Goal: Task Accomplishment & Management: Manage account settings

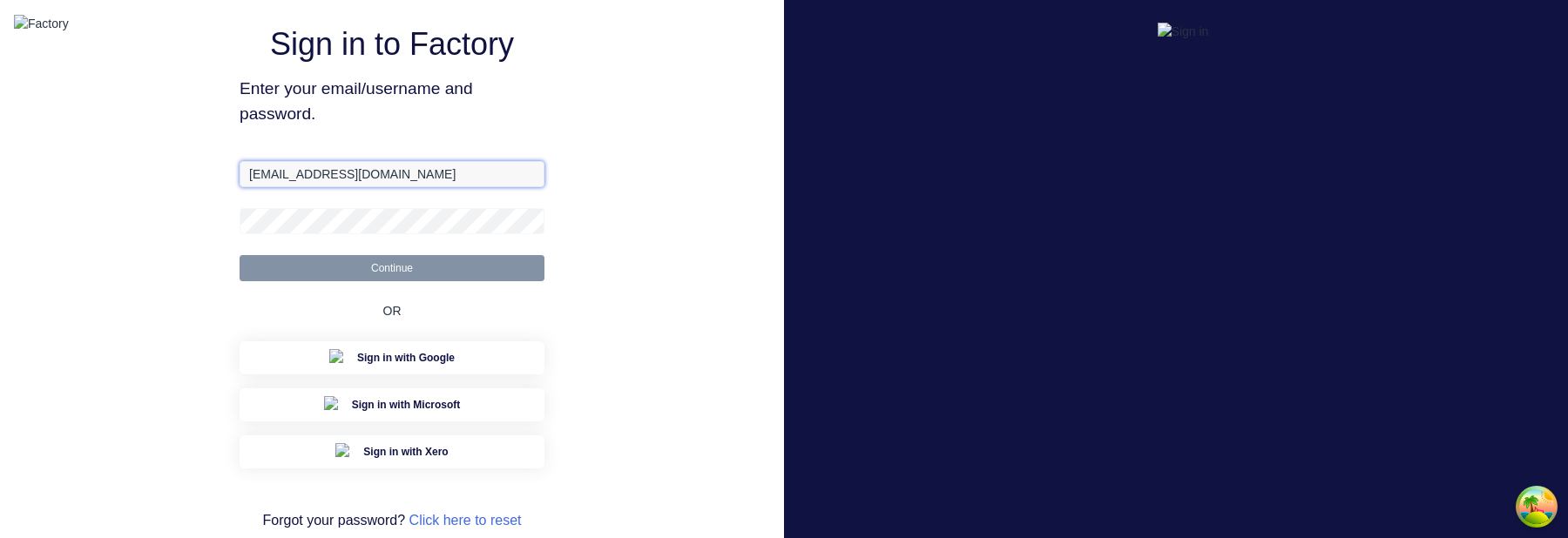
click at [276, 187] on input "aimon@factory.app" at bounding box center [392, 173] width 305 height 26
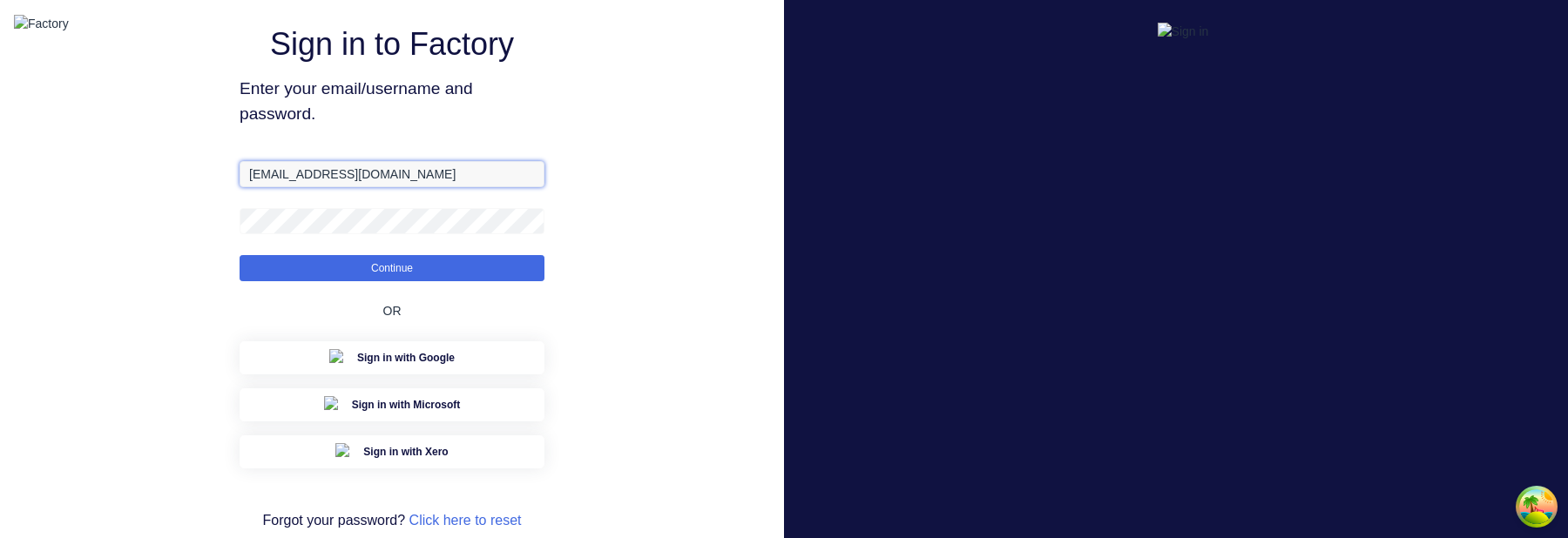
click at [285, 187] on input "aimon@factory.app" at bounding box center [392, 173] width 305 height 26
click at [284, 187] on input "aimon@factory.app" at bounding box center [392, 173] width 305 height 26
type input "aimon+1@xero.factory.app"
click at [239, 255] on button "Continue" at bounding box center [392, 268] width 305 height 26
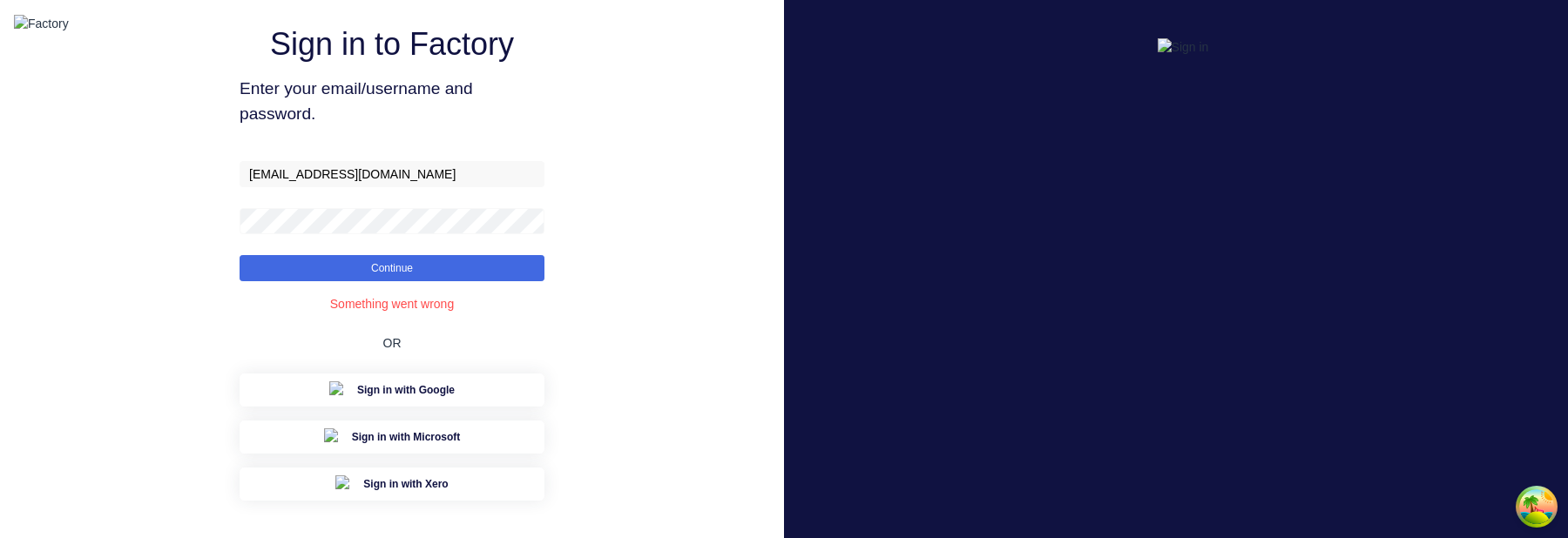
click at [592, 279] on div "Sign in to Factory Enter your email/username and password. aimon+1@xero.factory…" at bounding box center [392, 307] width 784 height 614
click at [517, 282] on button "Continue" at bounding box center [392, 268] width 305 height 26
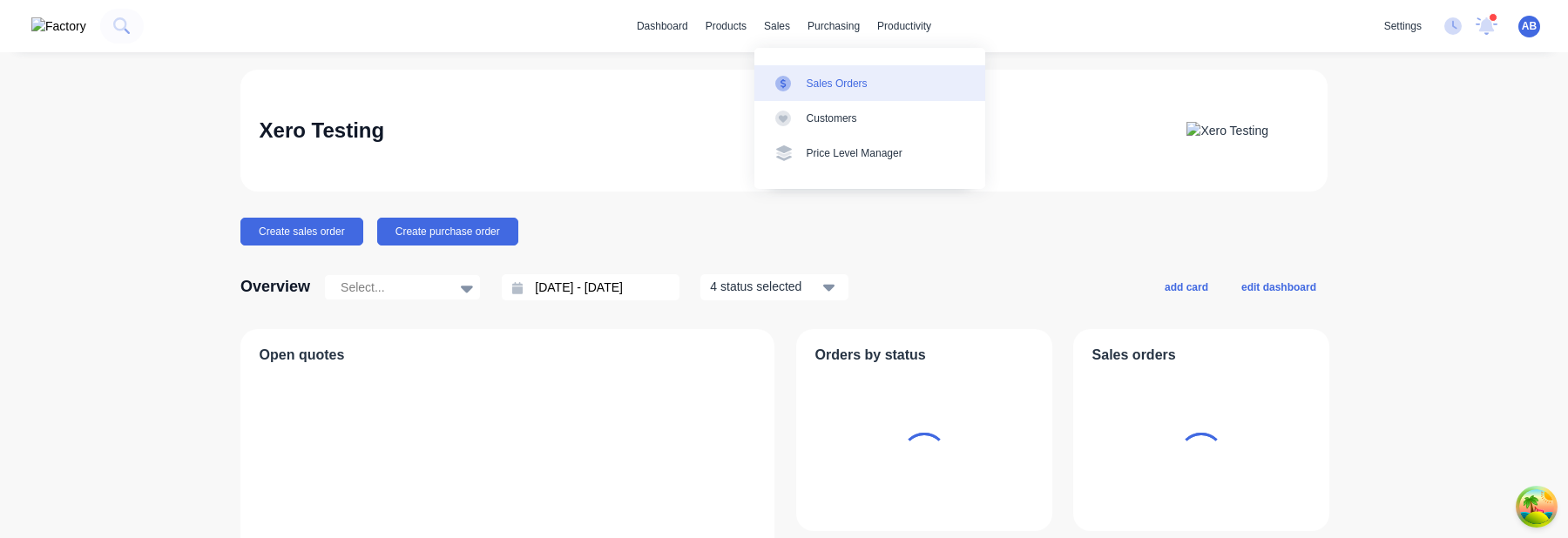
click at [826, 85] on div "Sales Orders" at bounding box center [837, 83] width 61 height 15
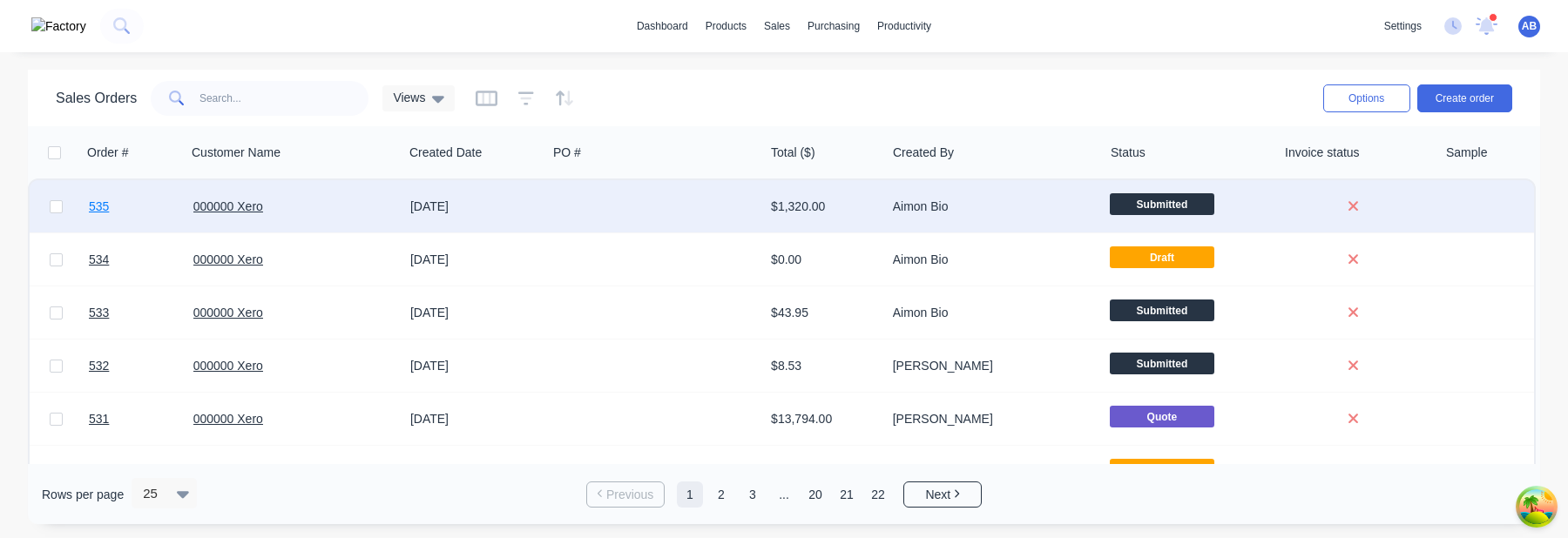
click at [97, 210] on span "535" at bounding box center [98, 206] width 20 height 17
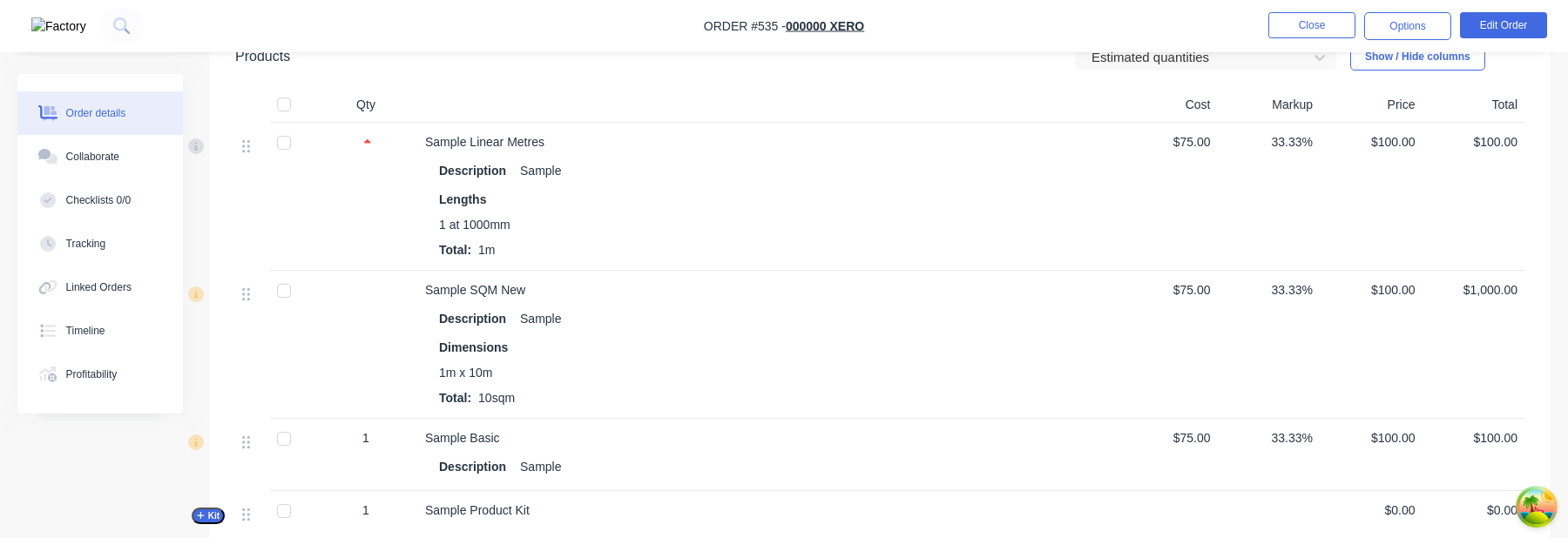
scroll to position [561, 0]
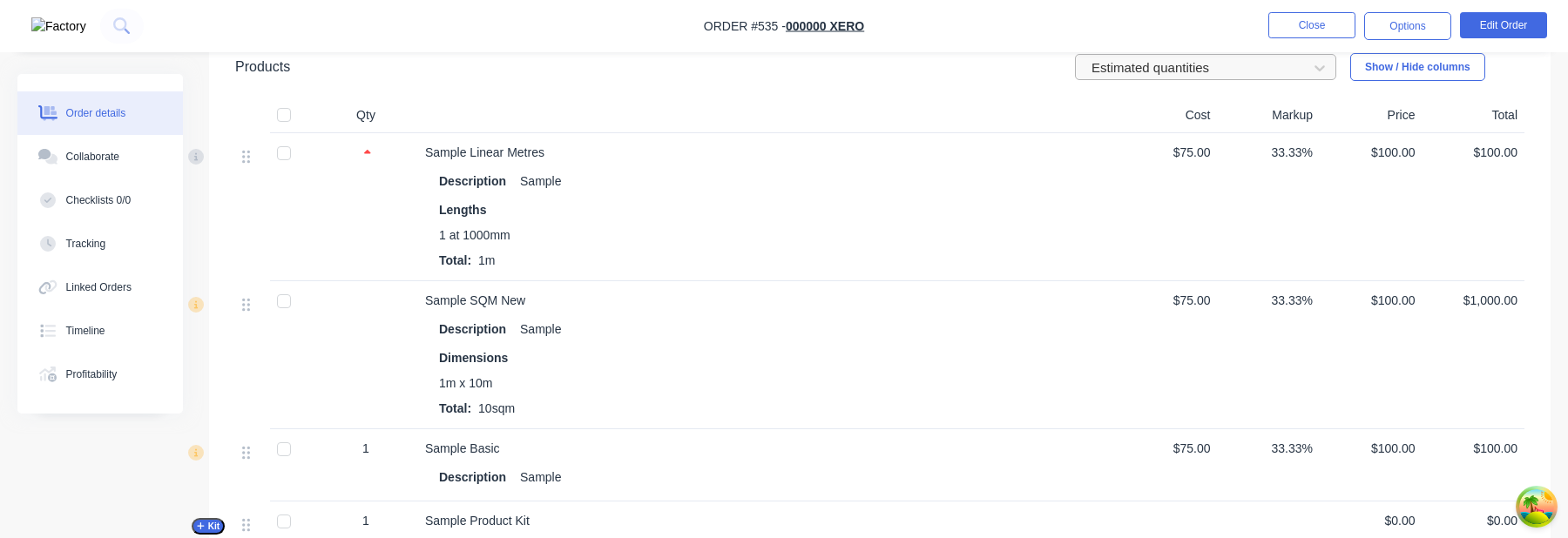
click at [1179, 61] on div at bounding box center [1194, 68] width 209 height 22
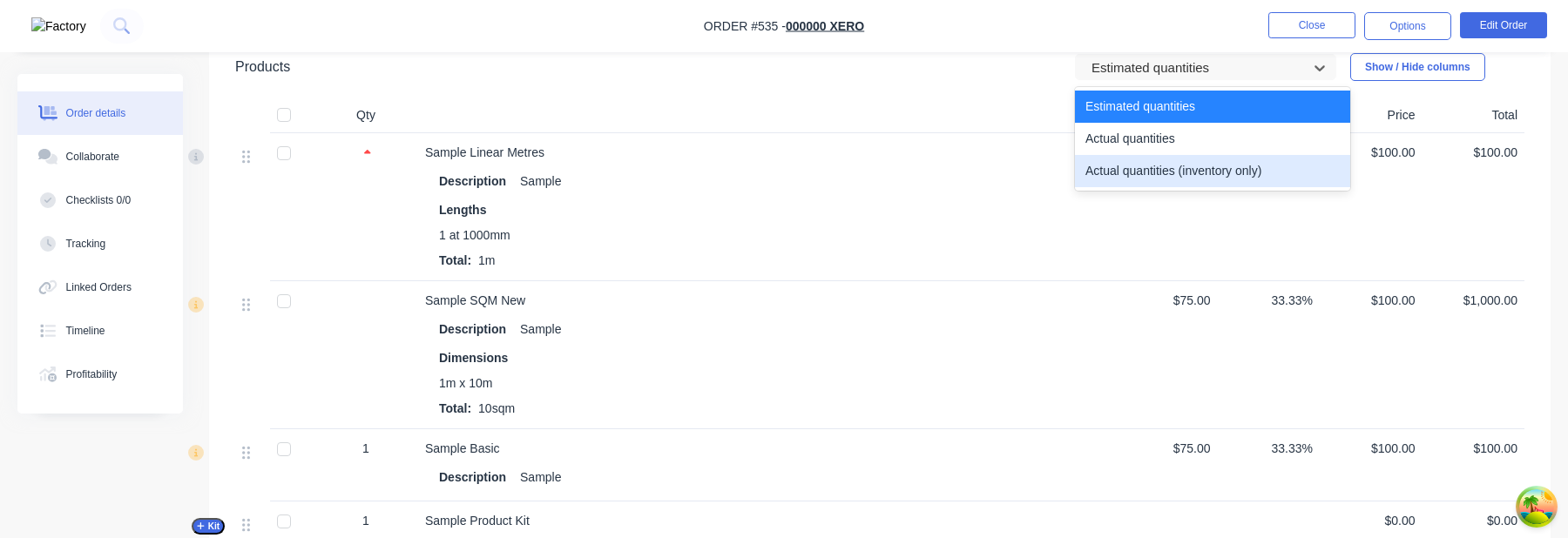
click at [1175, 175] on div "Actual quantities (inventory only)" at bounding box center [1212, 172] width 275 height 32
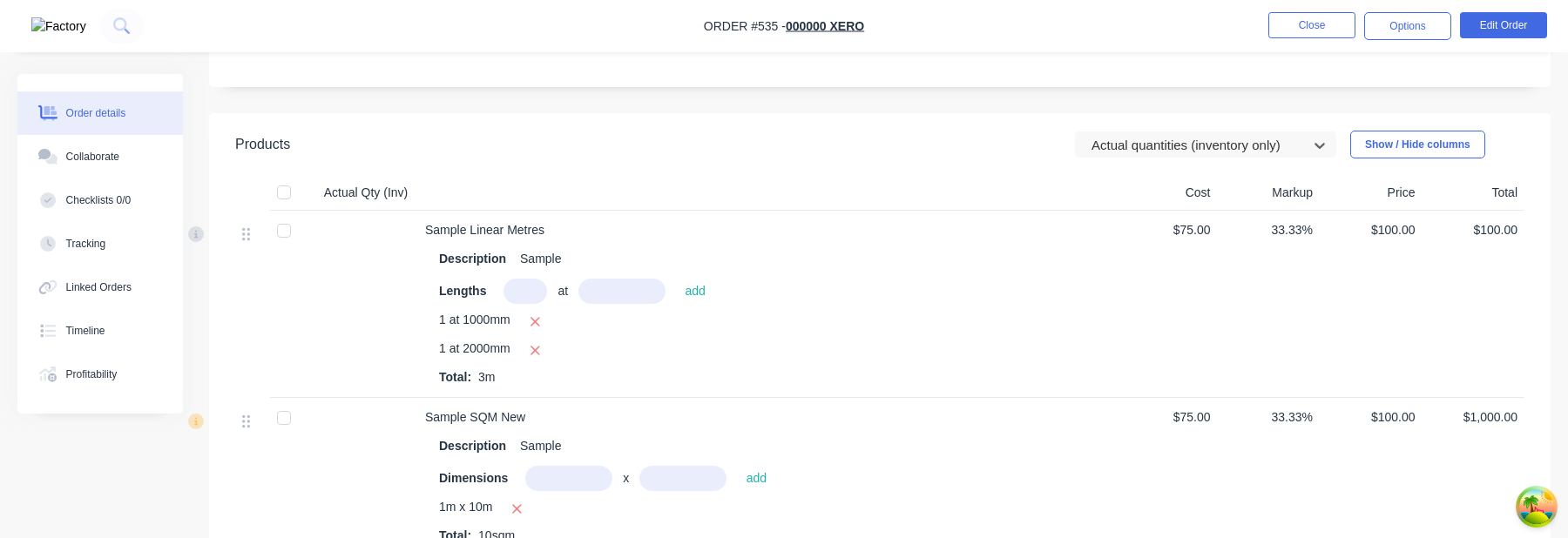
scroll to position [458, 0]
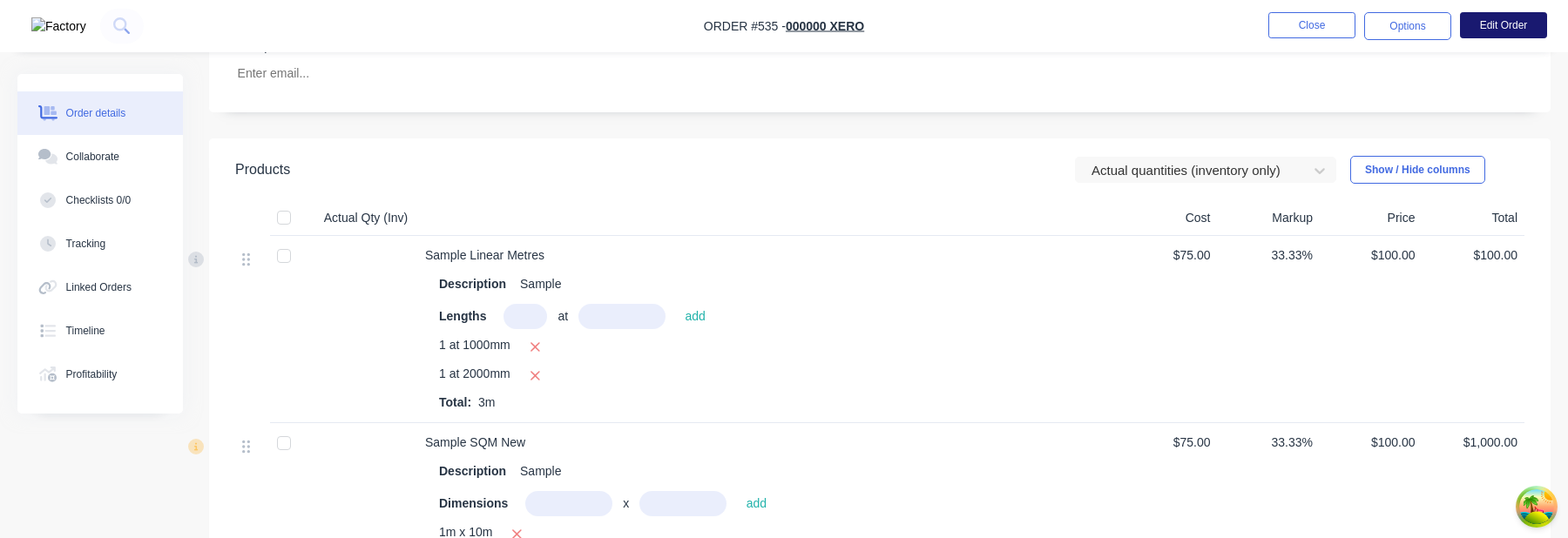
click at [1507, 32] on button "Edit Order" at bounding box center [1503, 25] width 87 height 26
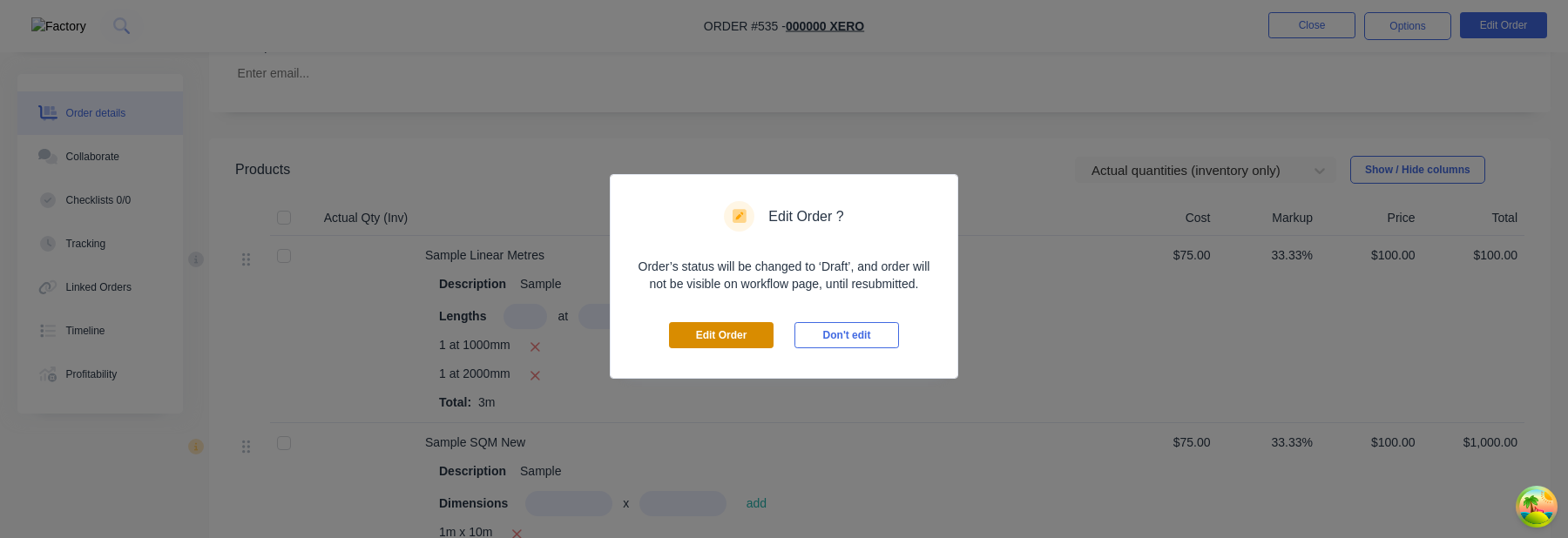
click at [747, 334] on button "Edit Order" at bounding box center [722, 335] width 105 height 26
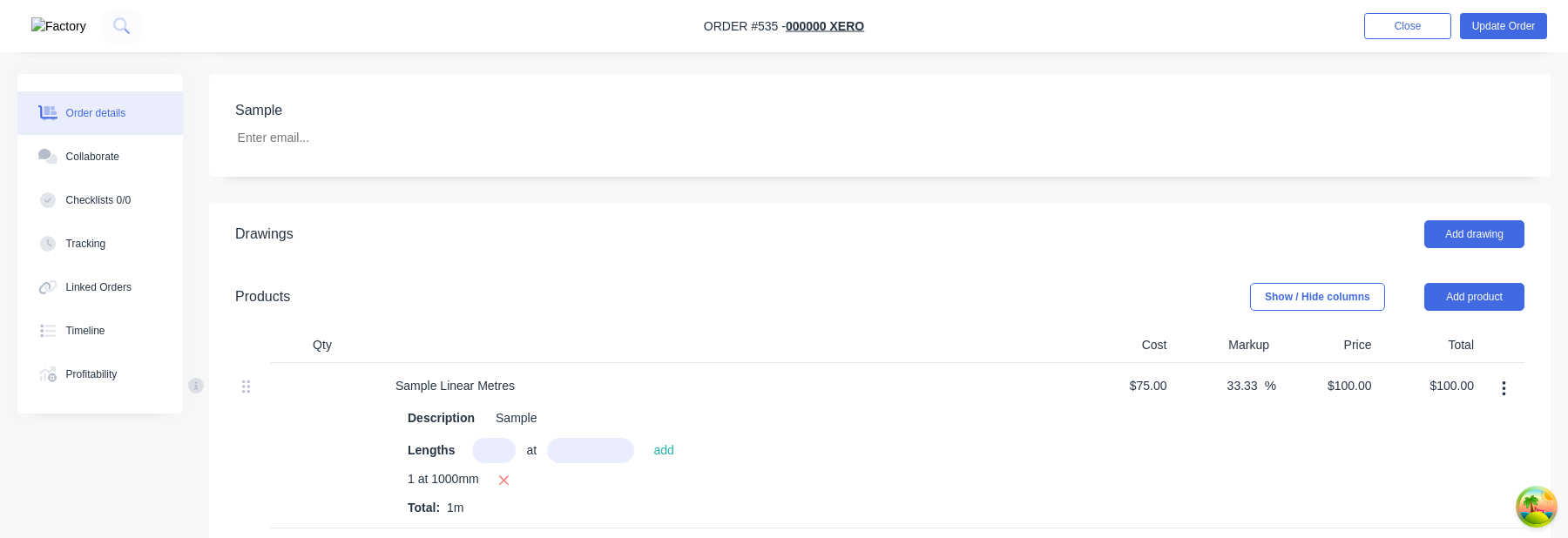
scroll to position [563, 0]
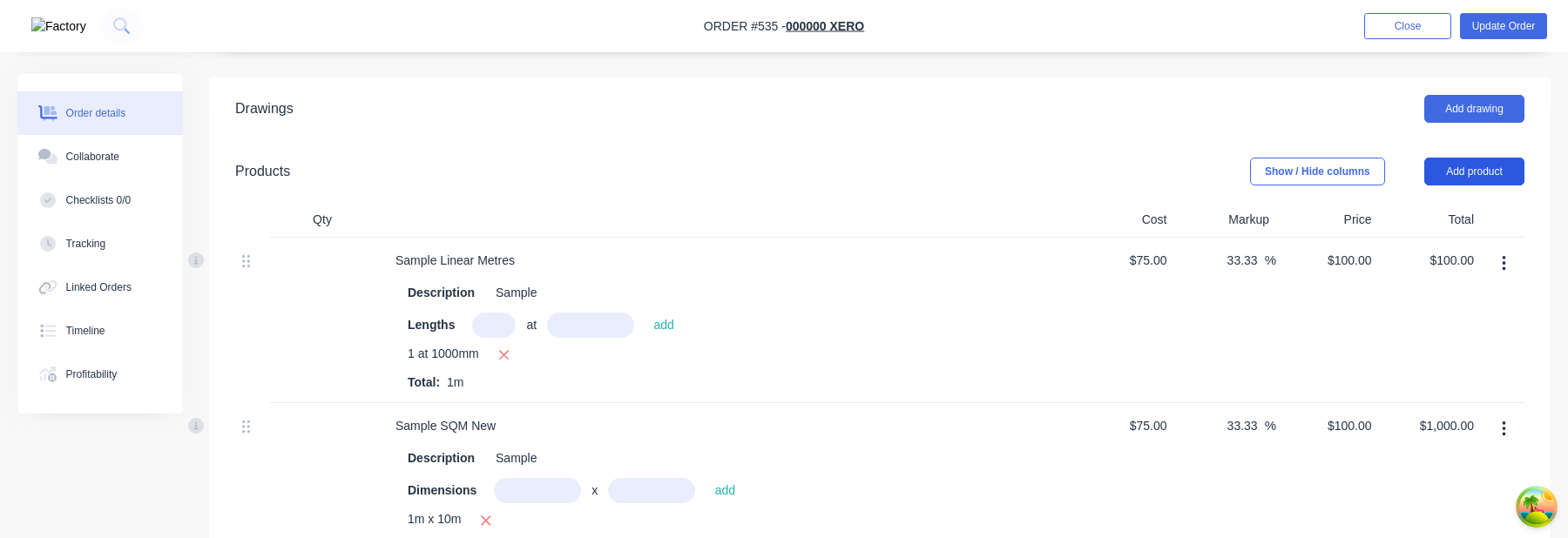
click at [1489, 158] on button "Add product" at bounding box center [1474, 172] width 100 height 28
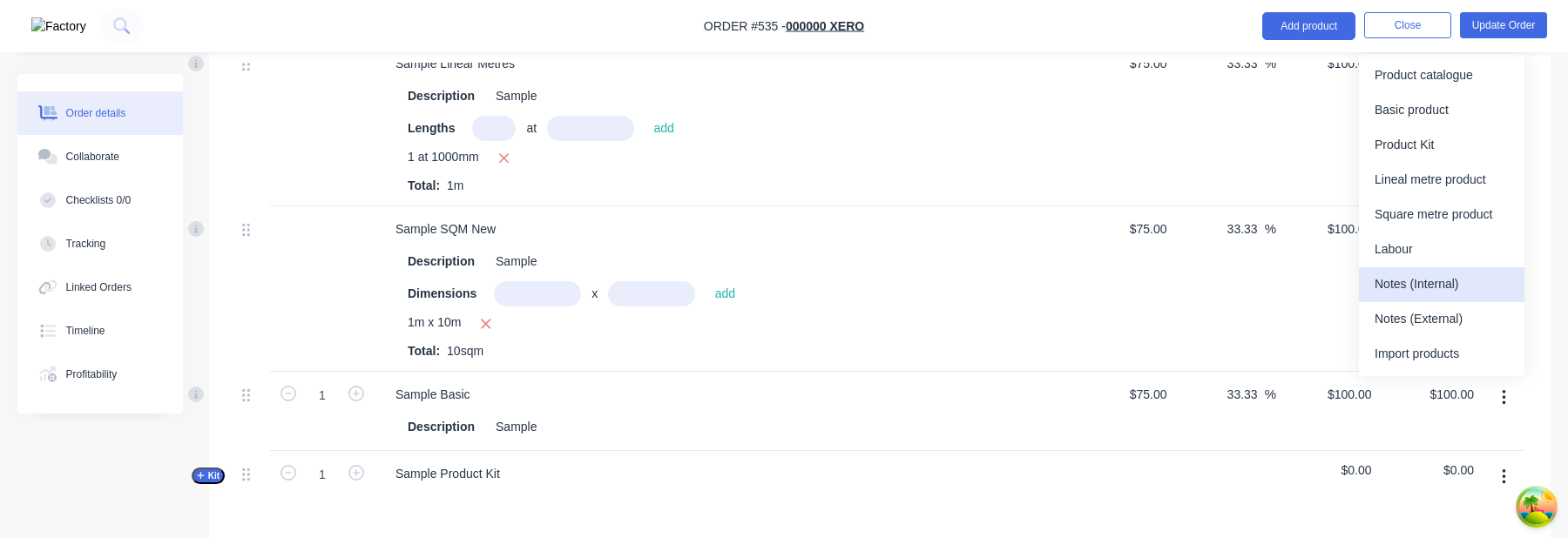
scroll to position [722, 0]
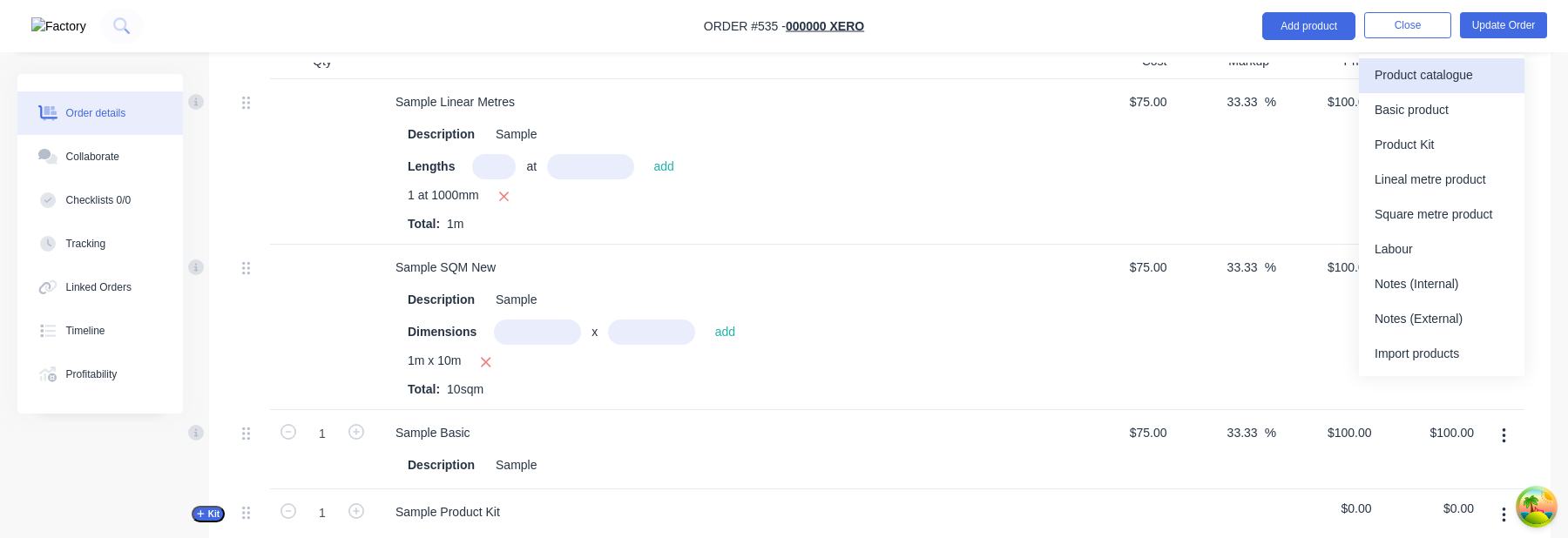
click at [1477, 81] on div "Product catalogue" at bounding box center [1442, 76] width 135 height 25
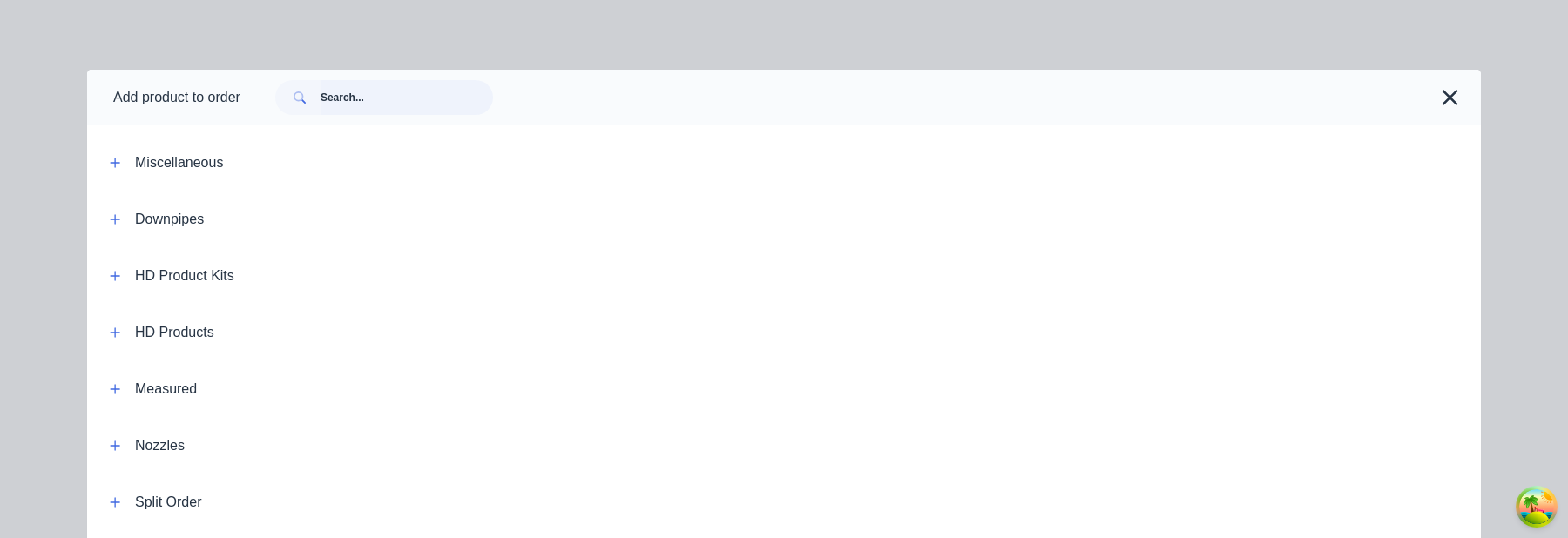
click at [414, 86] on input "text" at bounding box center [406, 97] width 173 height 35
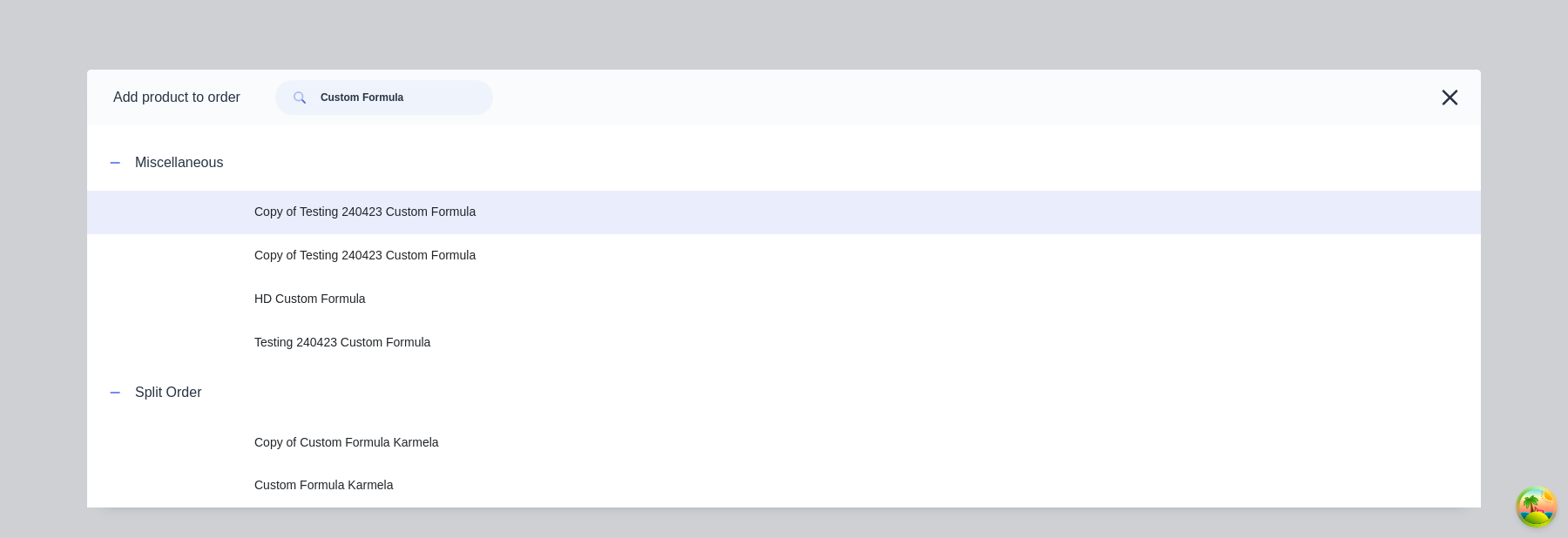
type input "Custom Formula"
click at [432, 227] on td "Copy of Testing 240423 Custom Formula" at bounding box center [868, 212] width 1227 height 43
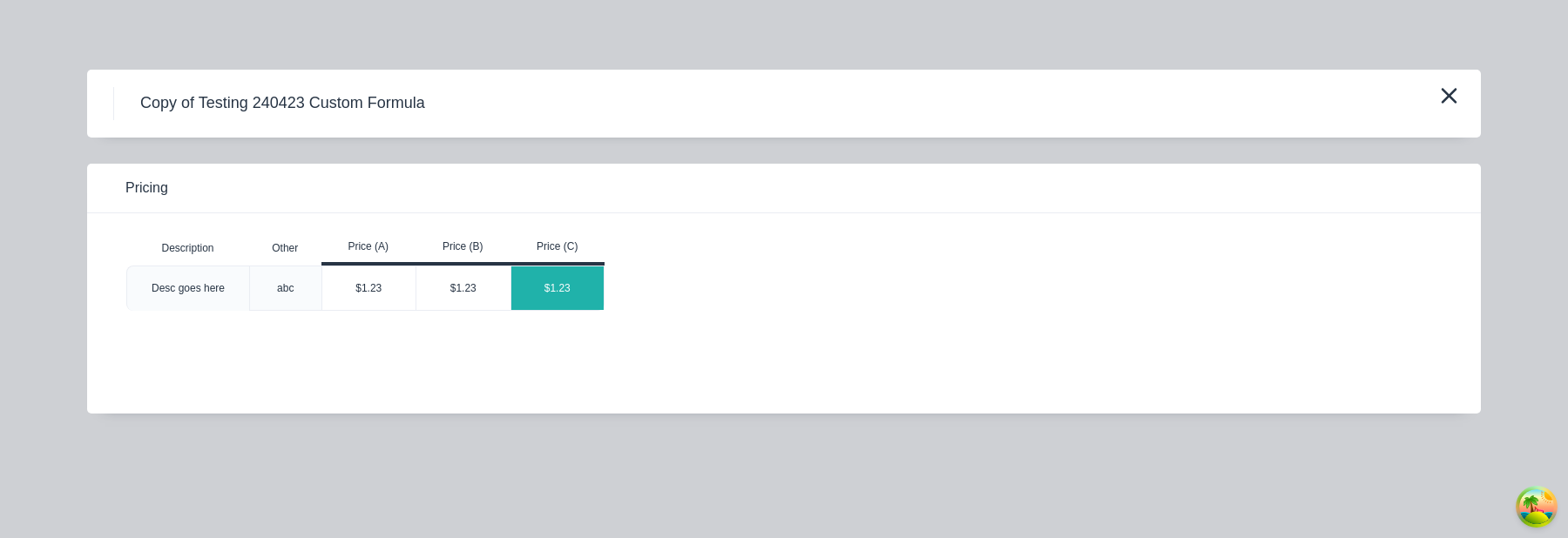
click at [581, 288] on div "$1.23" at bounding box center [557, 288] width 93 height 43
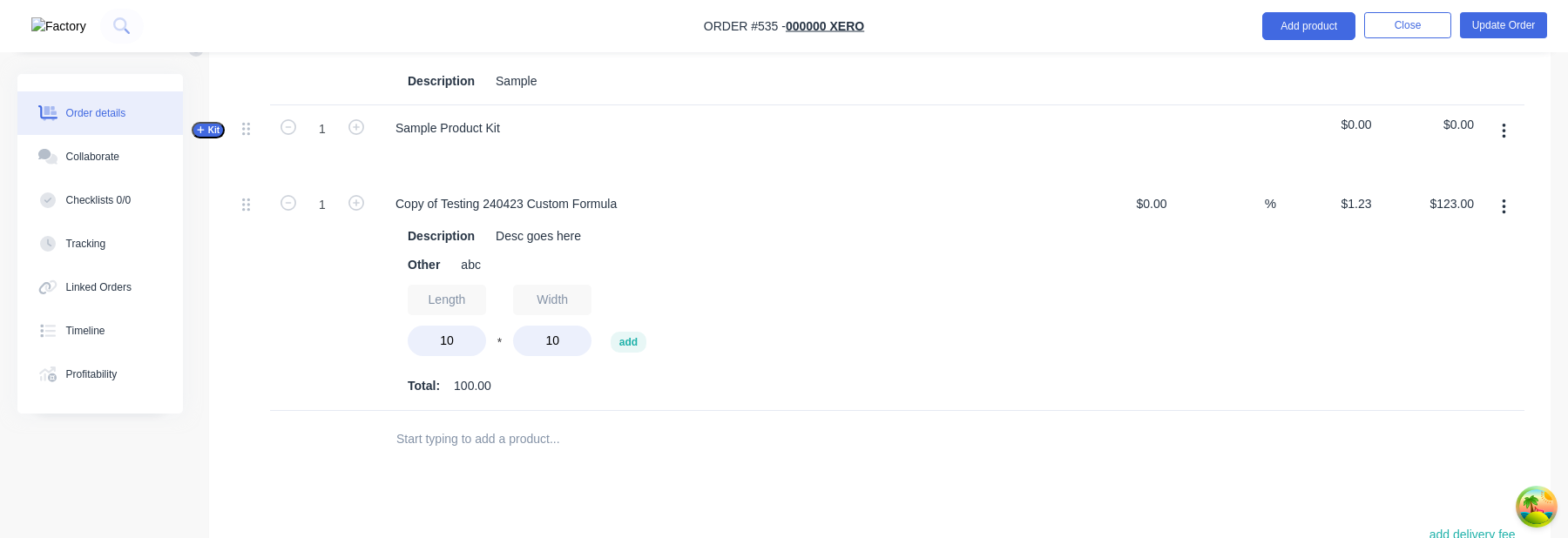
scroll to position [1094, 0]
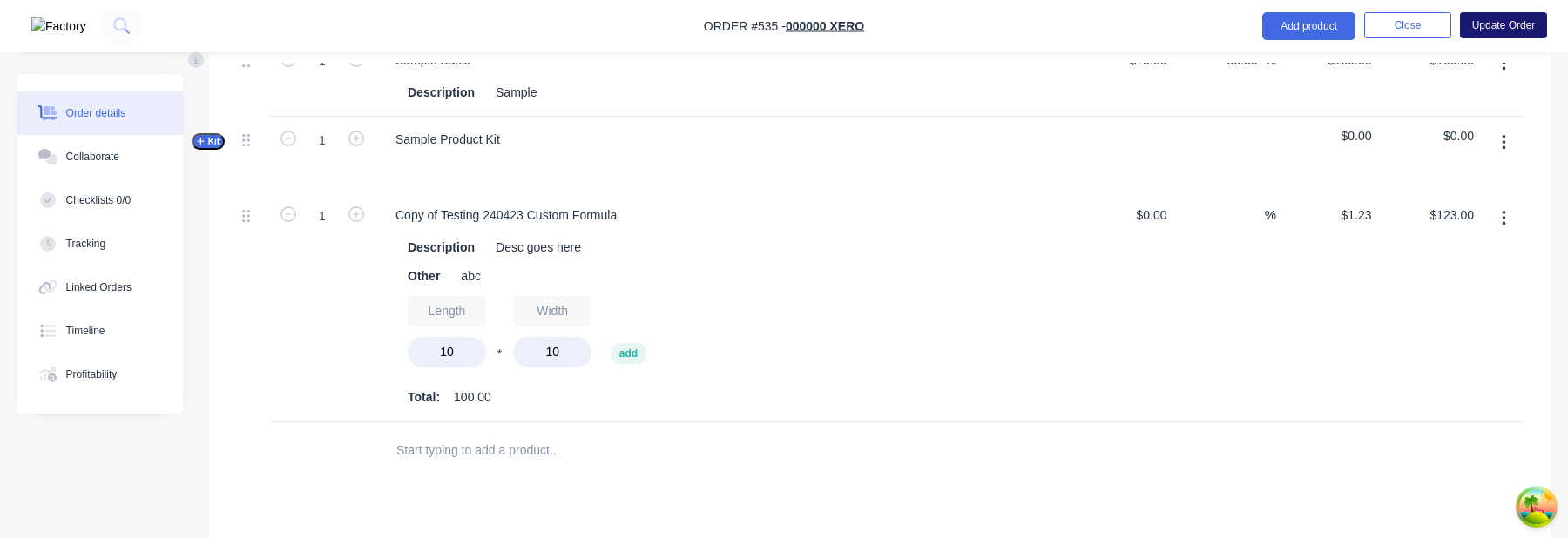
click at [1533, 26] on button "Update Order" at bounding box center [1503, 25] width 87 height 26
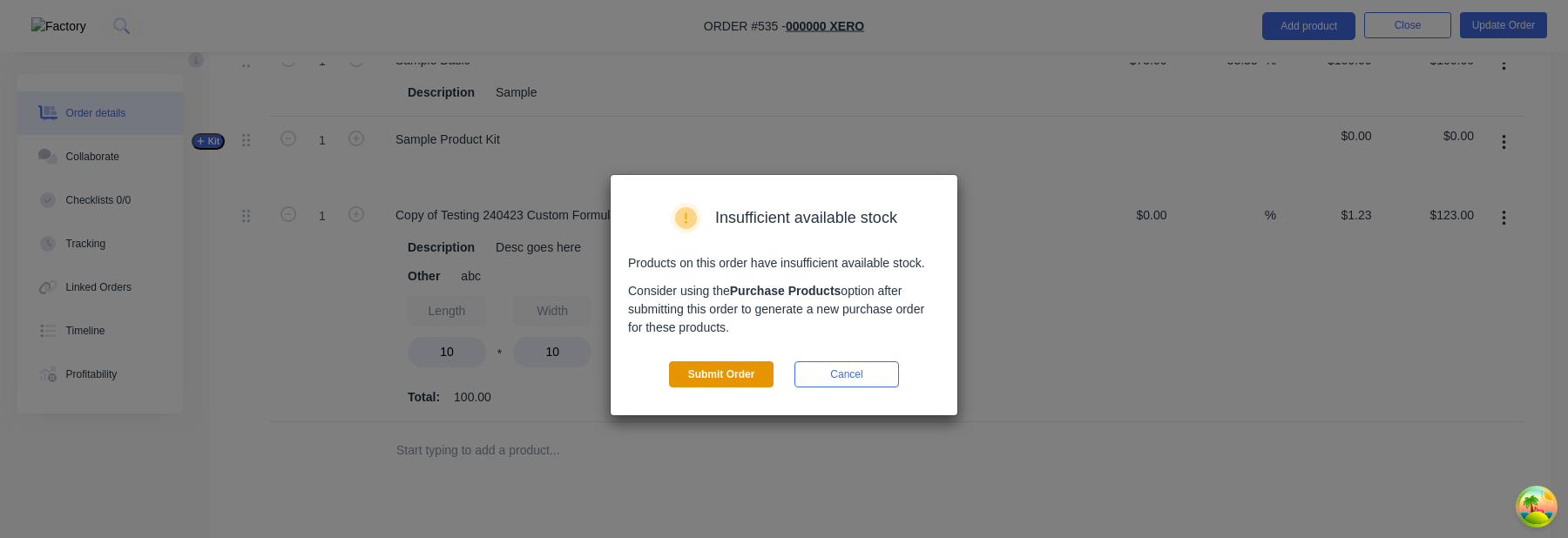
click at [745, 365] on button "Submit Order" at bounding box center [722, 374] width 105 height 26
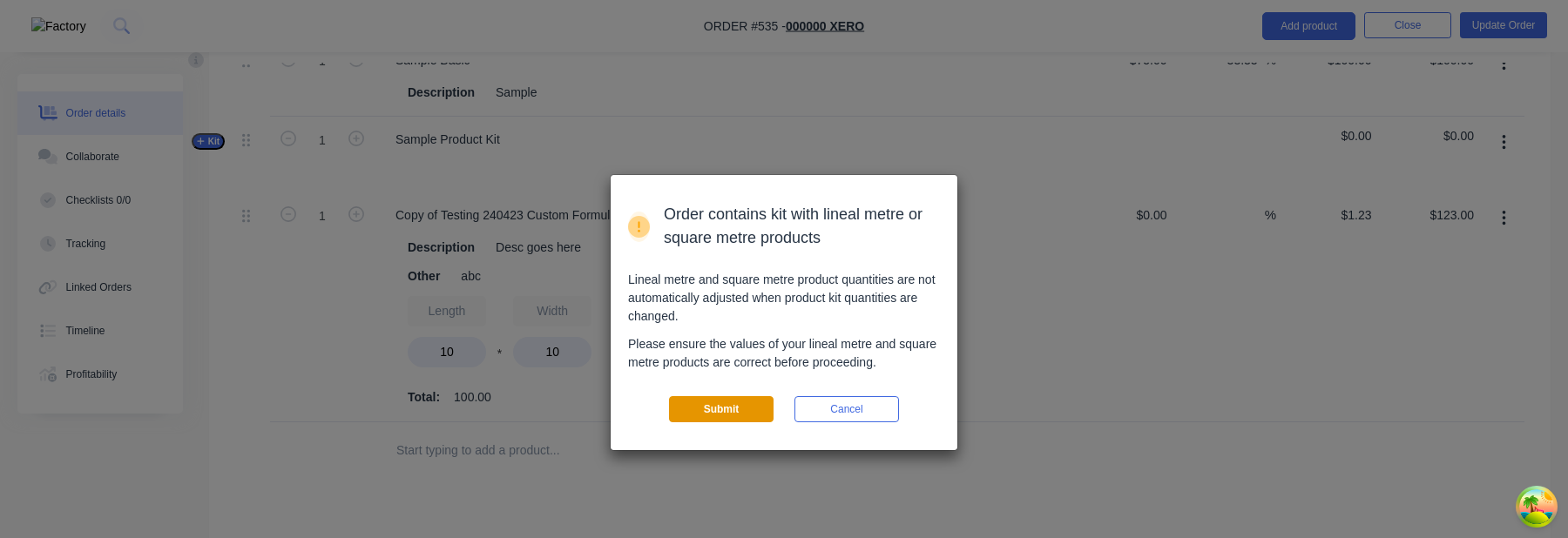
click at [731, 411] on button "Submit" at bounding box center [722, 409] width 105 height 26
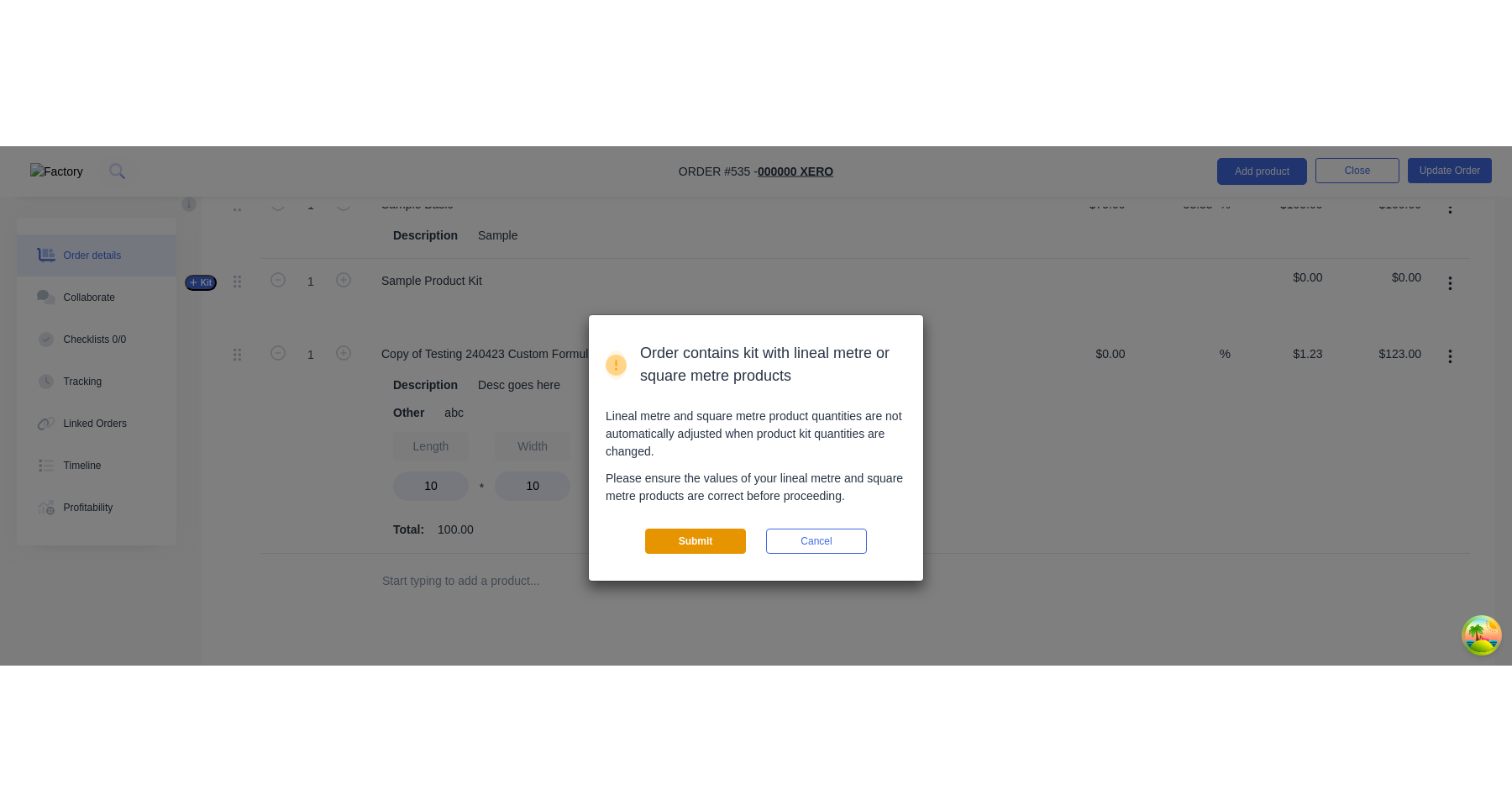
scroll to position [0, 0]
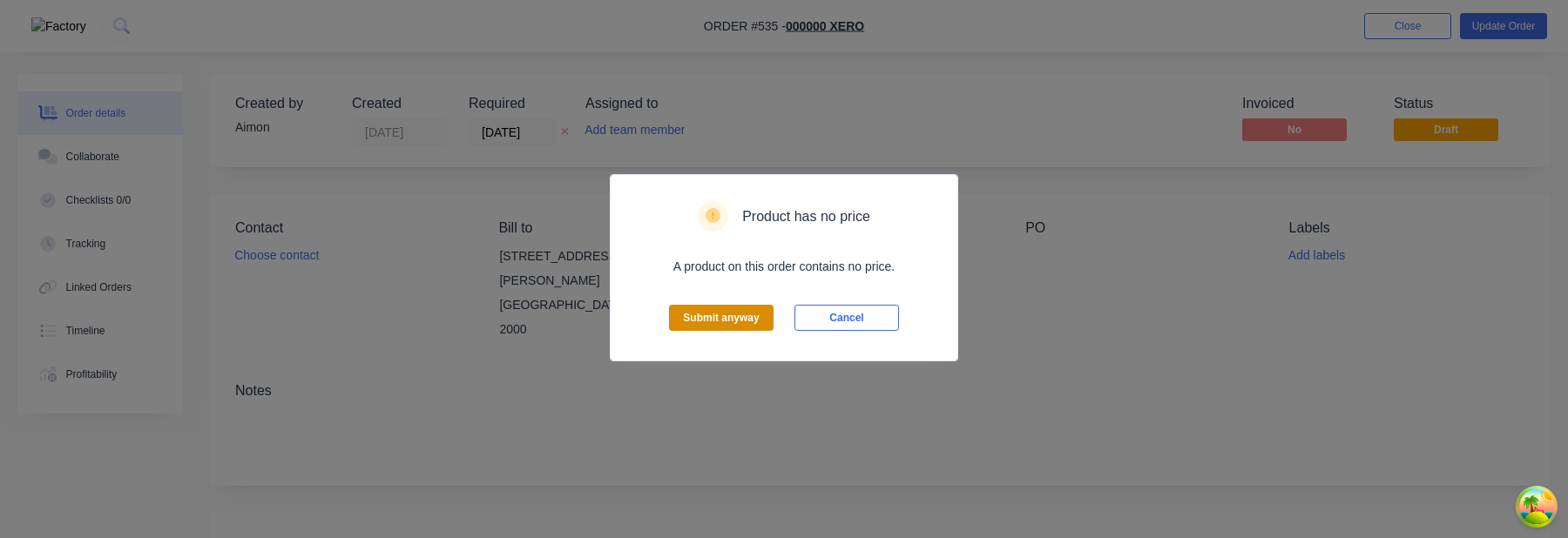
click at [732, 329] on button "Submit anyway" at bounding box center [722, 318] width 105 height 26
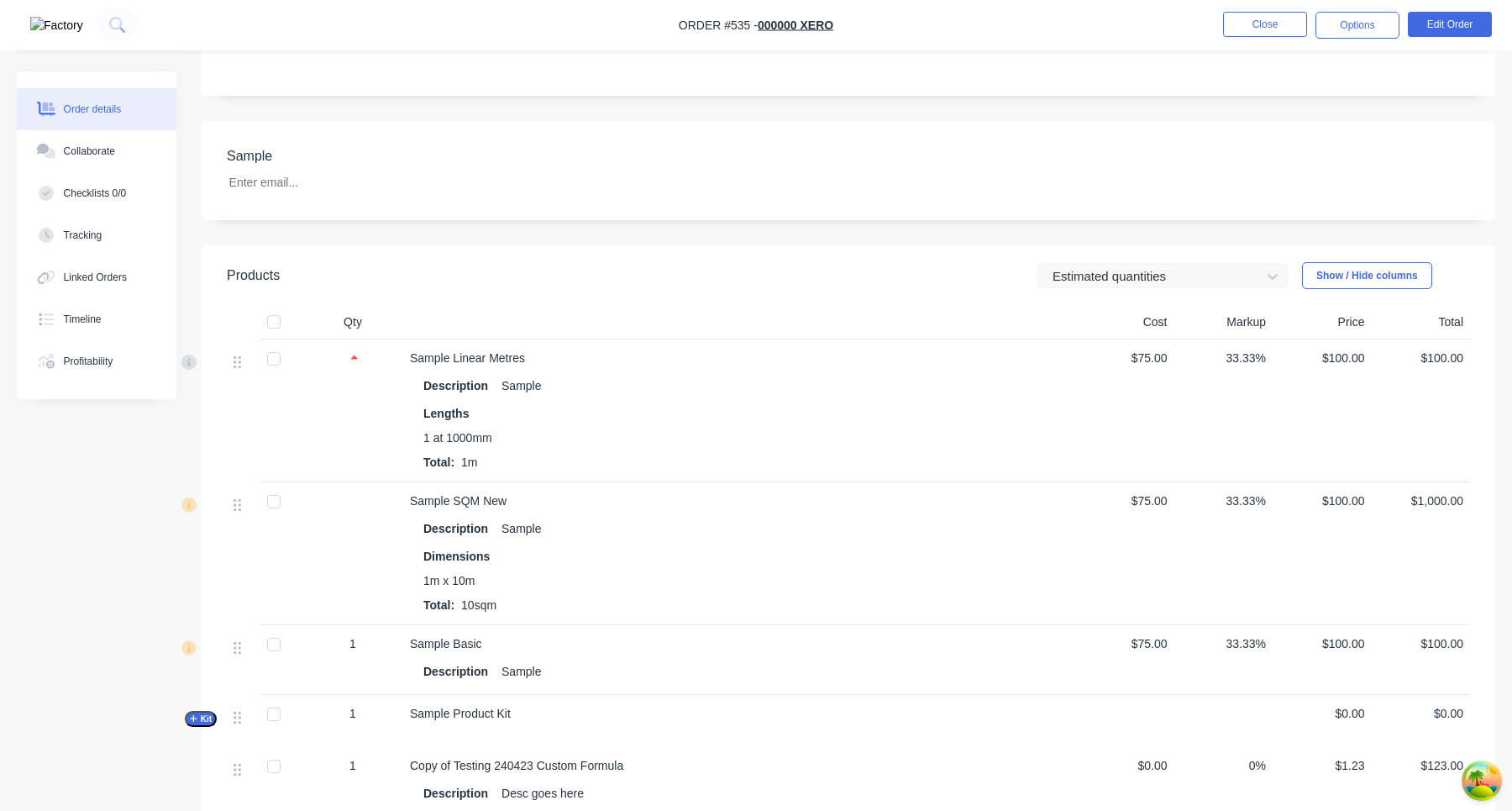
scroll to position [290, 0]
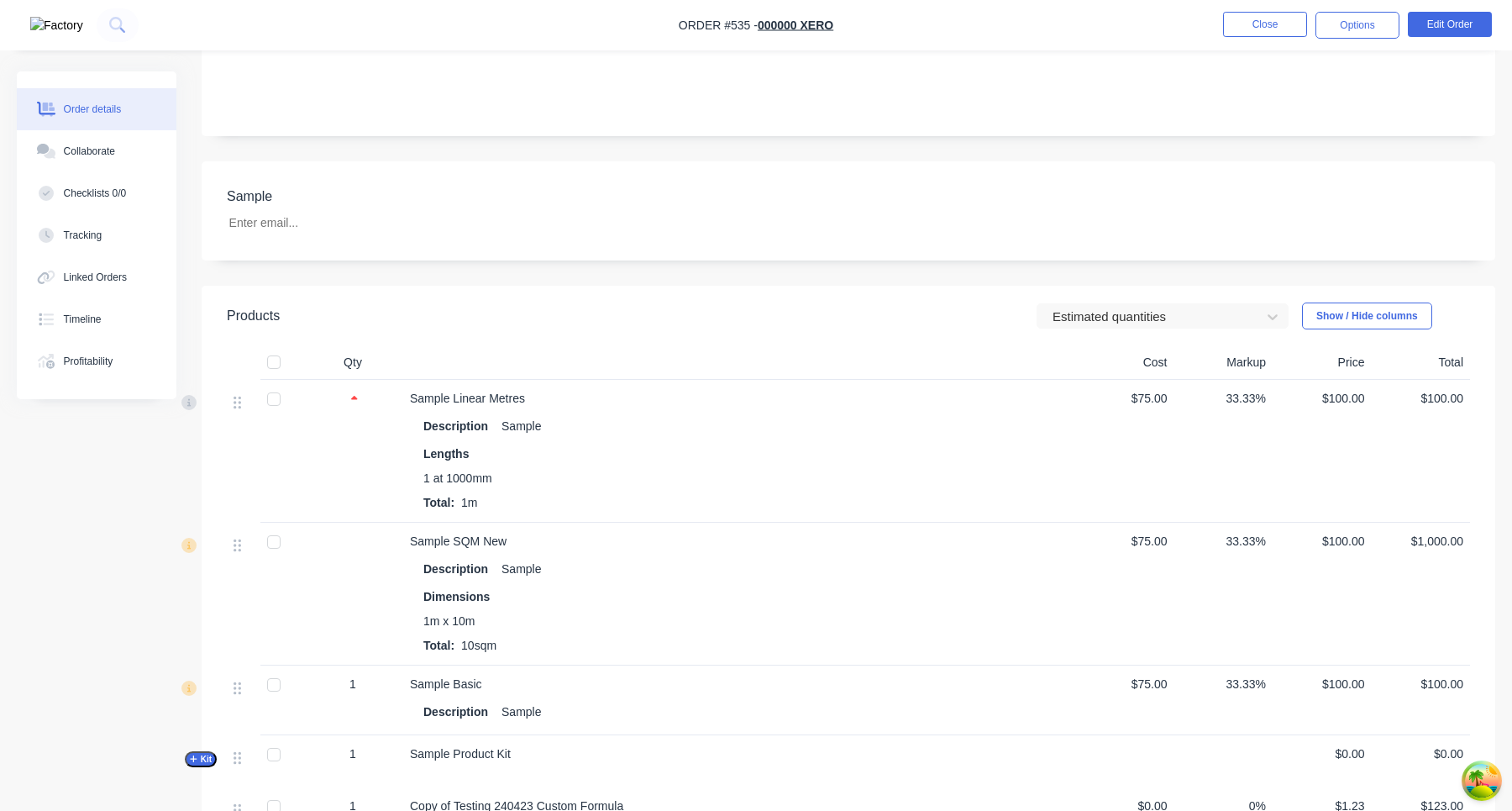
click at [1119, 335] on header "Products Estimated quantities Show / Hide columns" at bounding box center [847, 315] width 1293 height 60
click at [1119, 322] on div at bounding box center [1151, 316] width 201 height 21
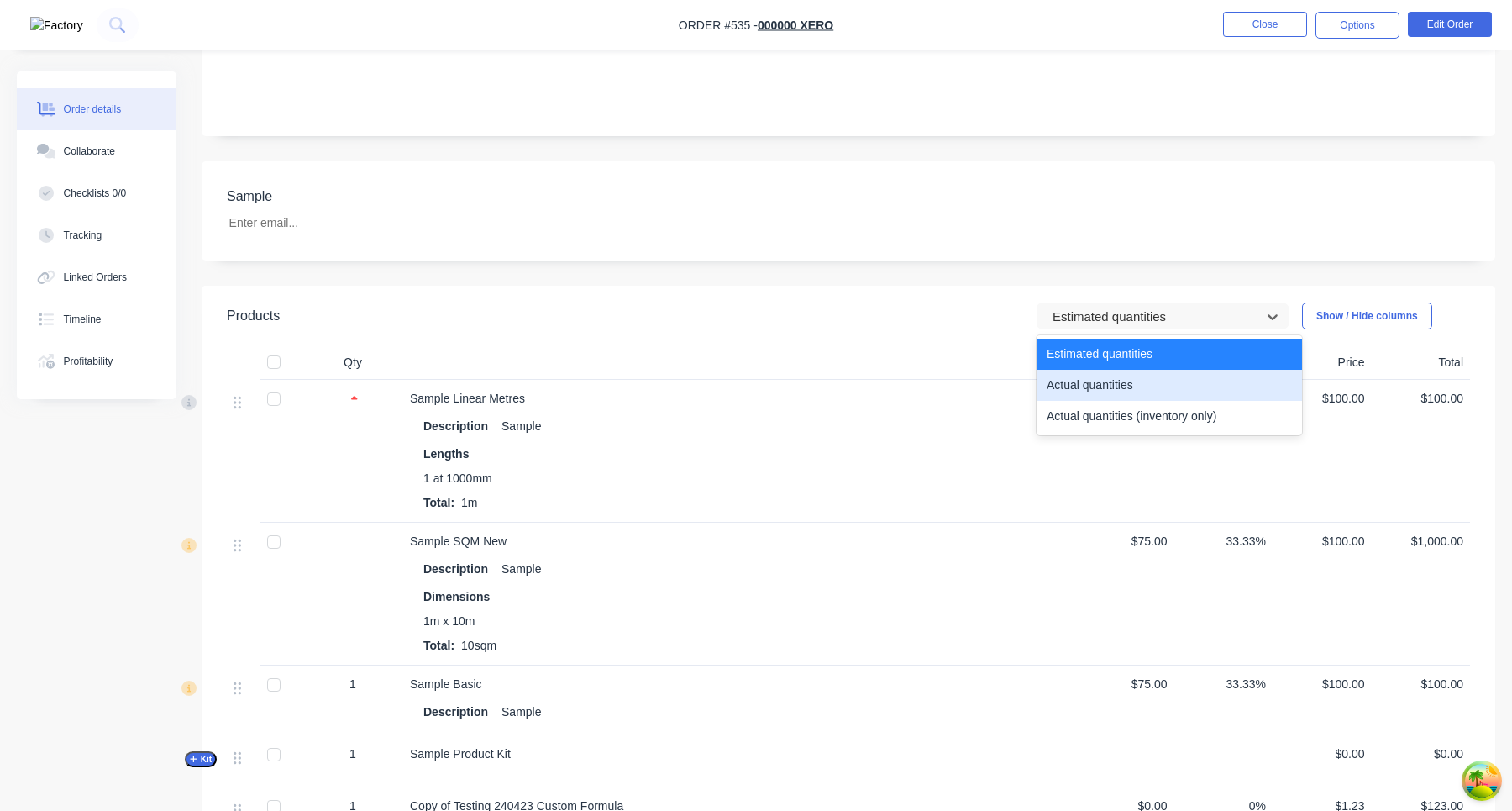
click at [1119, 386] on div "Actual quantities" at bounding box center [1169, 385] width 266 height 31
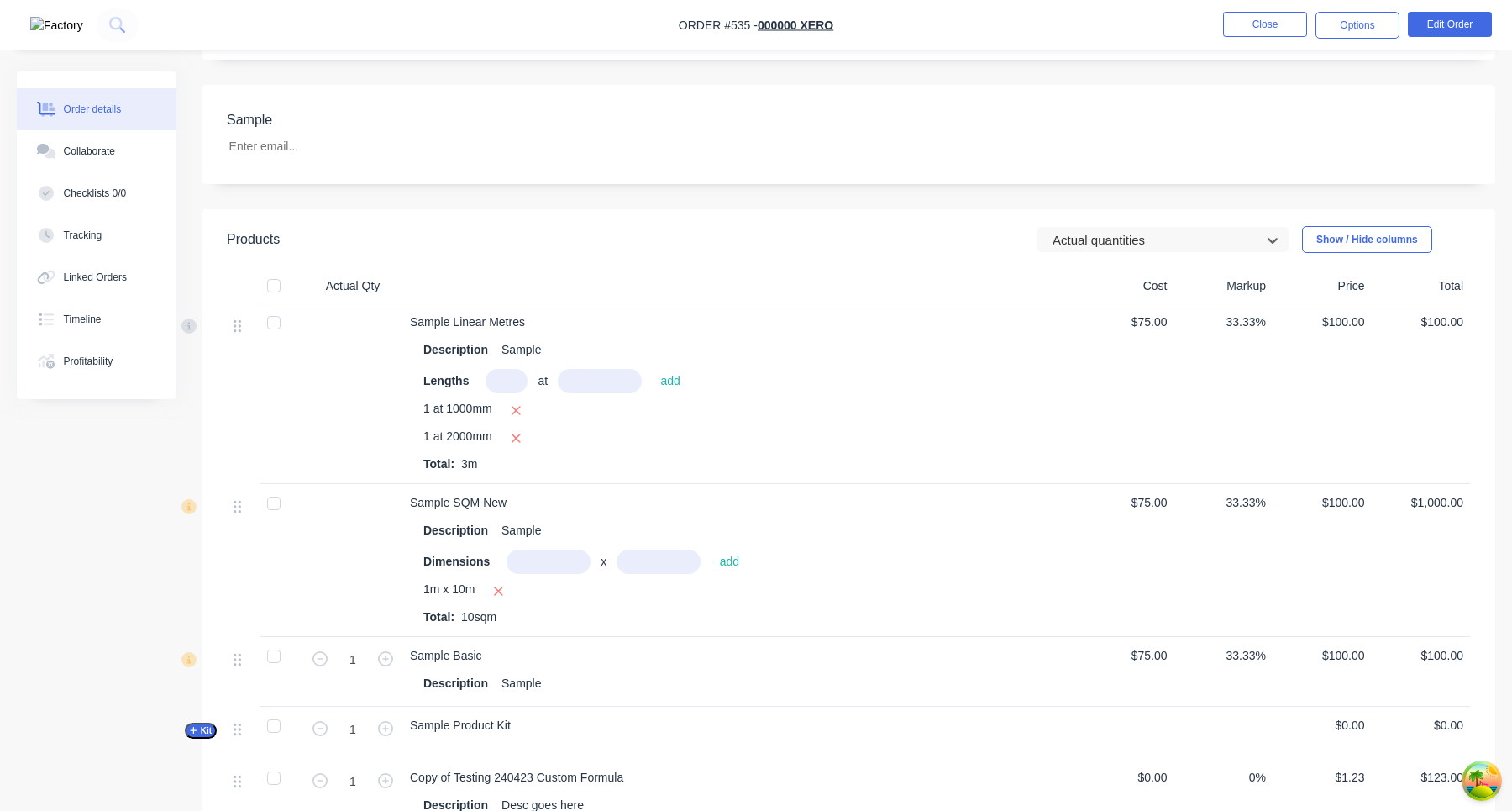
scroll to position [436, 0]
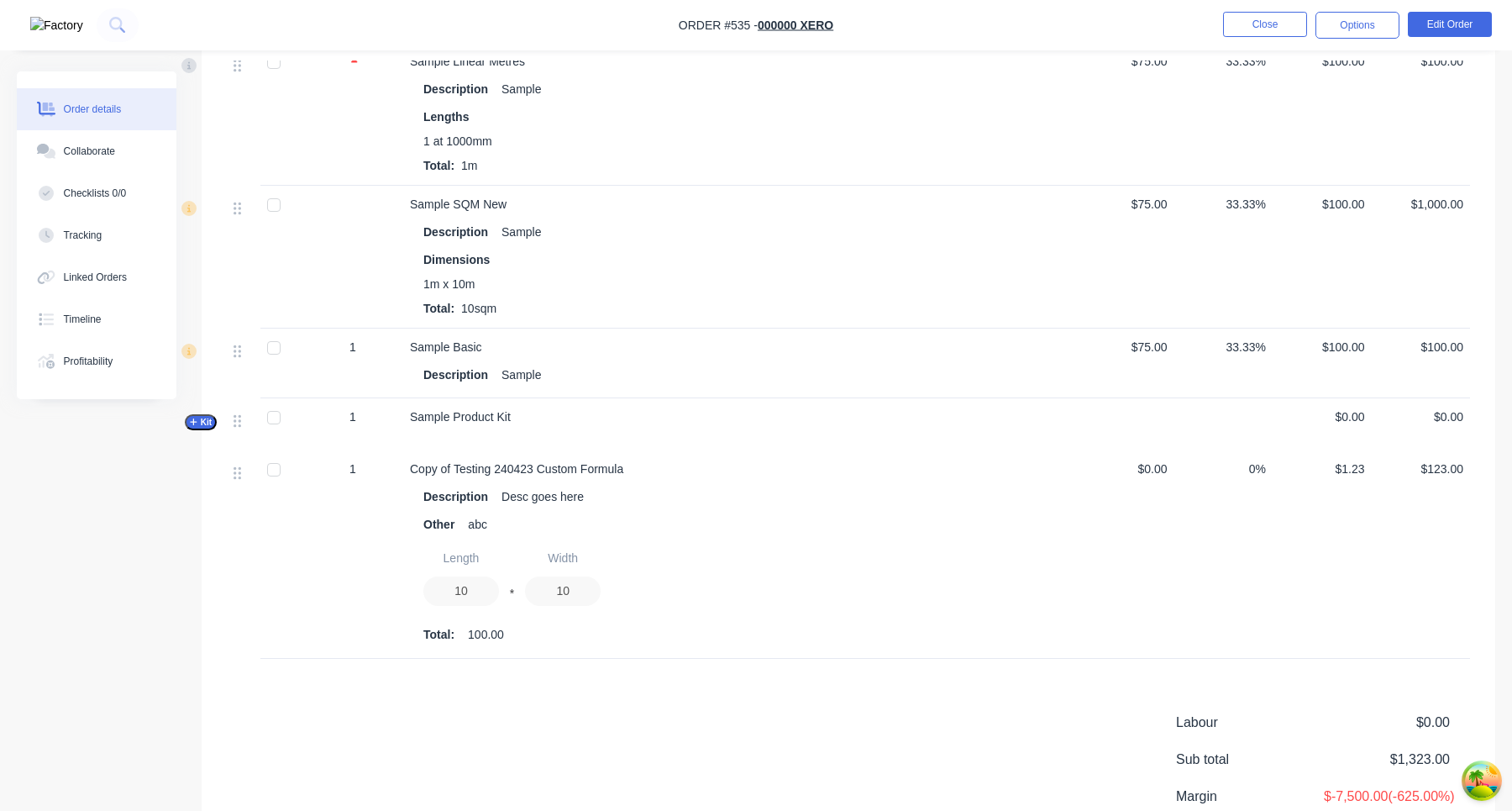
scroll to position [643, 0]
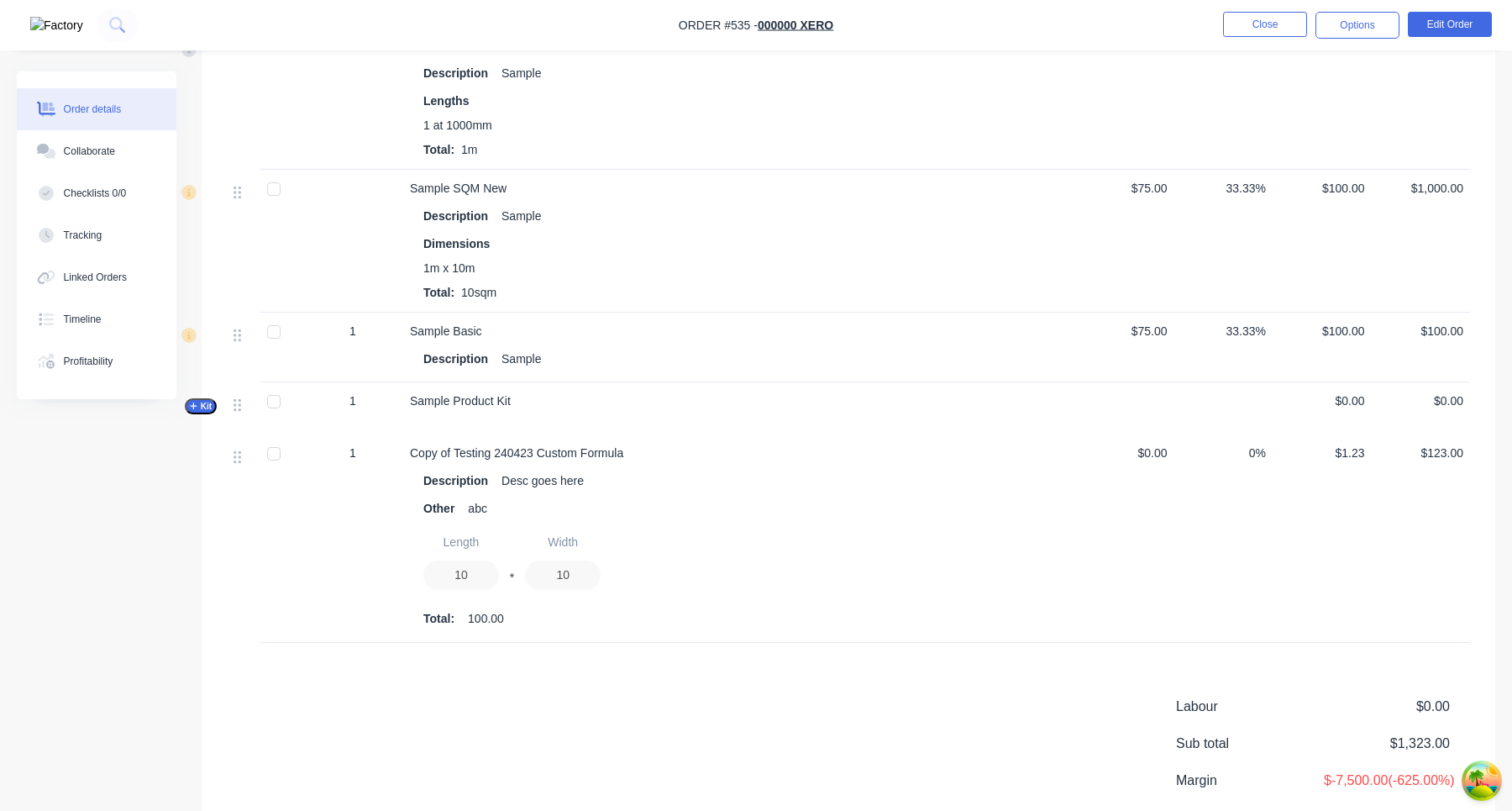
click at [194, 402] on icon "button" at bounding box center [193, 406] width 8 height 9
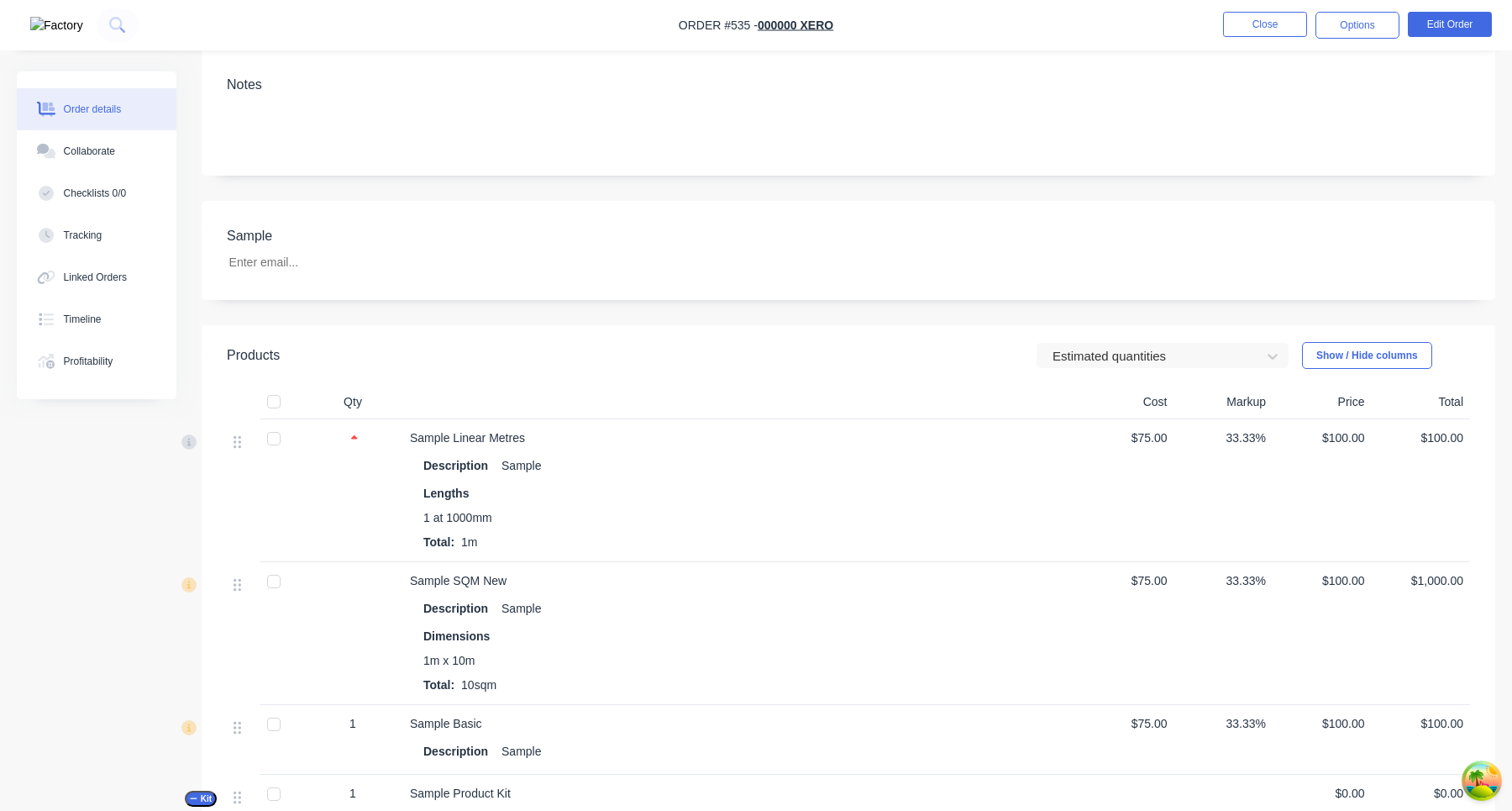
scroll to position [151, 0]
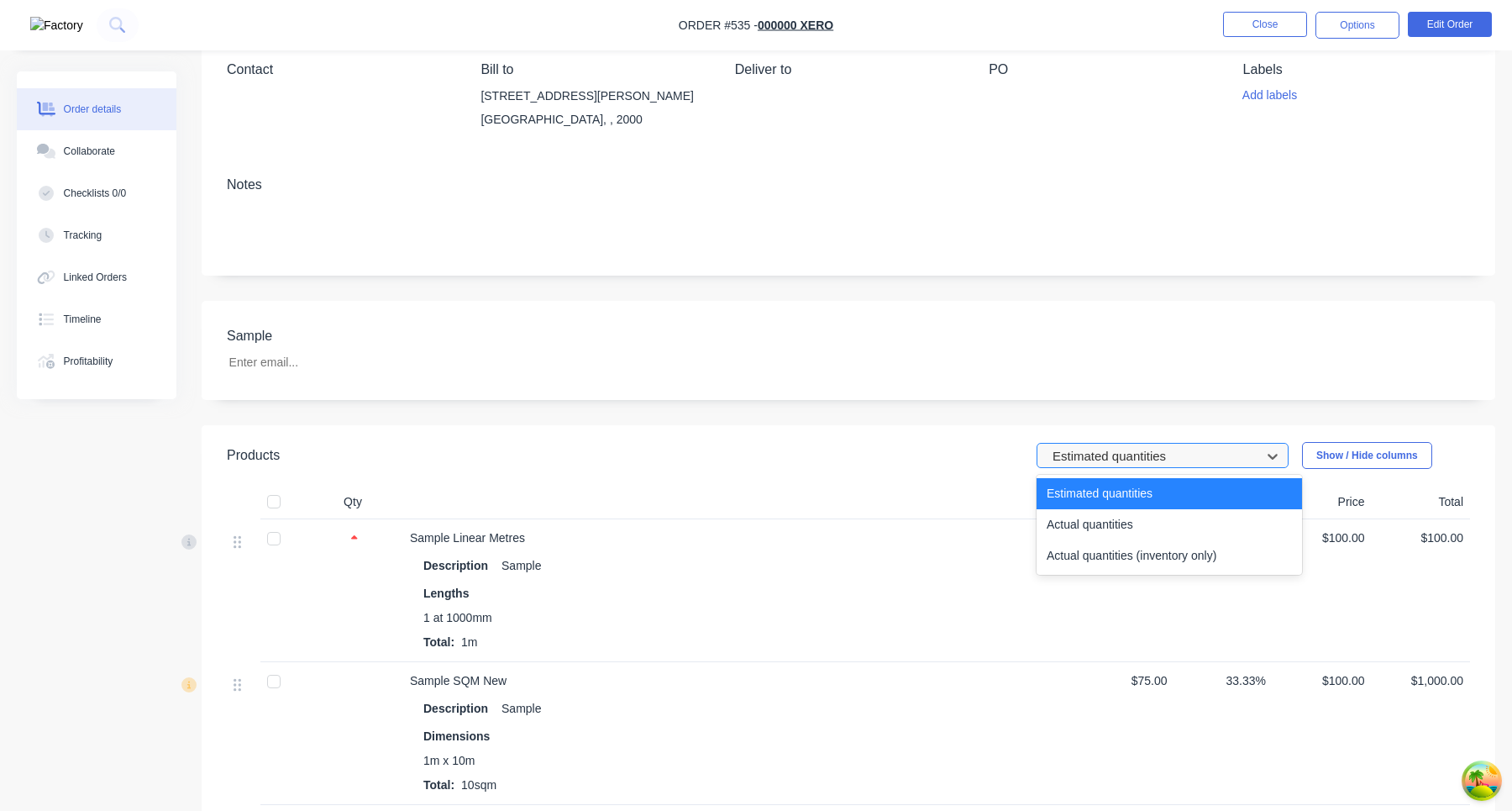
click at [1109, 459] on div at bounding box center [1151, 456] width 201 height 21
click at [1105, 551] on div "Actual quantities (inventory only)" at bounding box center [1169, 556] width 266 height 31
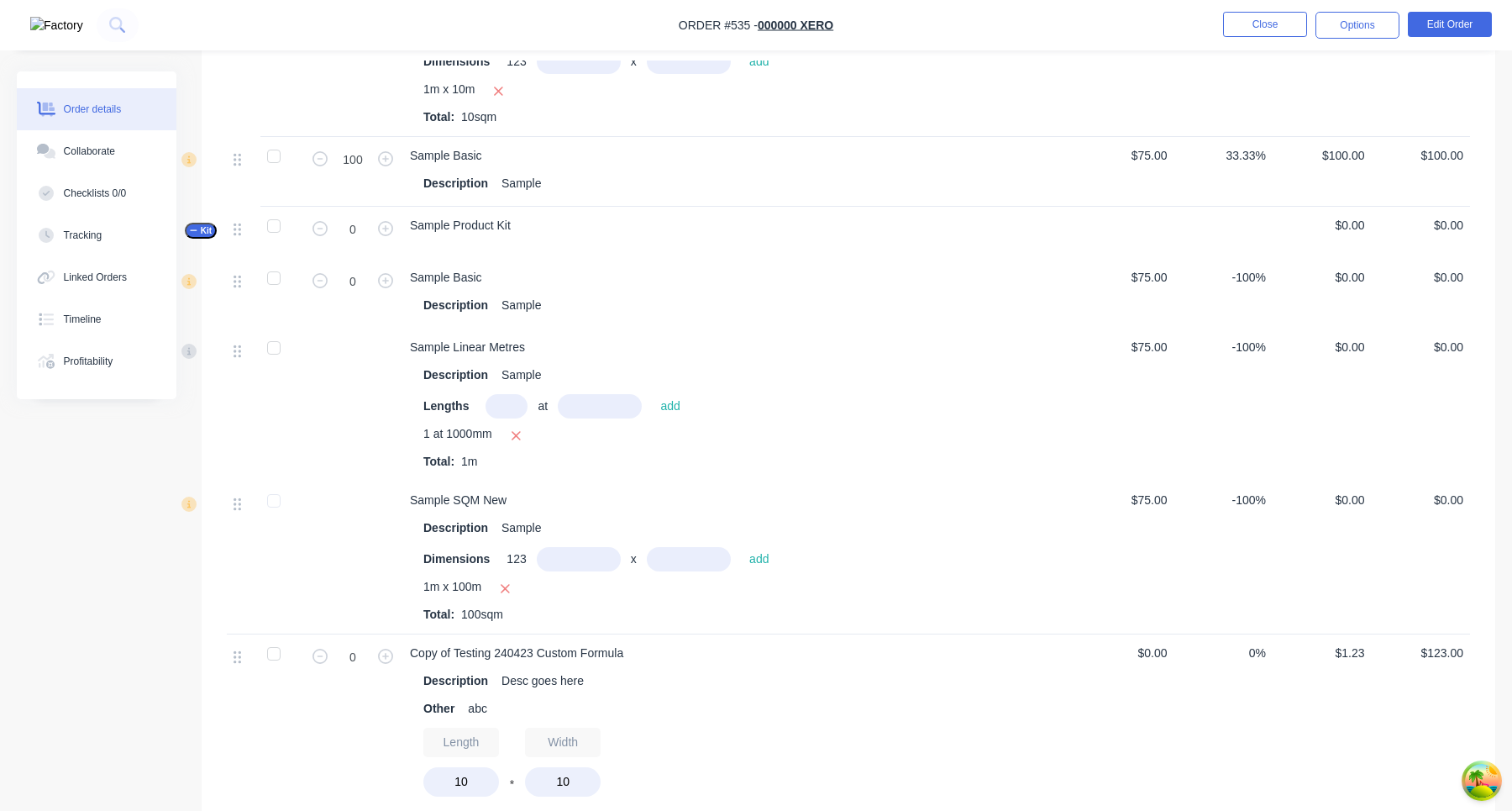
scroll to position [869, 0]
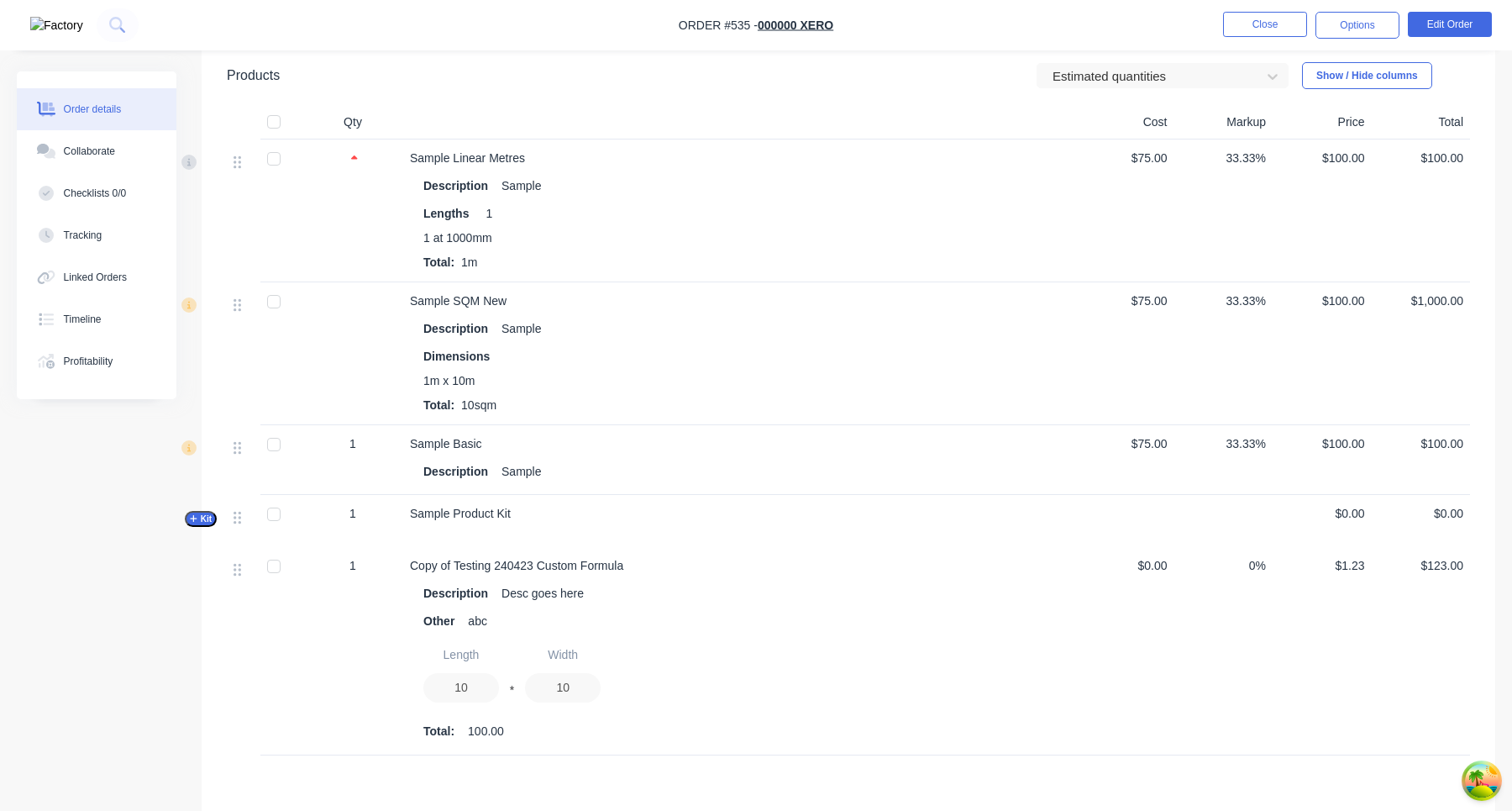
scroll to position [576, 0]
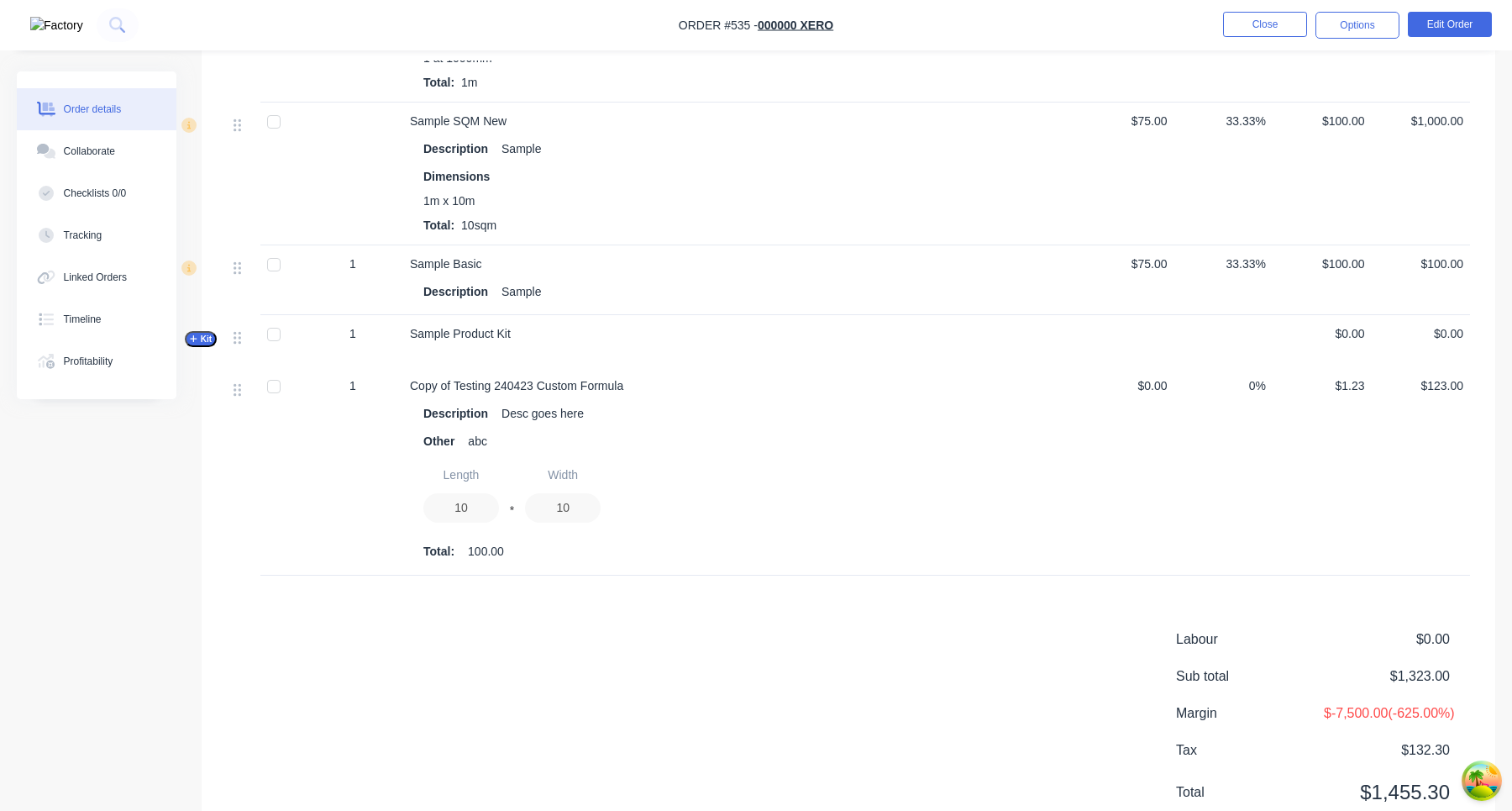
scroll to position [793, 0]
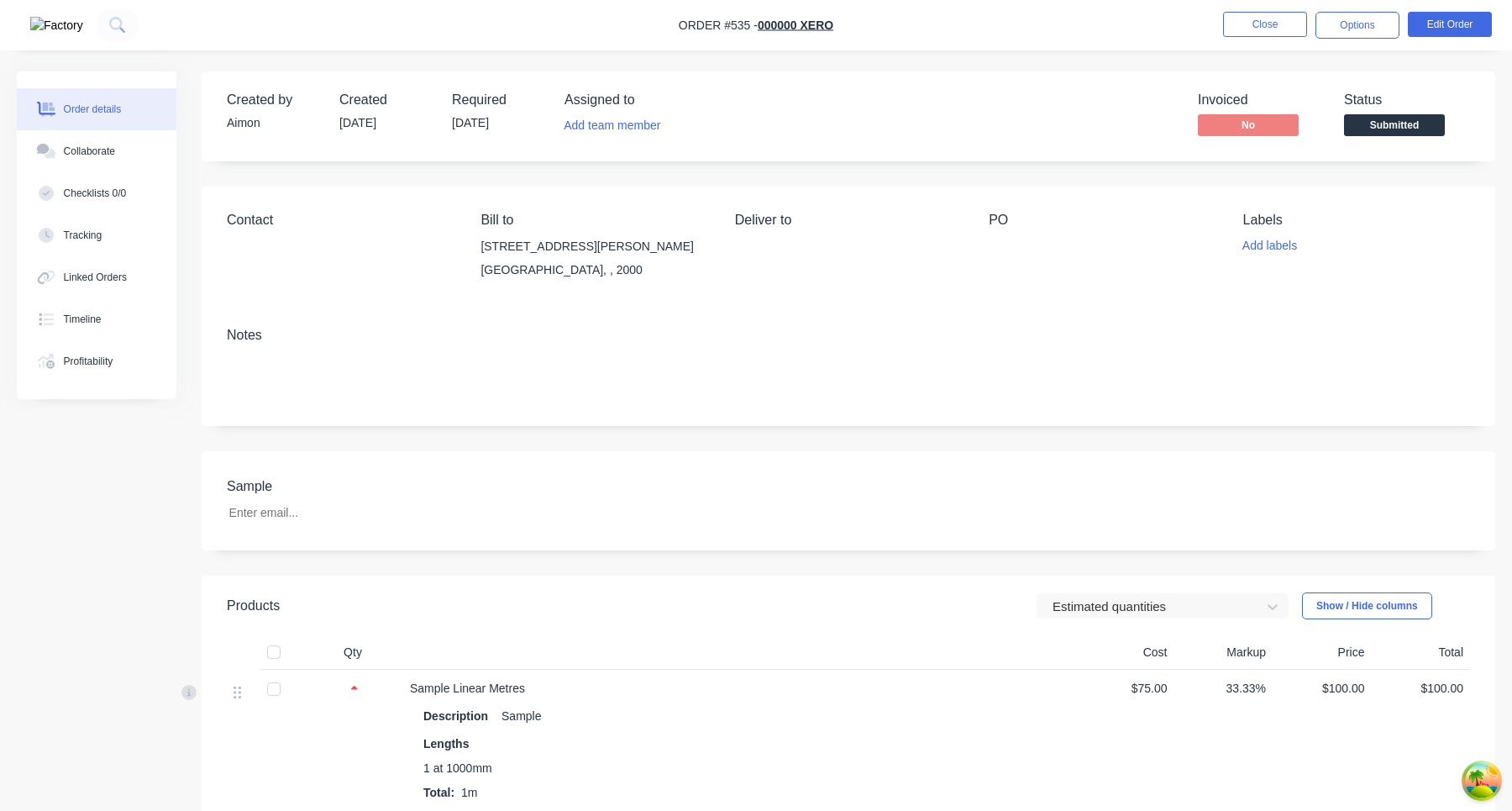
scroll to position [793, 0]
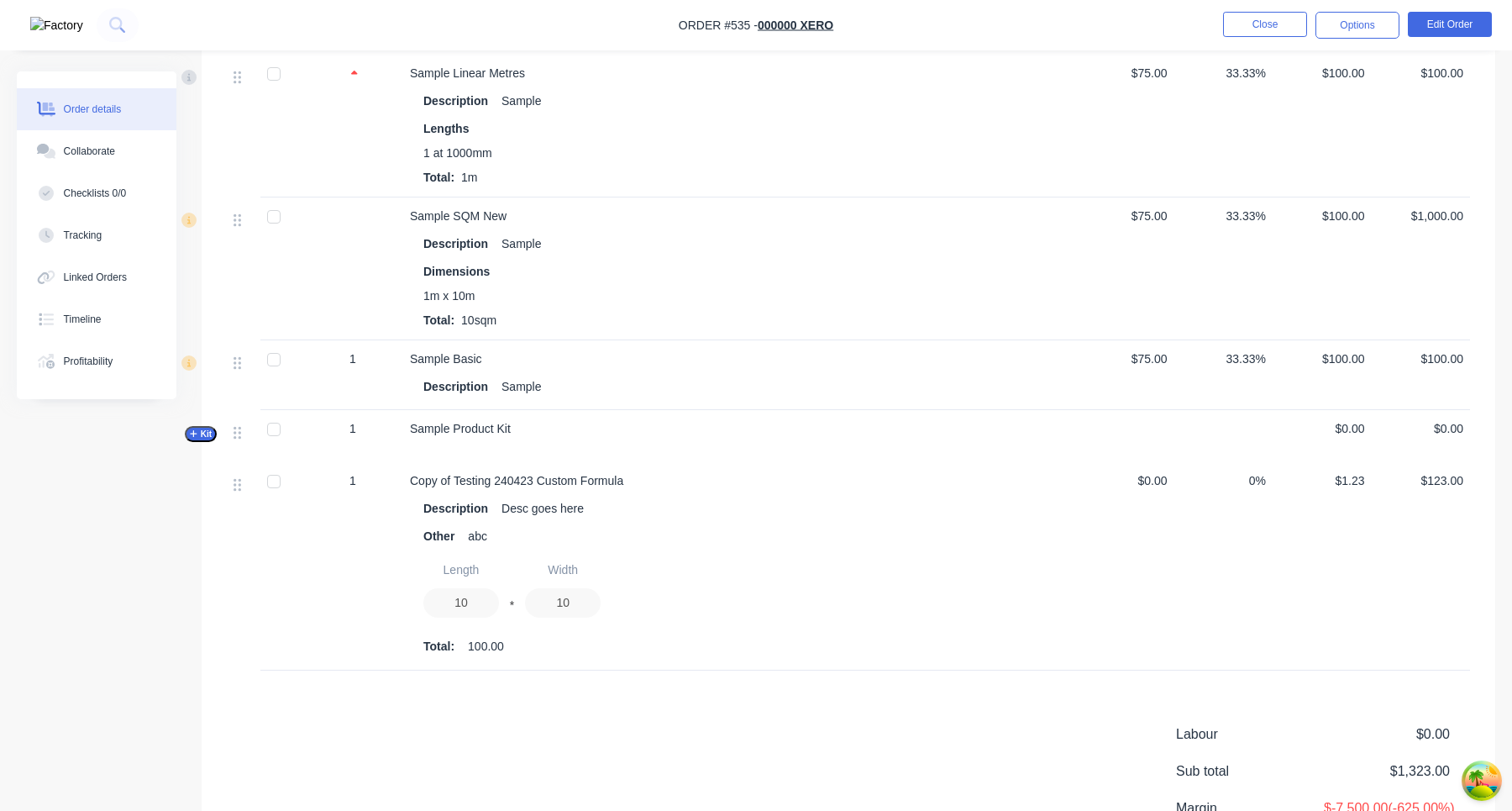
scroll to position [455, 0]
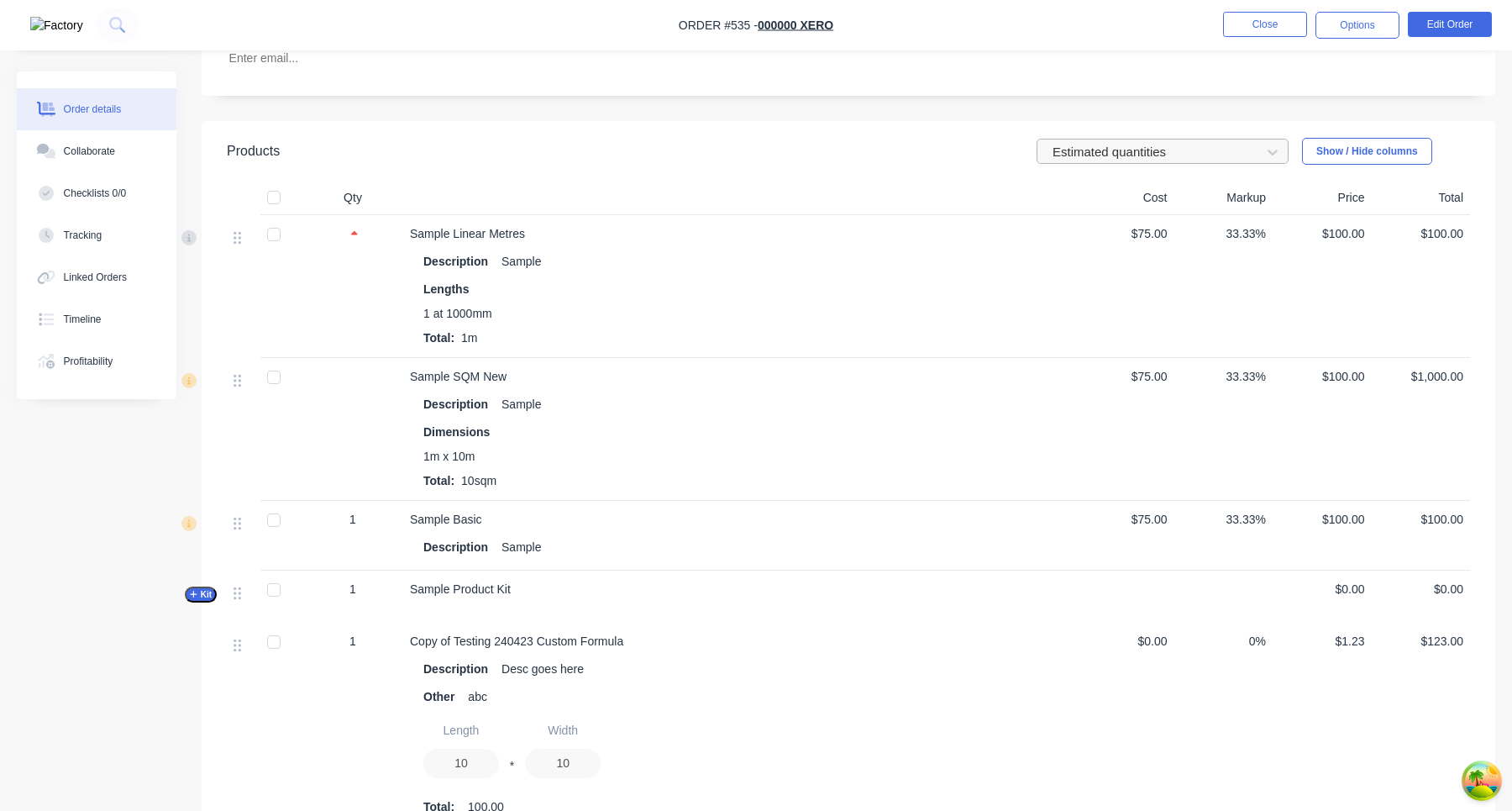
click at [1110, 155] on div at bounding box center [1151, 152] width 201 height 21
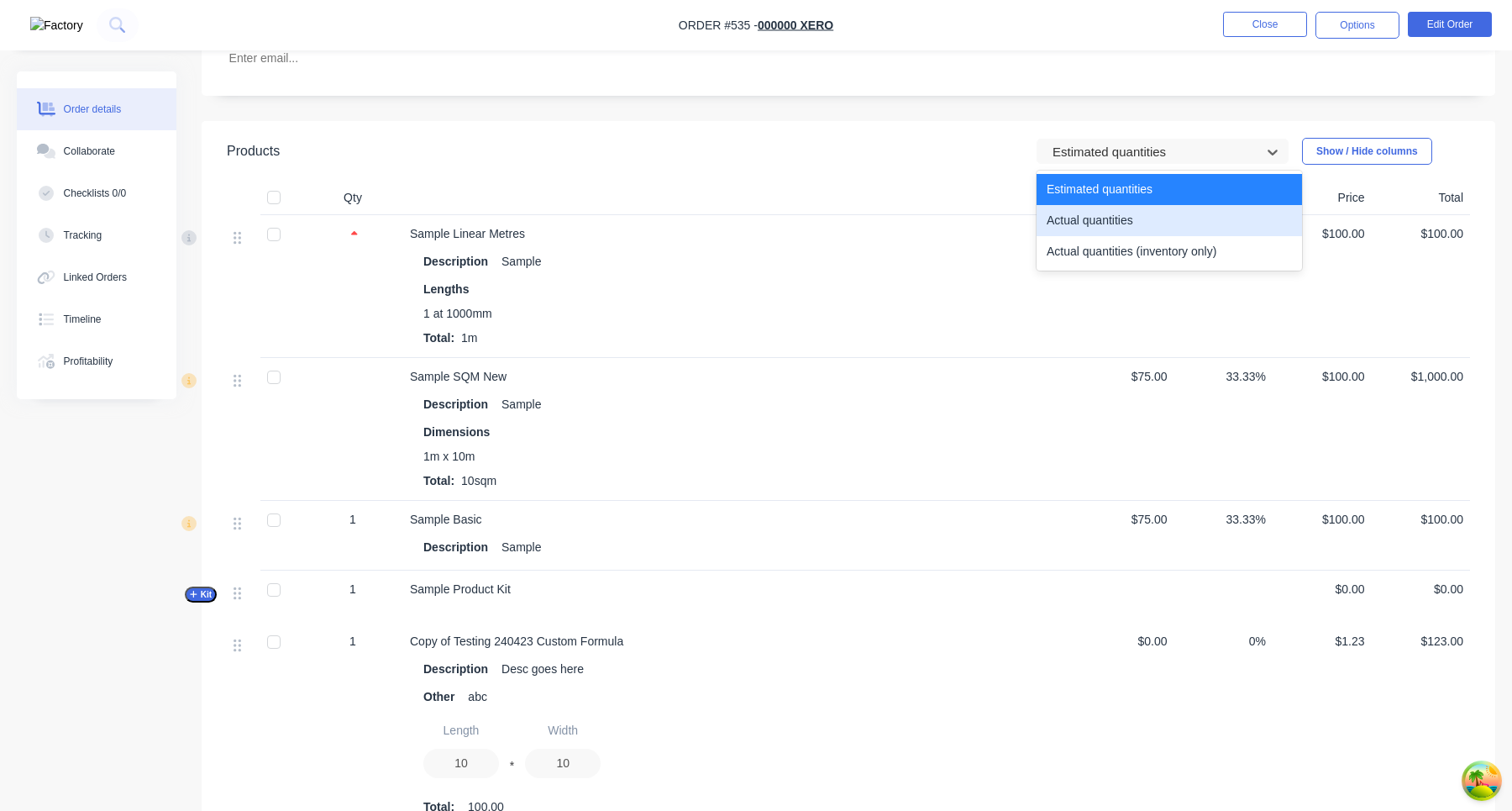
click at [1107, 211] on div "Actual quantities" at bounding box center [1169, 220] width 266 height 31
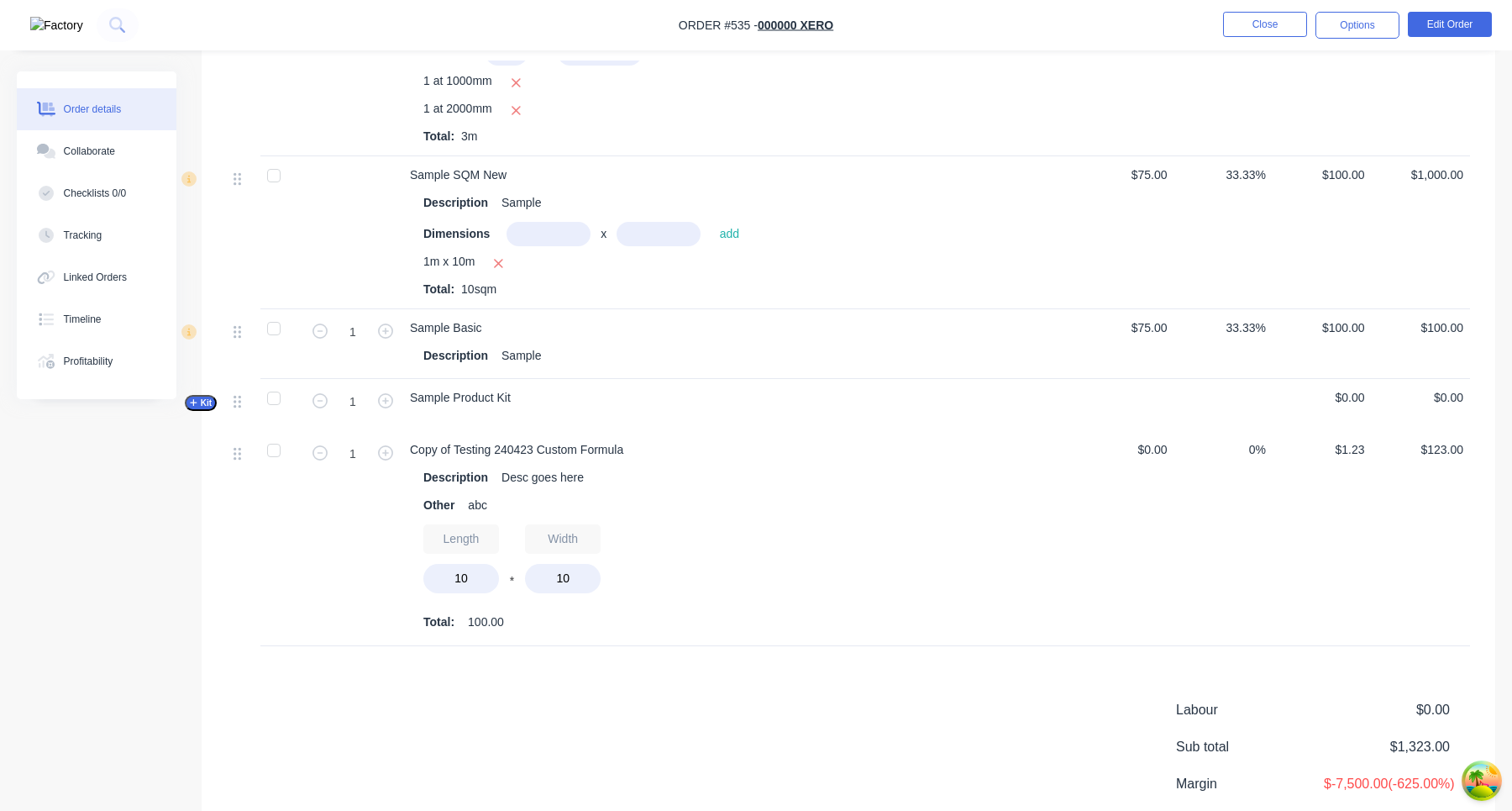
scroll to position [519, 0]
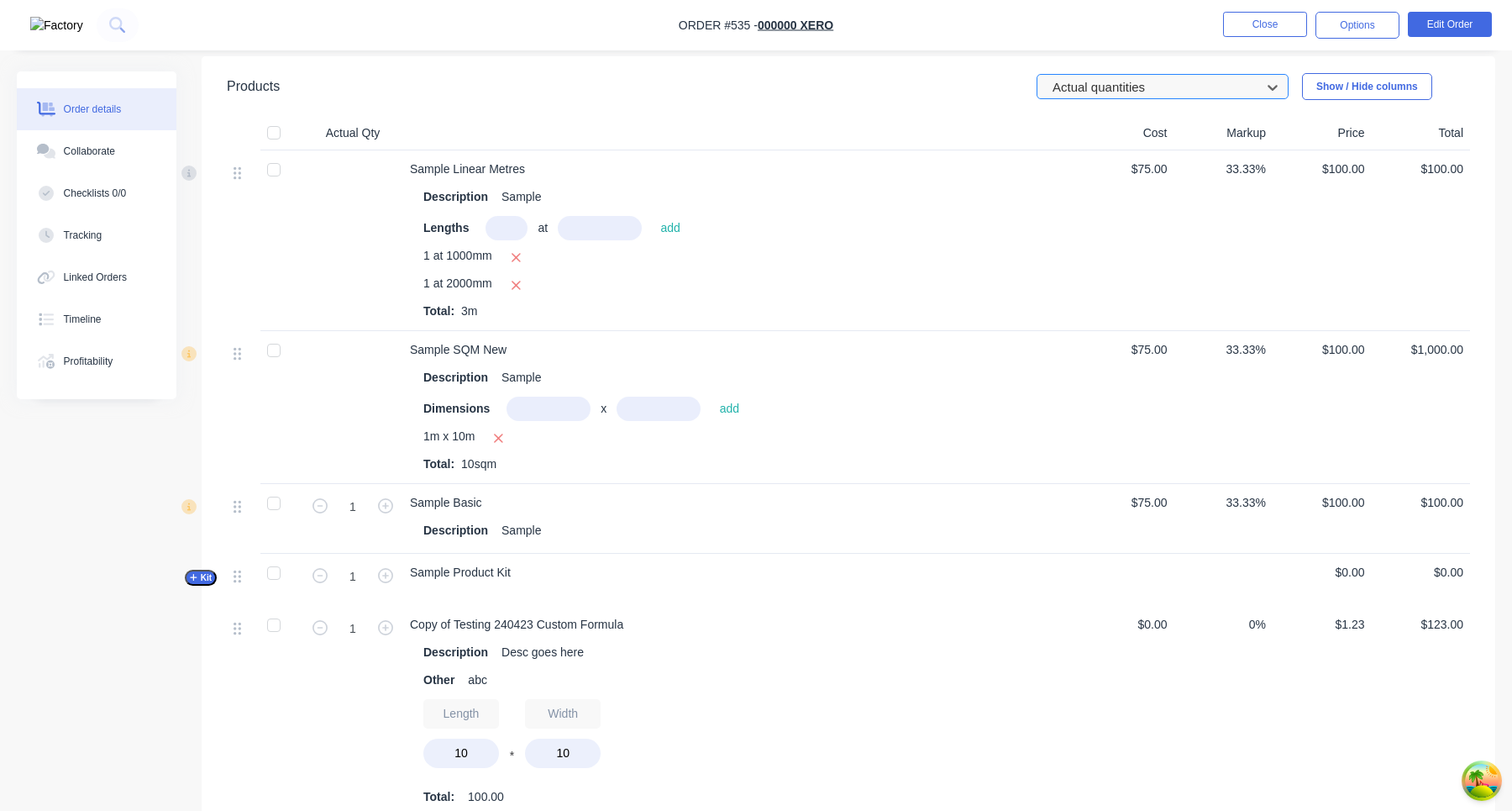
click at [1170, 96] on div at bounding box center [1151, 87] width 201 height 21
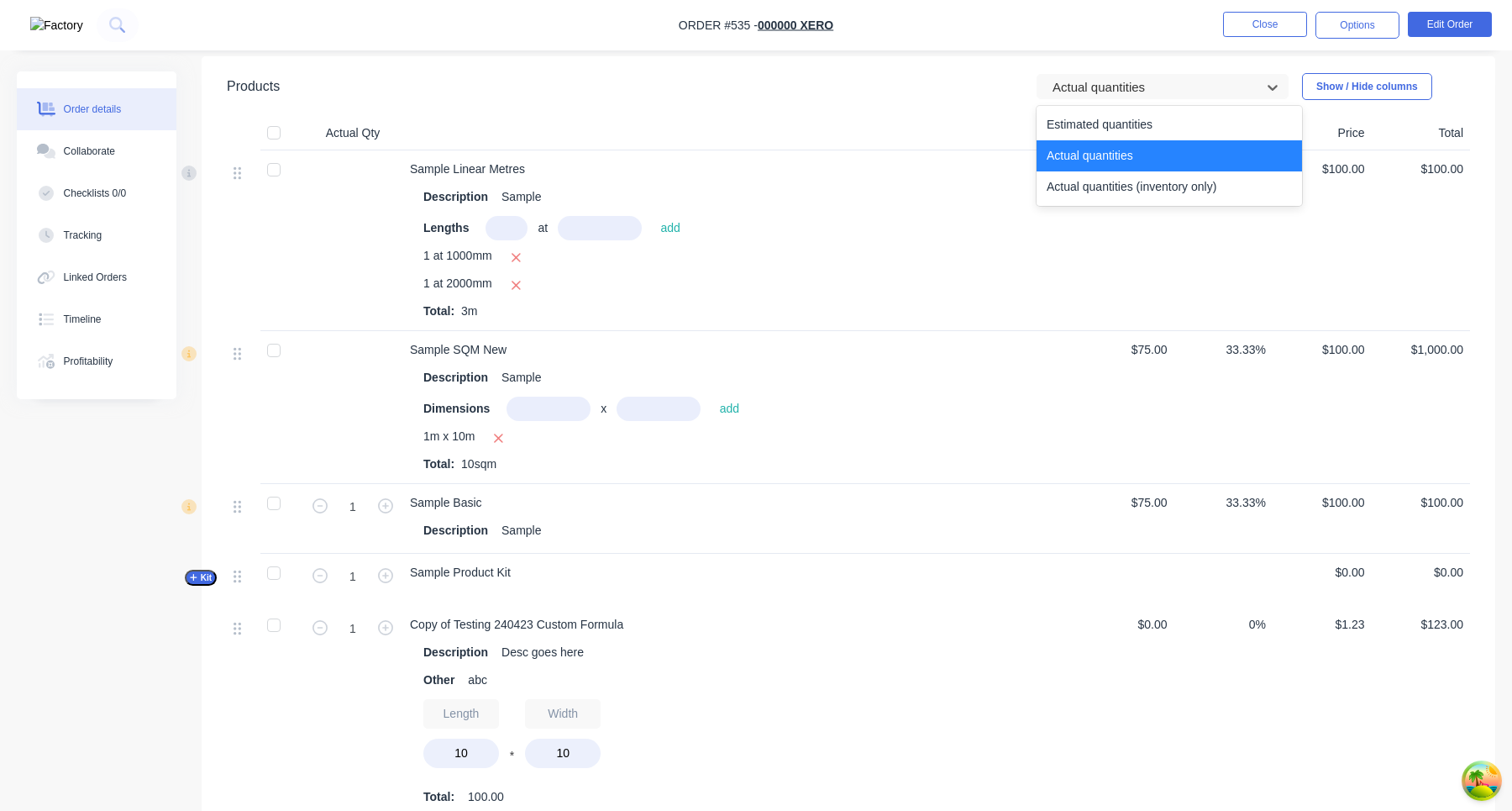
click at [1139, 177] on div "Actual quantities (inventory only)" at bounding box center [1169, 187] width 266 height 31
type input "100"
type input "0"
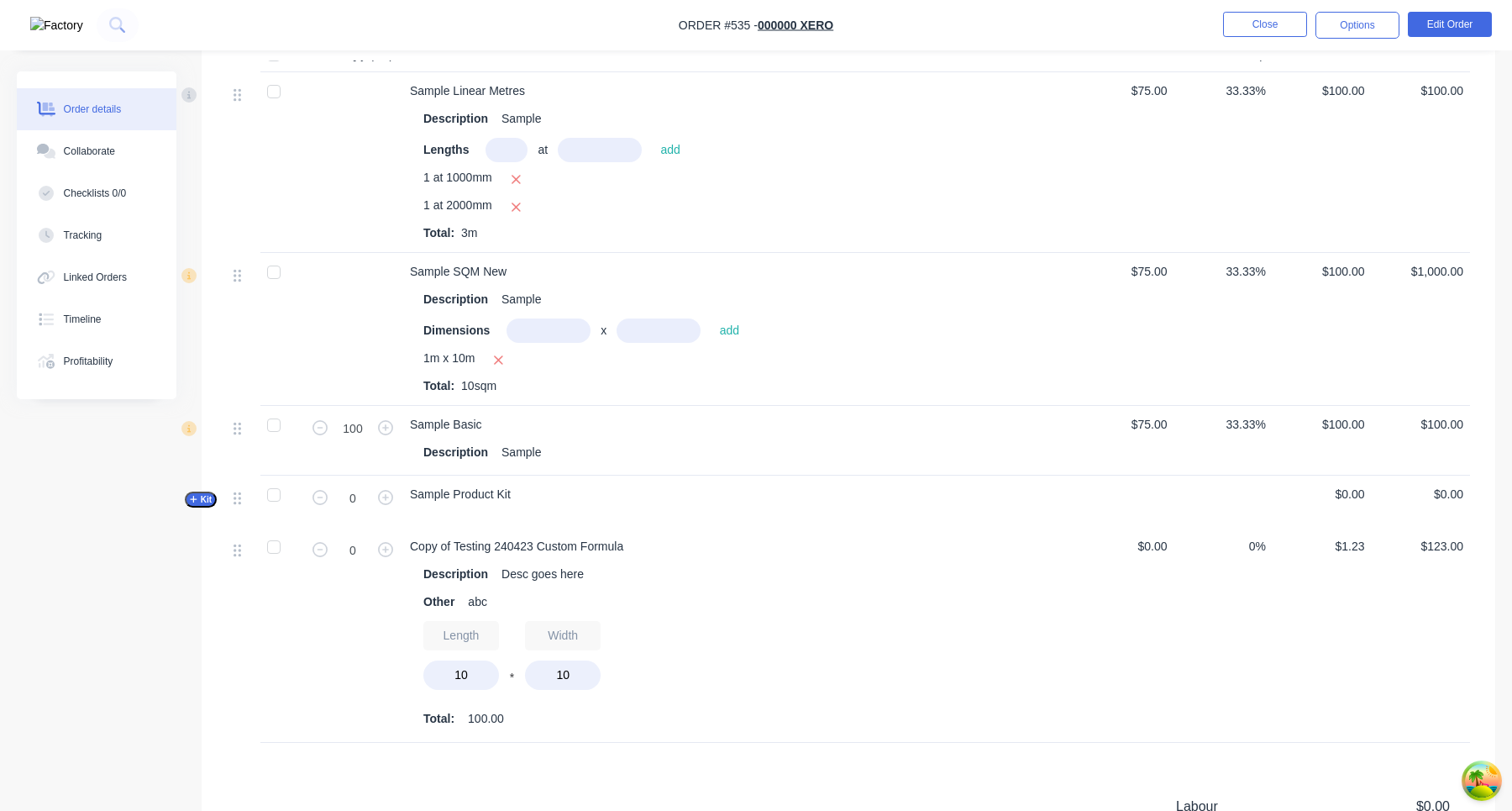
scroll to position [686, 0]
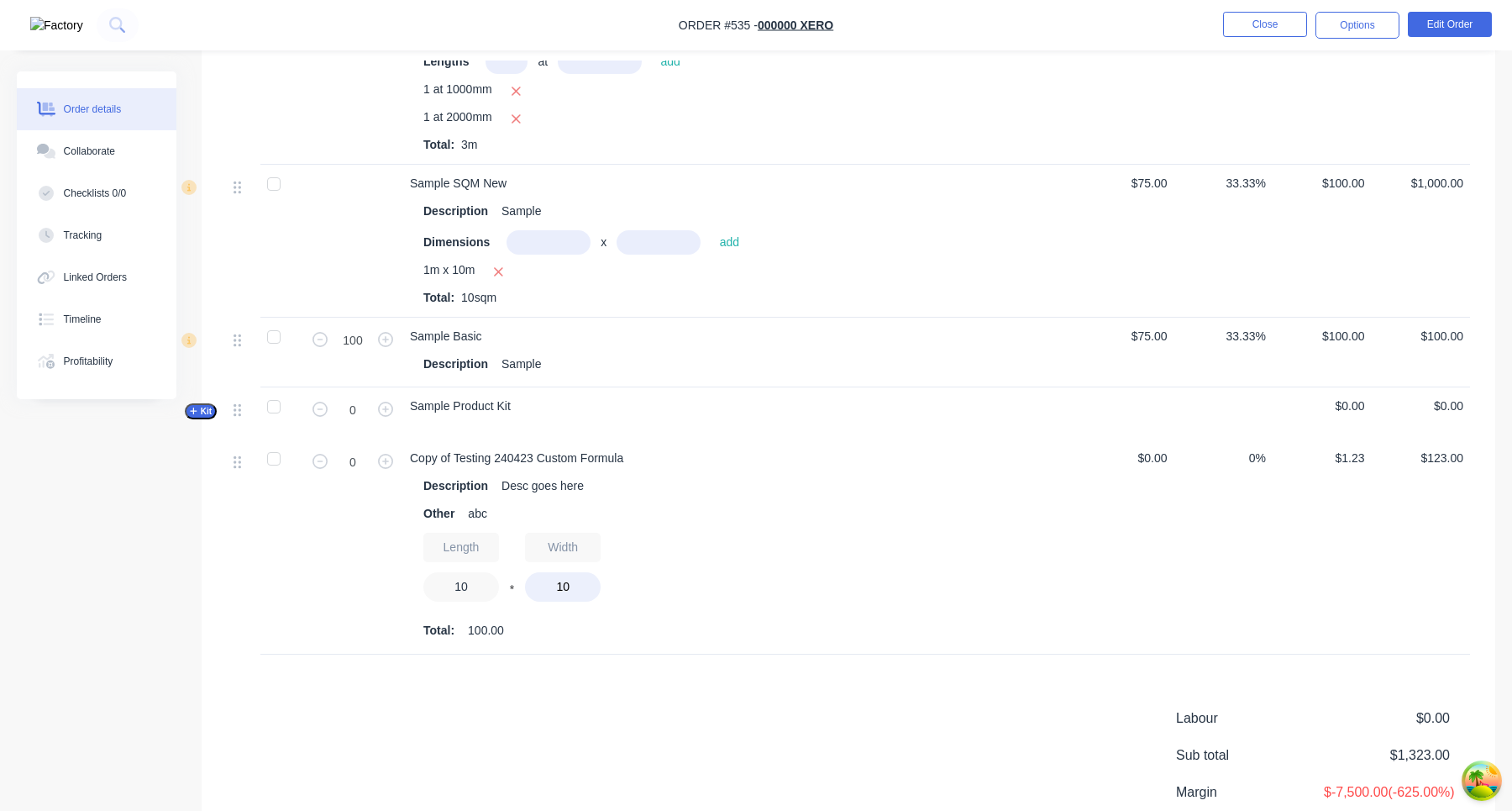
click at [478, 579] on input "10" at bounding box center [461, 587] width 76 height 30
click at [473, 579] on input "10" at bounding box center [461, 587] width 76 height 30
click at [570, 582] on input "10" at bounding box center [563, 587] width 76 height 30
click at [468, 587] on input "10" at bounding box center [461, 587] width 76 height 30
click at [569, 589] on input "10" at bounding box center [563, 587] width 76 height 30
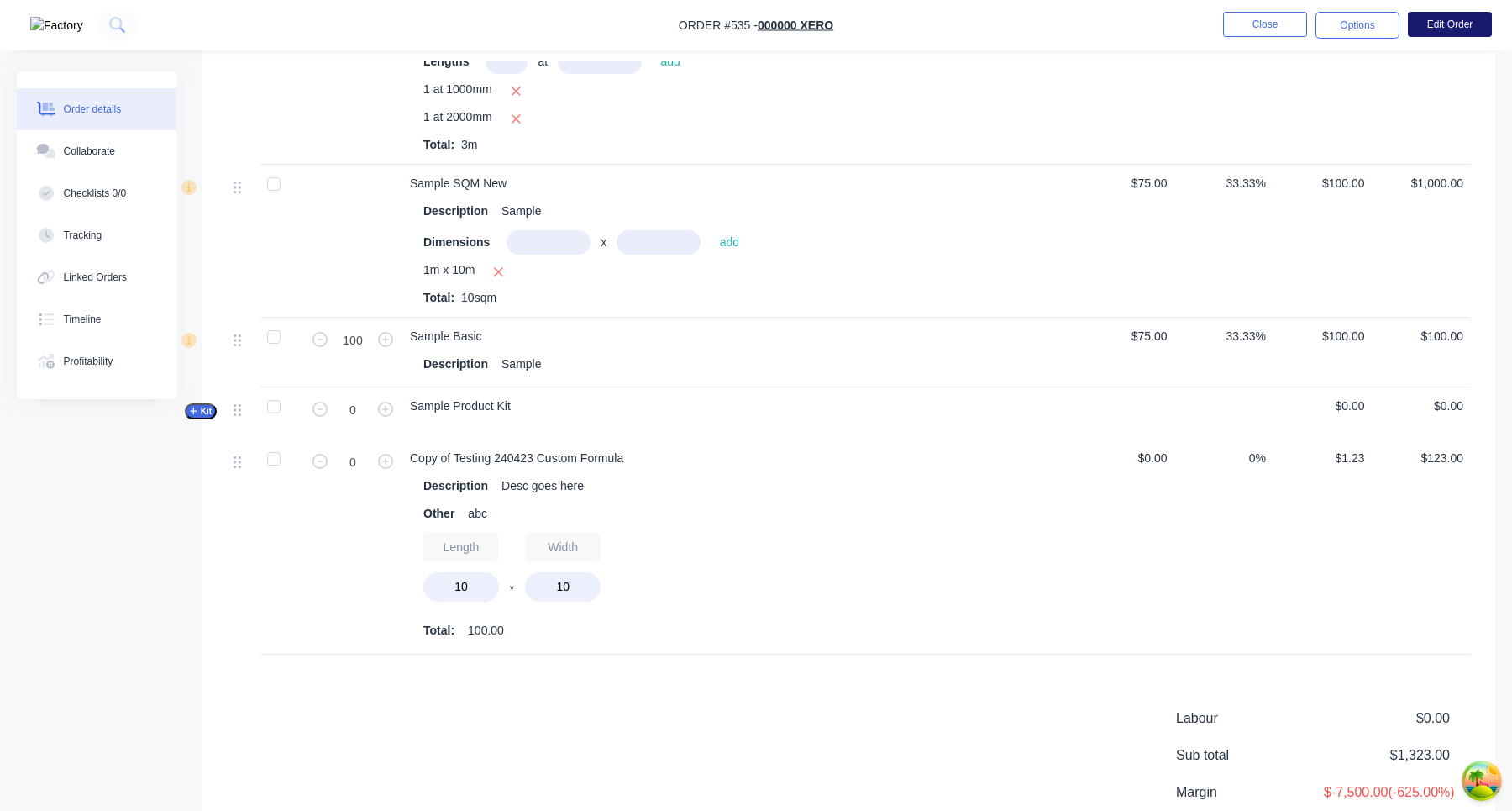
click at [1456, 20] on button "Edit Order" at bounding box center [1449, 24] width 84 height 25
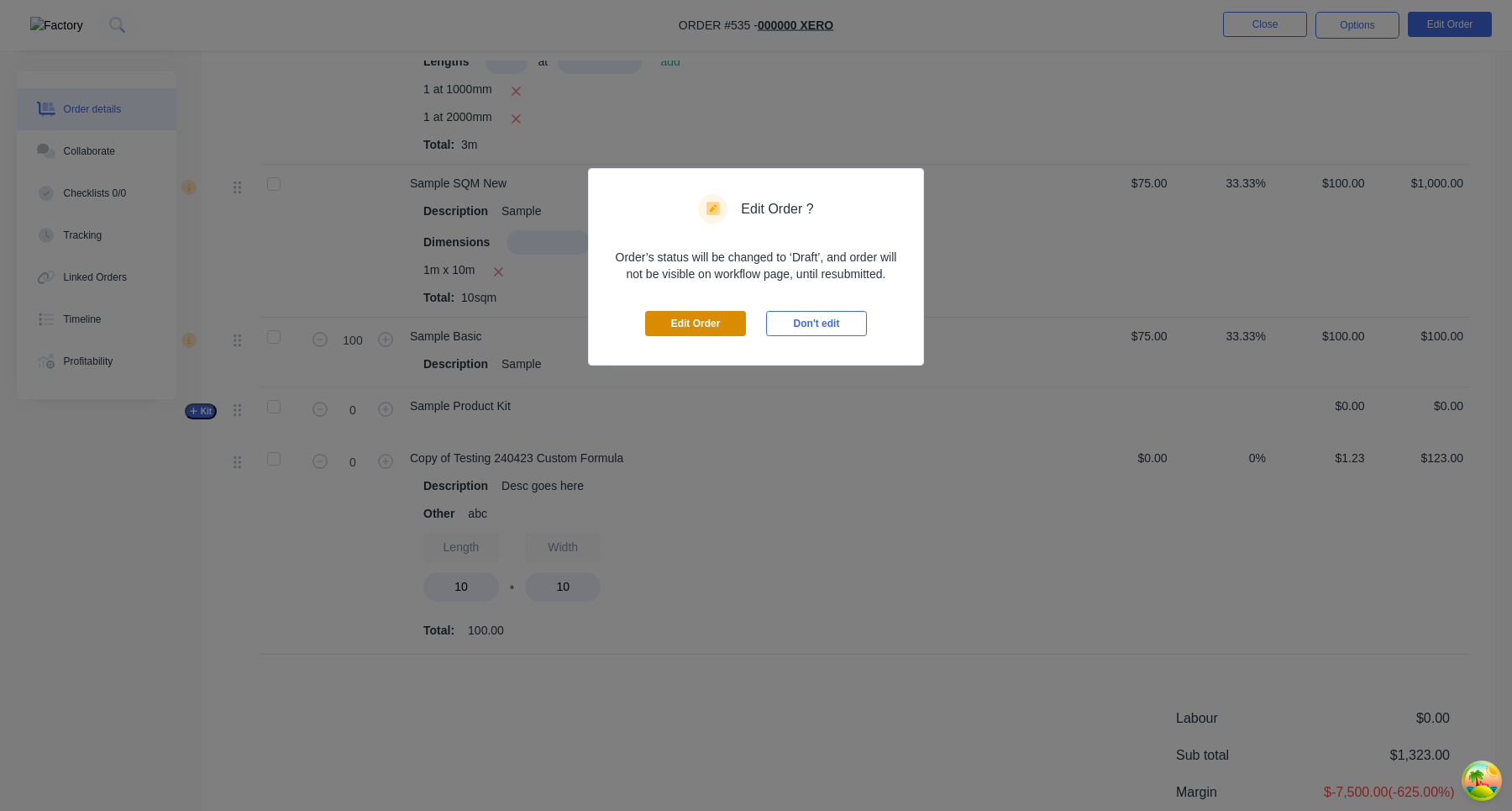
click at [703, 323] on button "Edit Order" at bounding box center [696, 323] width 101 height 25
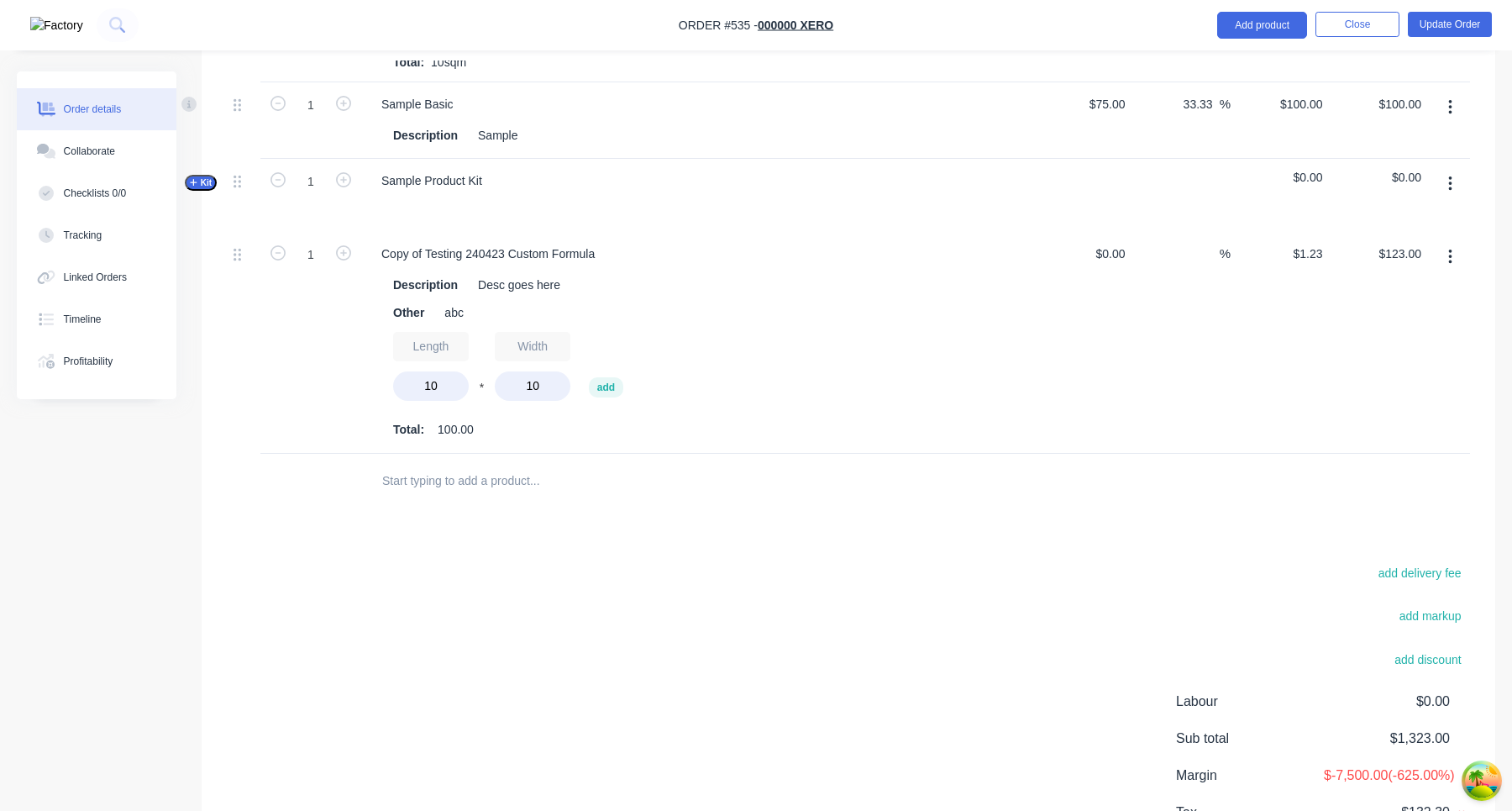
scroll to position [980, 0]
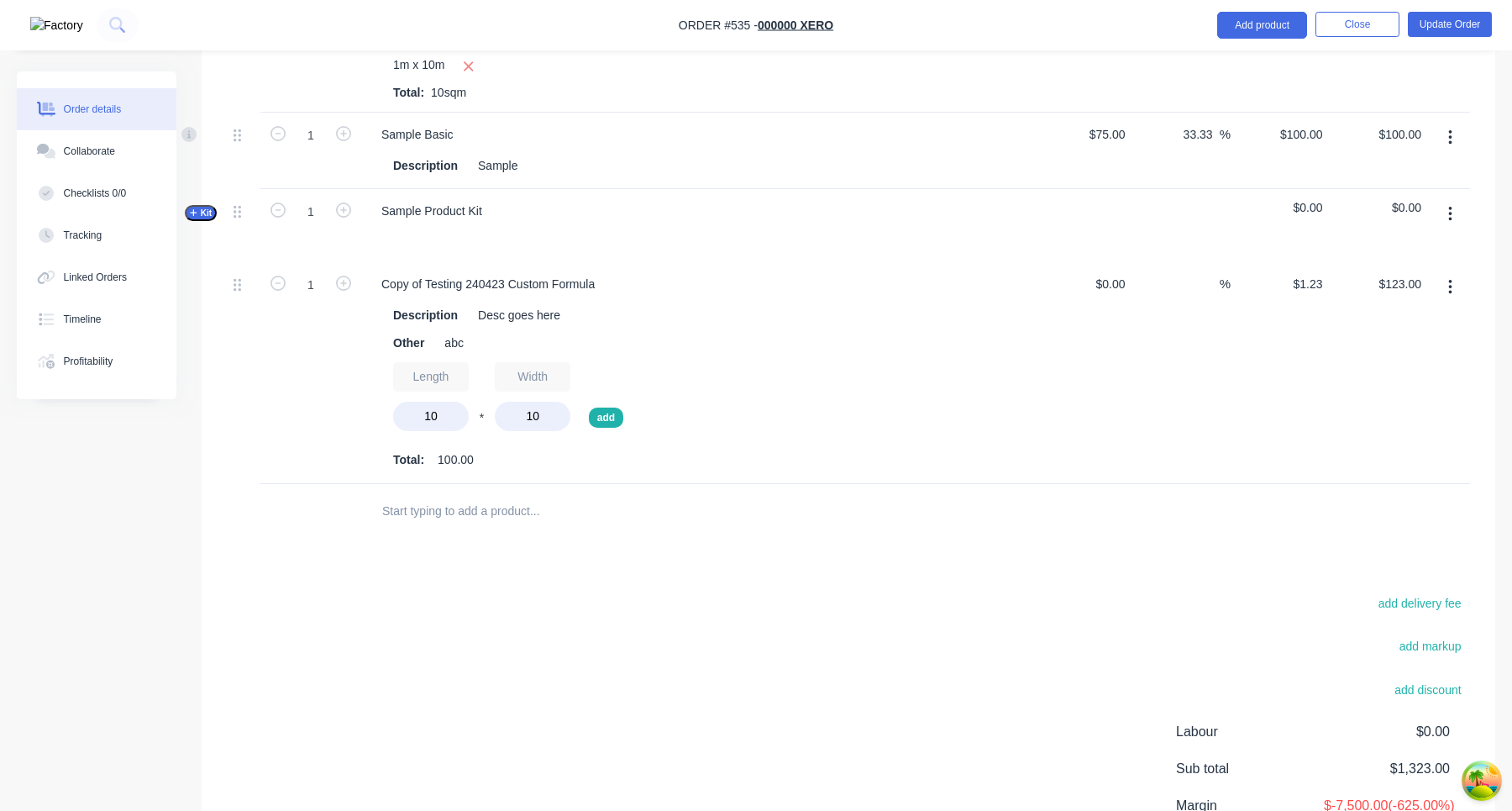
click at [616, 408] on button "add" at bounding box center [606, 417] width 35 height 20
click at [706, 408] on button "add" at bounding box center [708, 417] width 35 height 20
click at [771, 358] on icon "button" at bounding box center [771, 364] width 13 height 13
click at [669, 358] on icon "button" at bounding box center [668, 364] width 13 height 13
type input "$123.00"
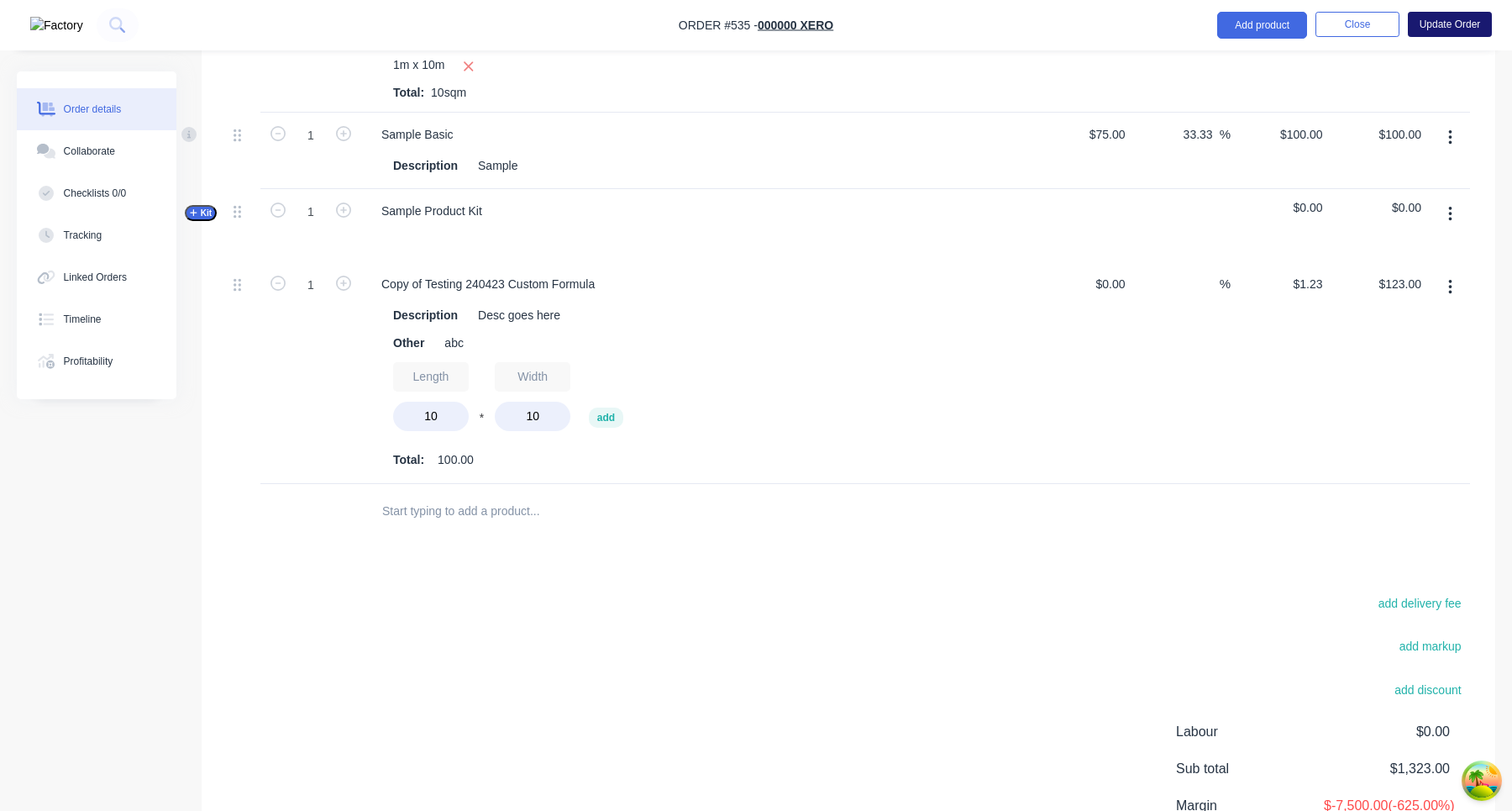
click at [1443, 24] on button "Update Order" at bounding box center [1449, 24] width 84 height 25
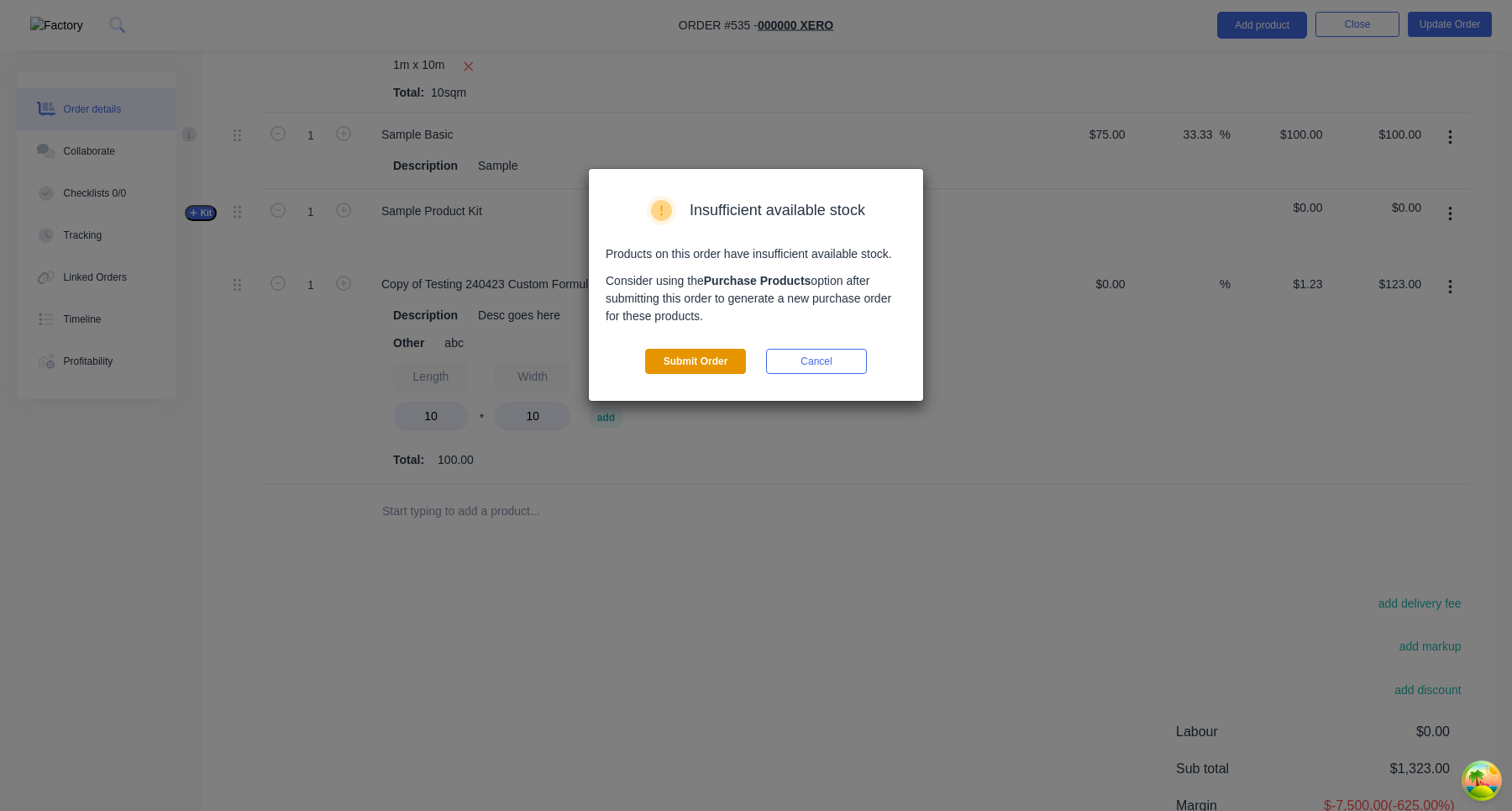
click at [695, 362] on button "Submit Order" at bounding box center [696, 361] width 101 height 25
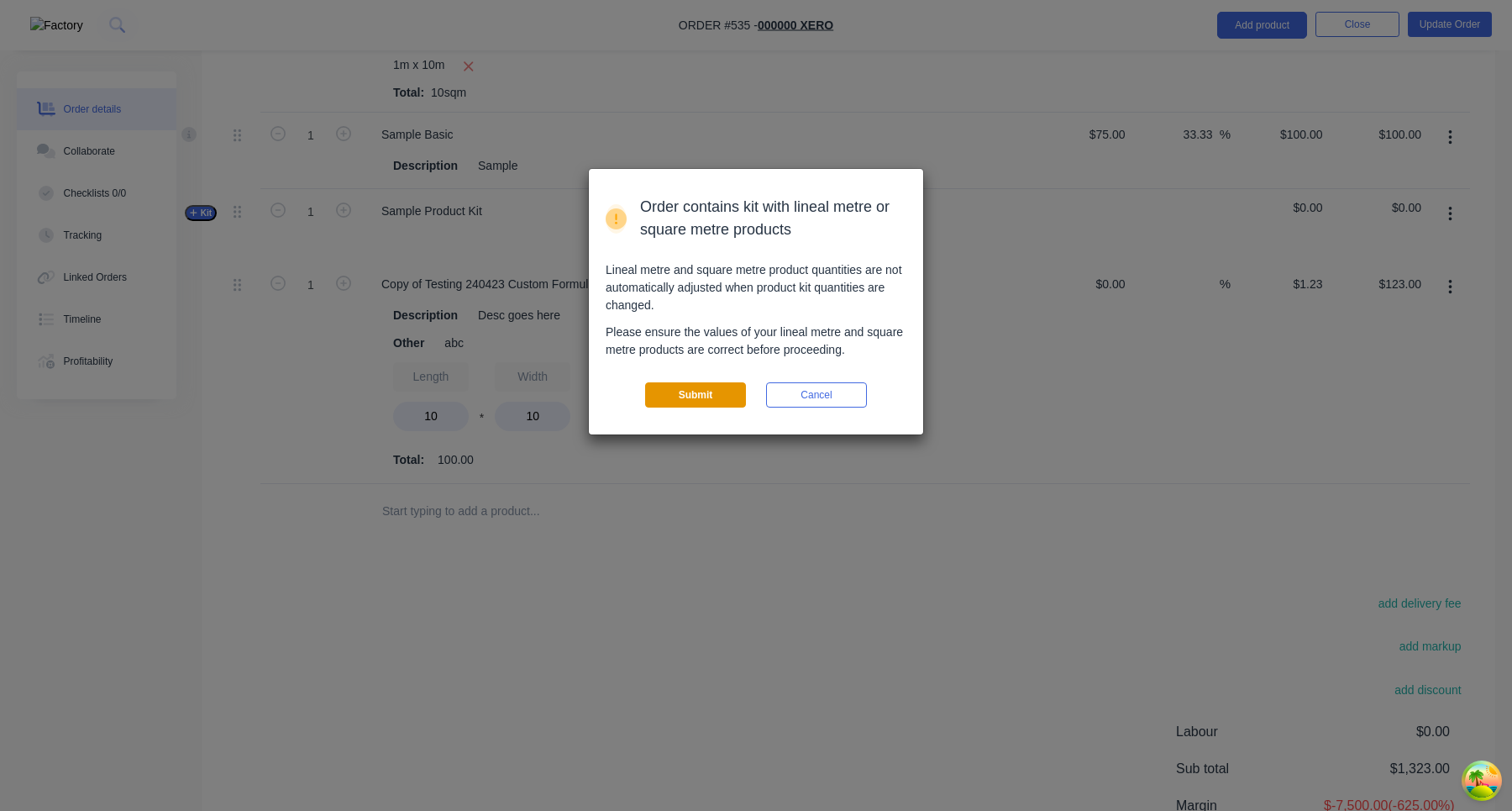
click at [684, 393] on button "Submit" at bounding box center [696, 395] width 101 height 25
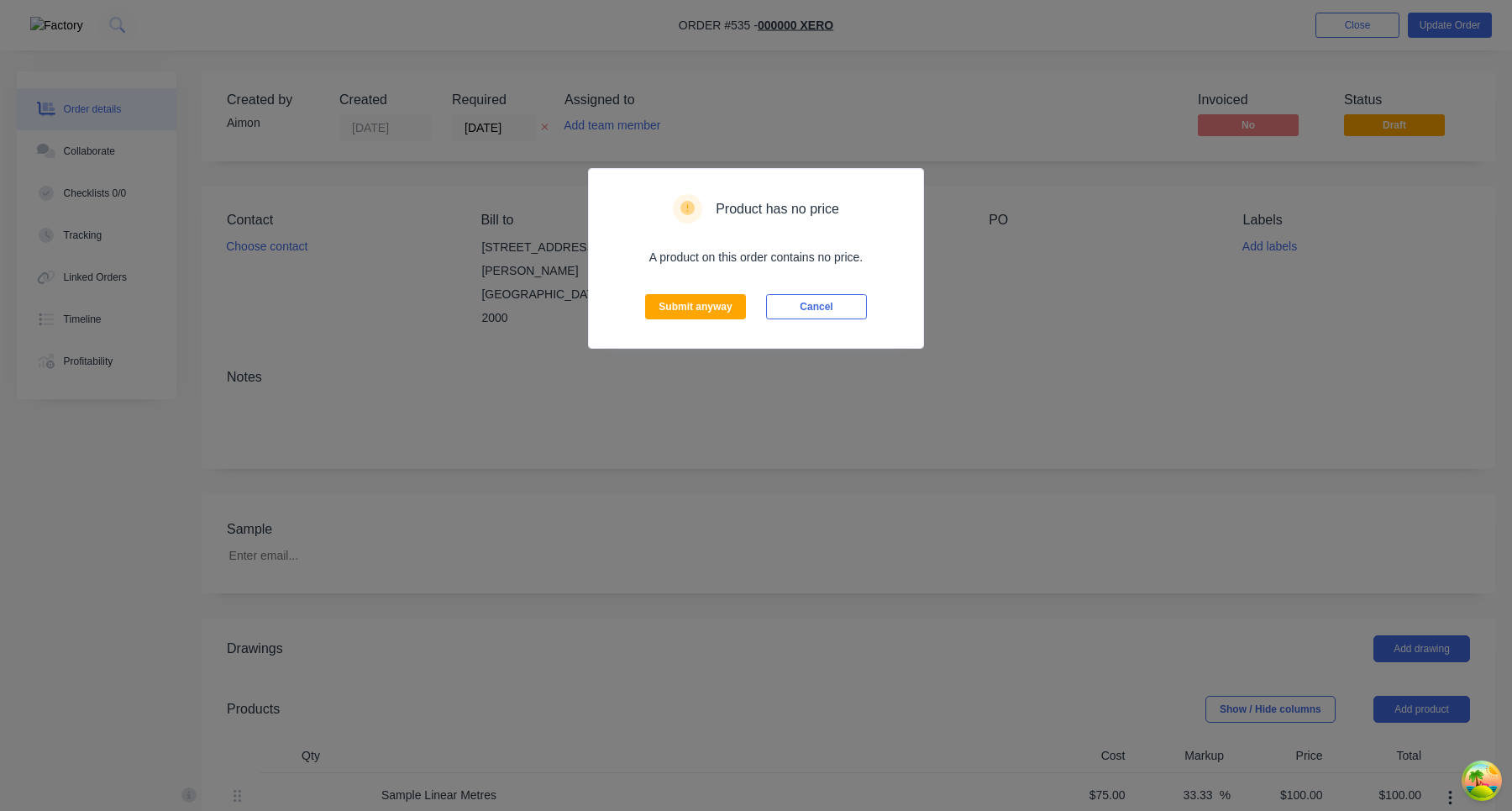
click at [691, 361] on div "Product has no price A product on this order contains no price. Submit anyway C…" at bounding box center [756, 405] width 1512 height 811
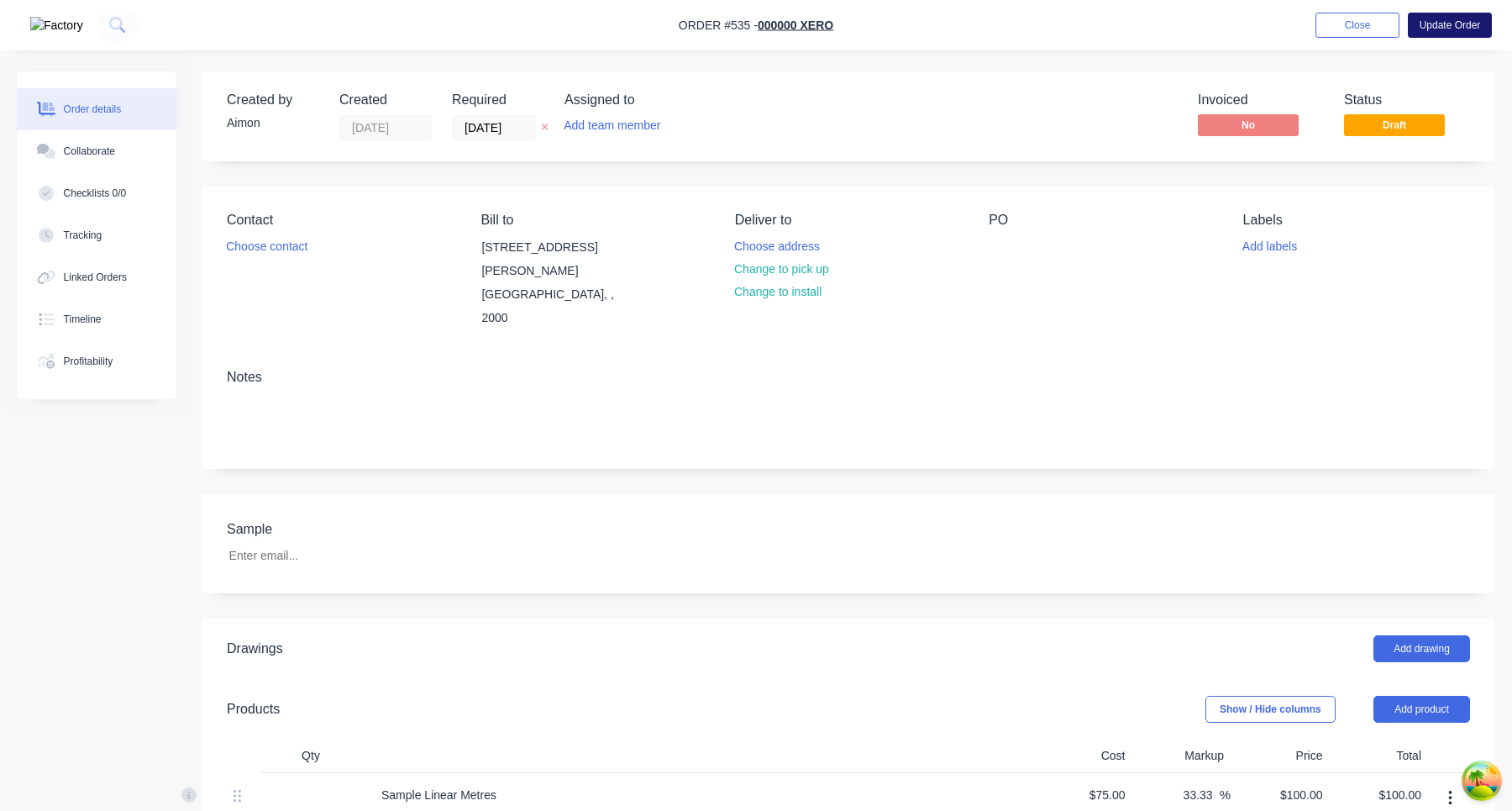
click at [1448, 25] on button "Update Order" at bounding box center [1449, 24] width 84 height 25
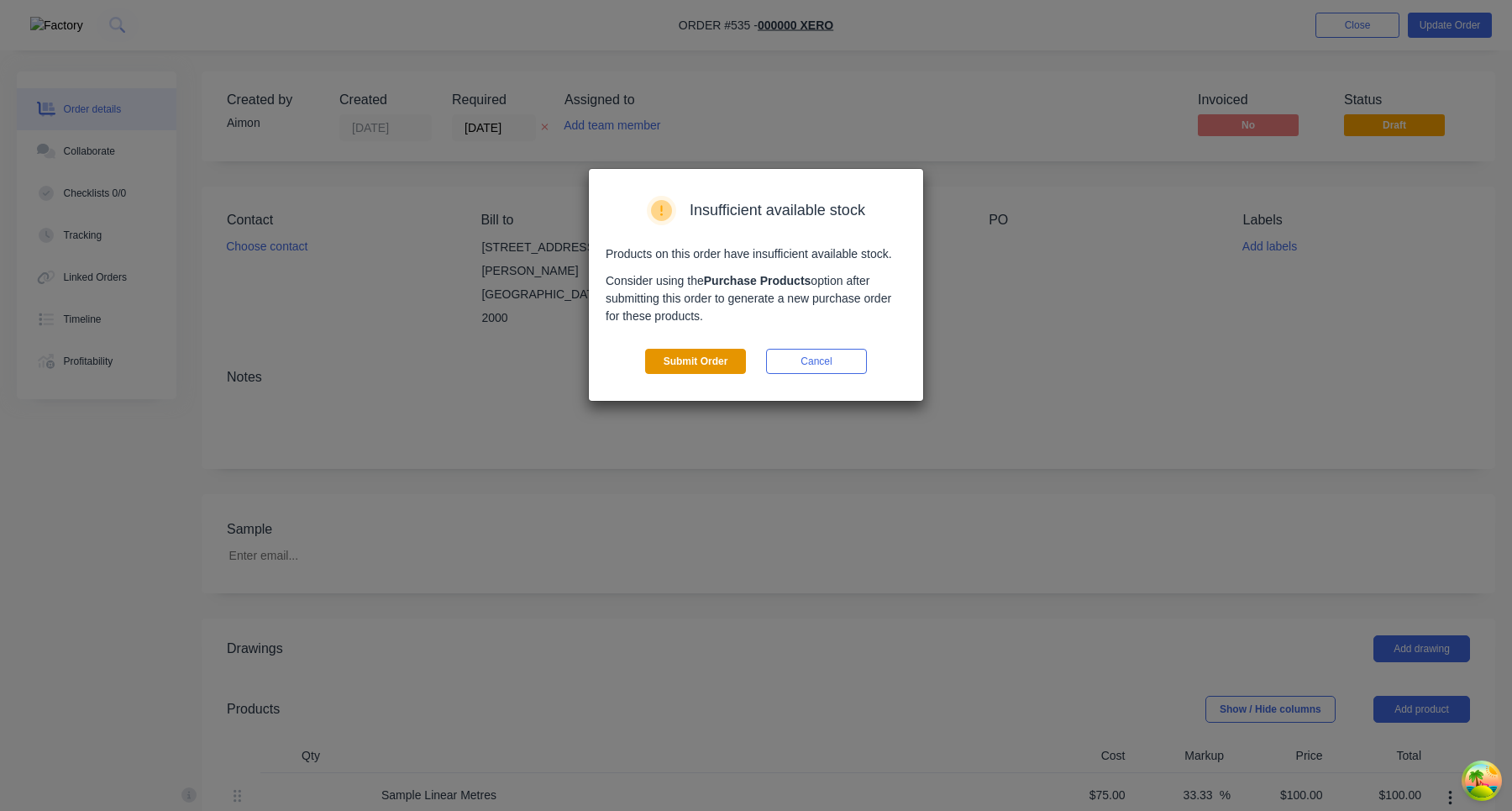
click at [705, 360] on button "Submit Order" at bounding box center [696, 361] width 101 height 25
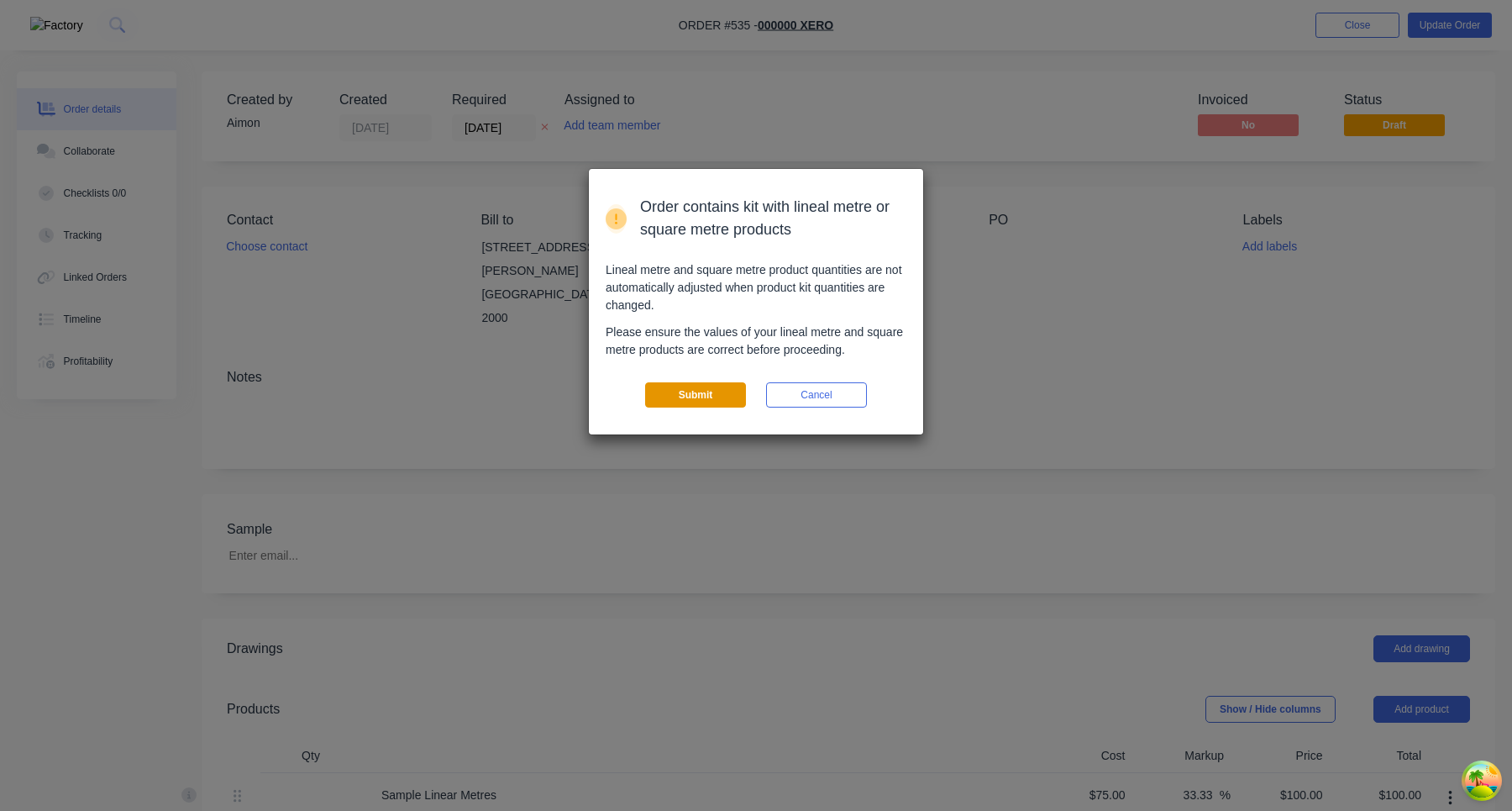
click at [697, 383] on button "Submit" at bounding box center [696, 395] width 101 height 25
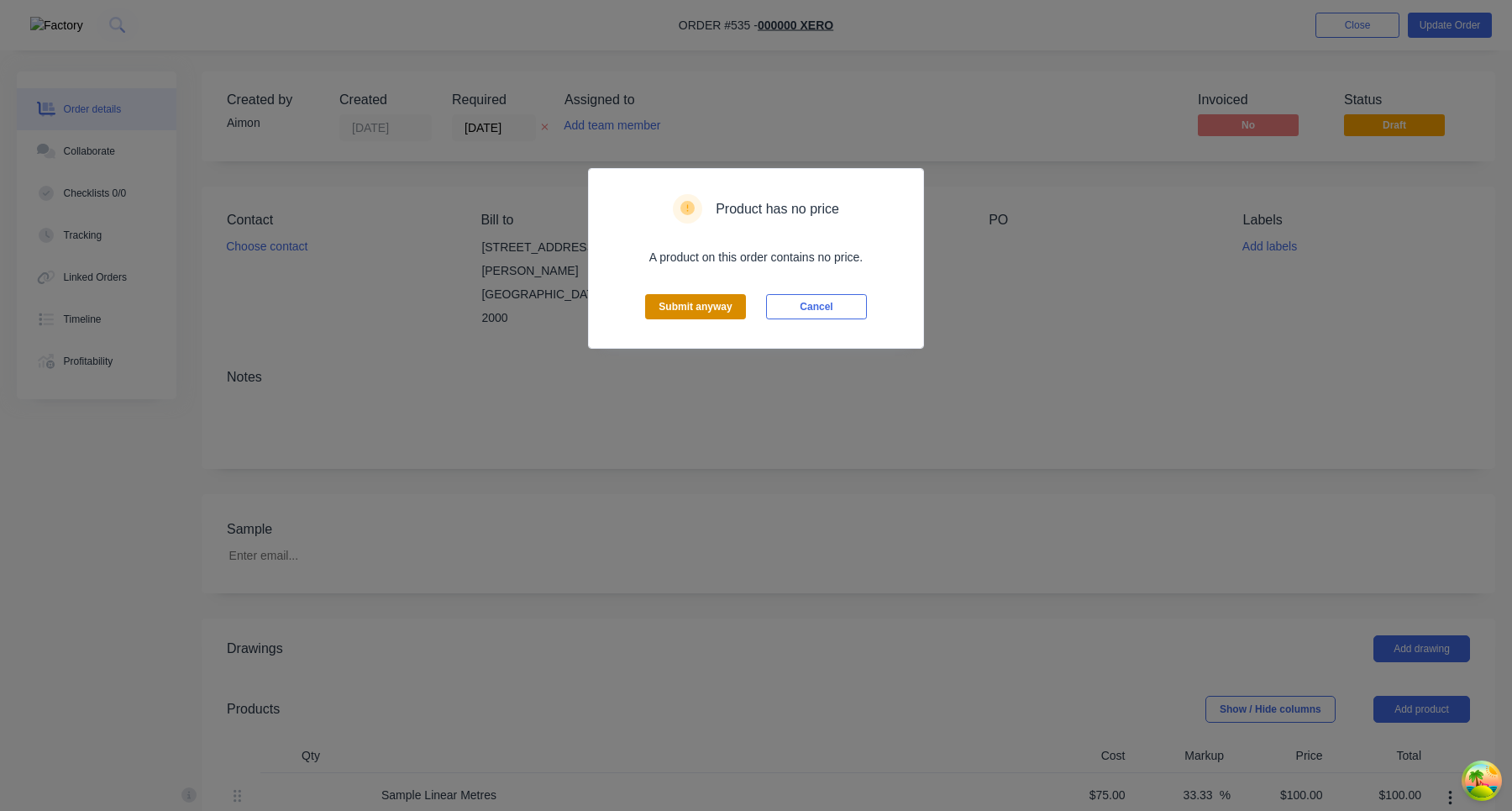
click at [723, 297] on button "Submit anyway" at bounding box center [696, 307] width 101 height 25
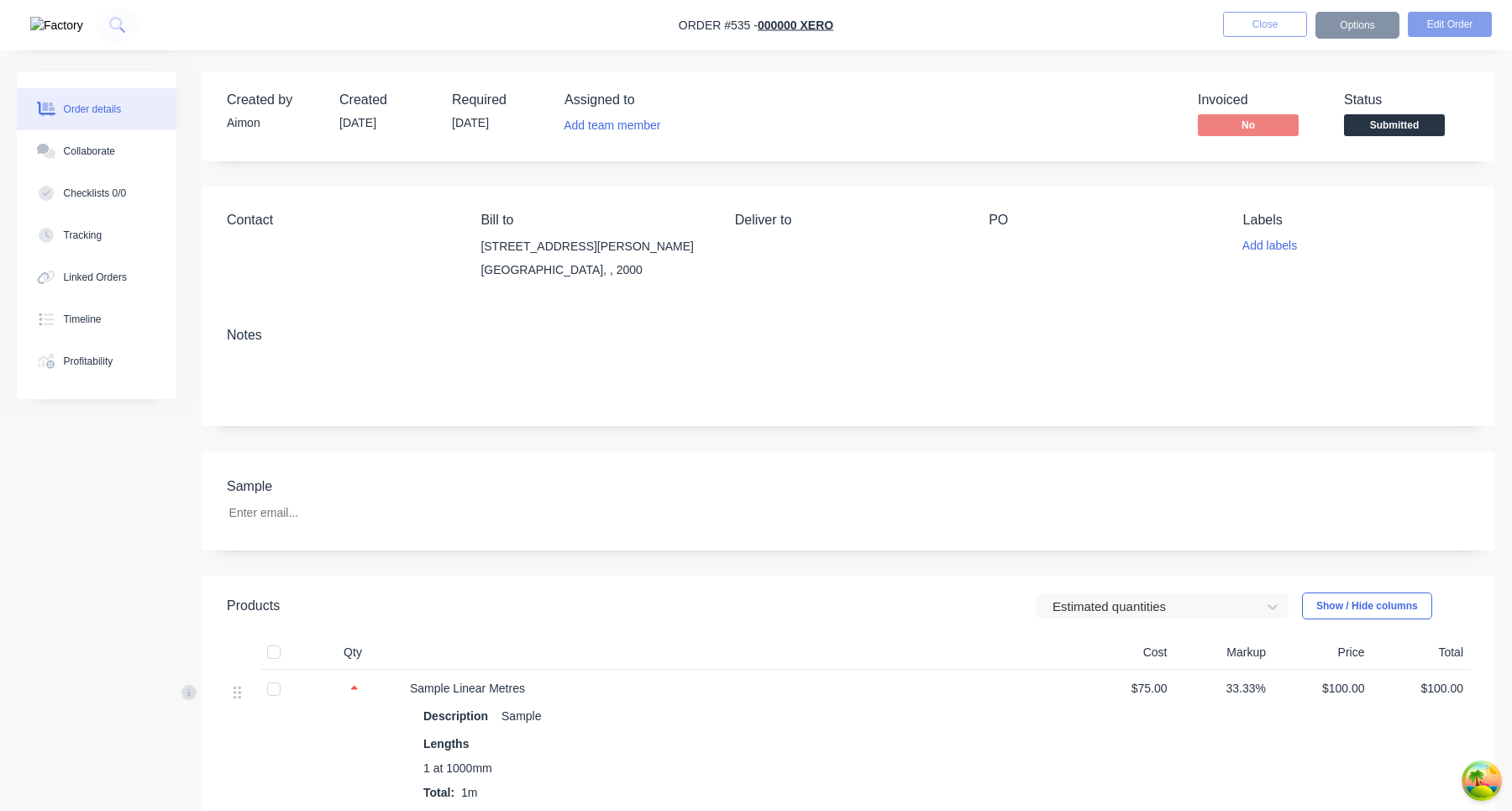
scroll to position [793, 0]
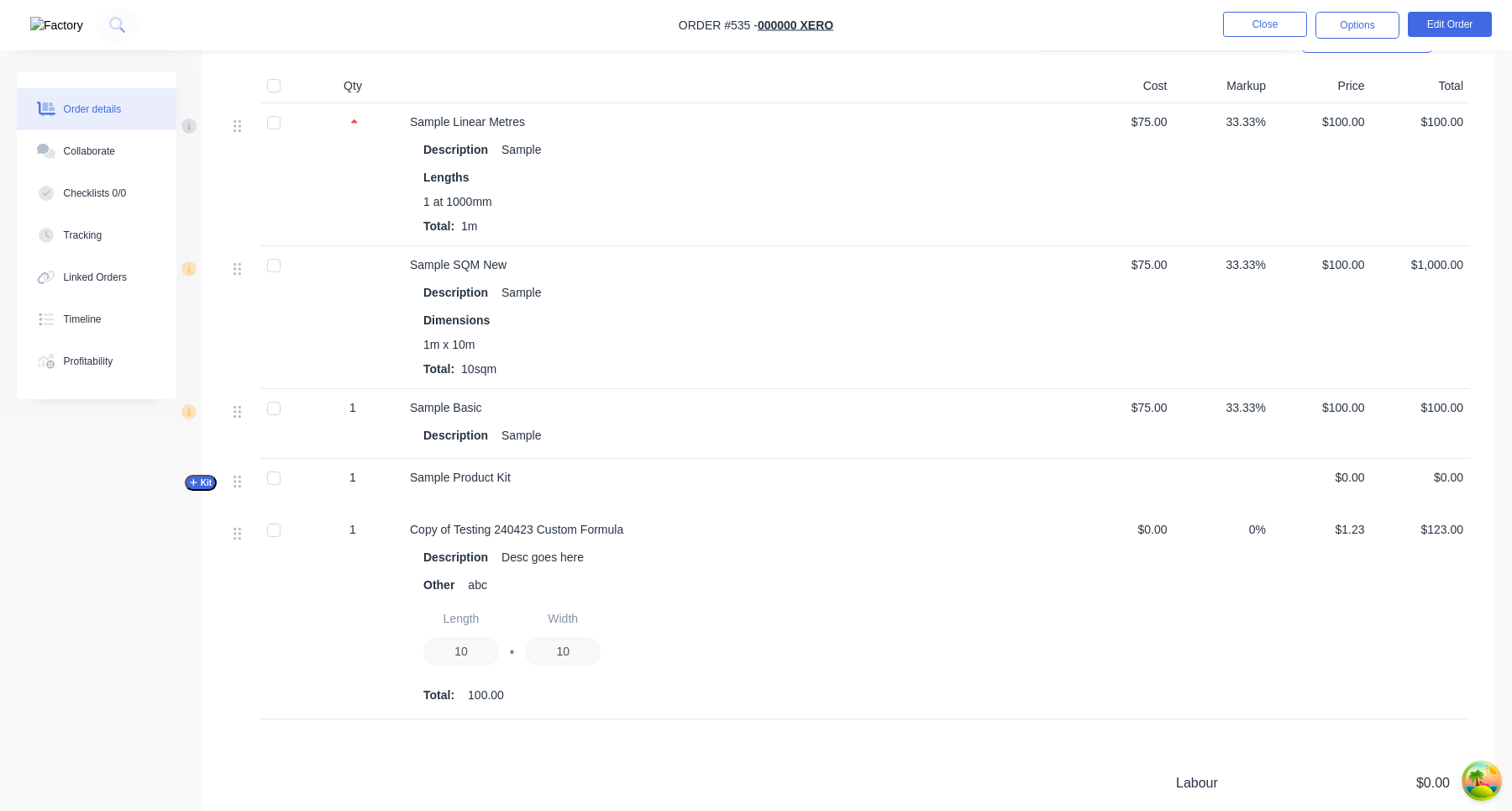
scroll to position [556, 0]
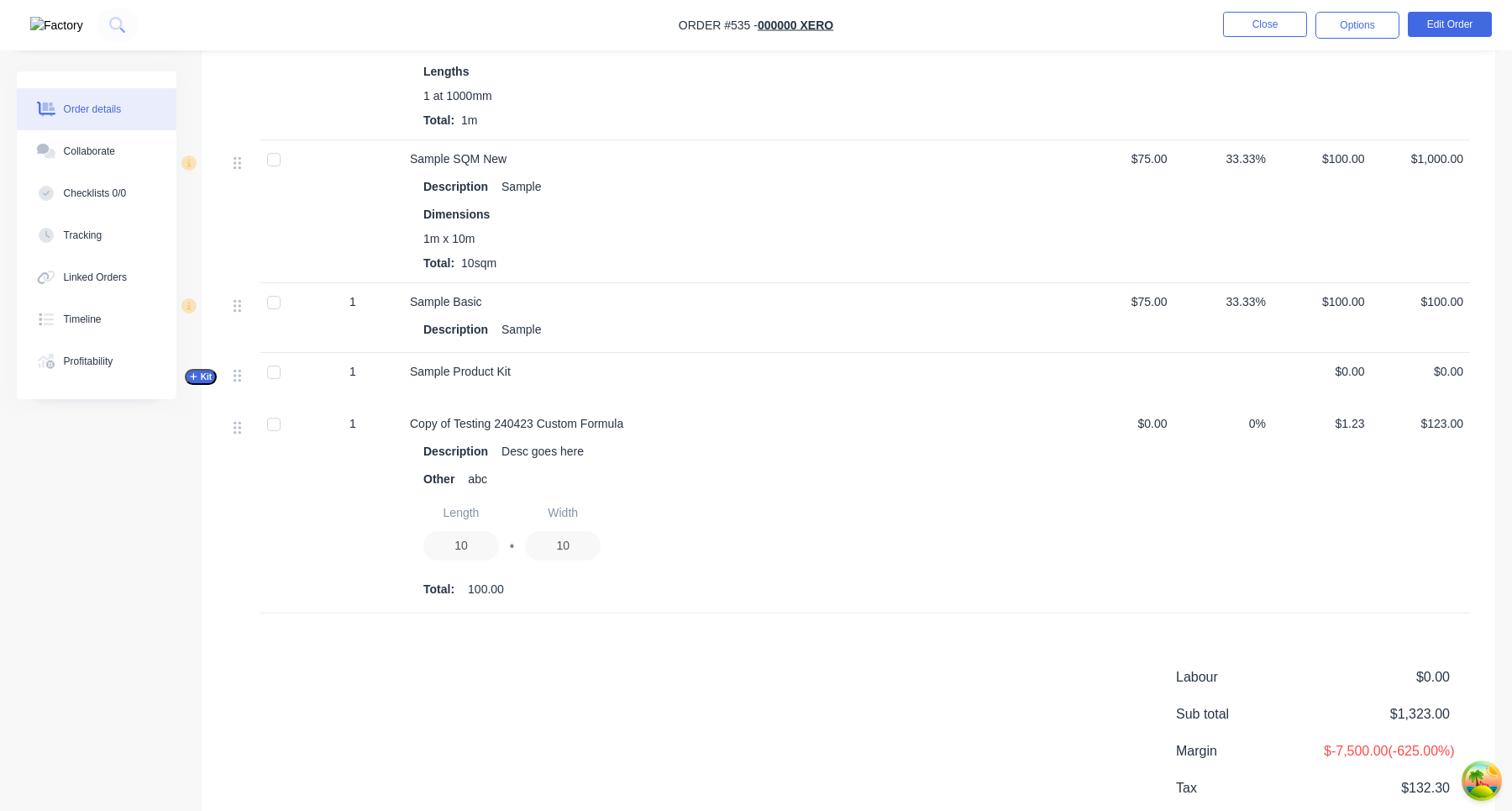
scroll to position [793, 0]
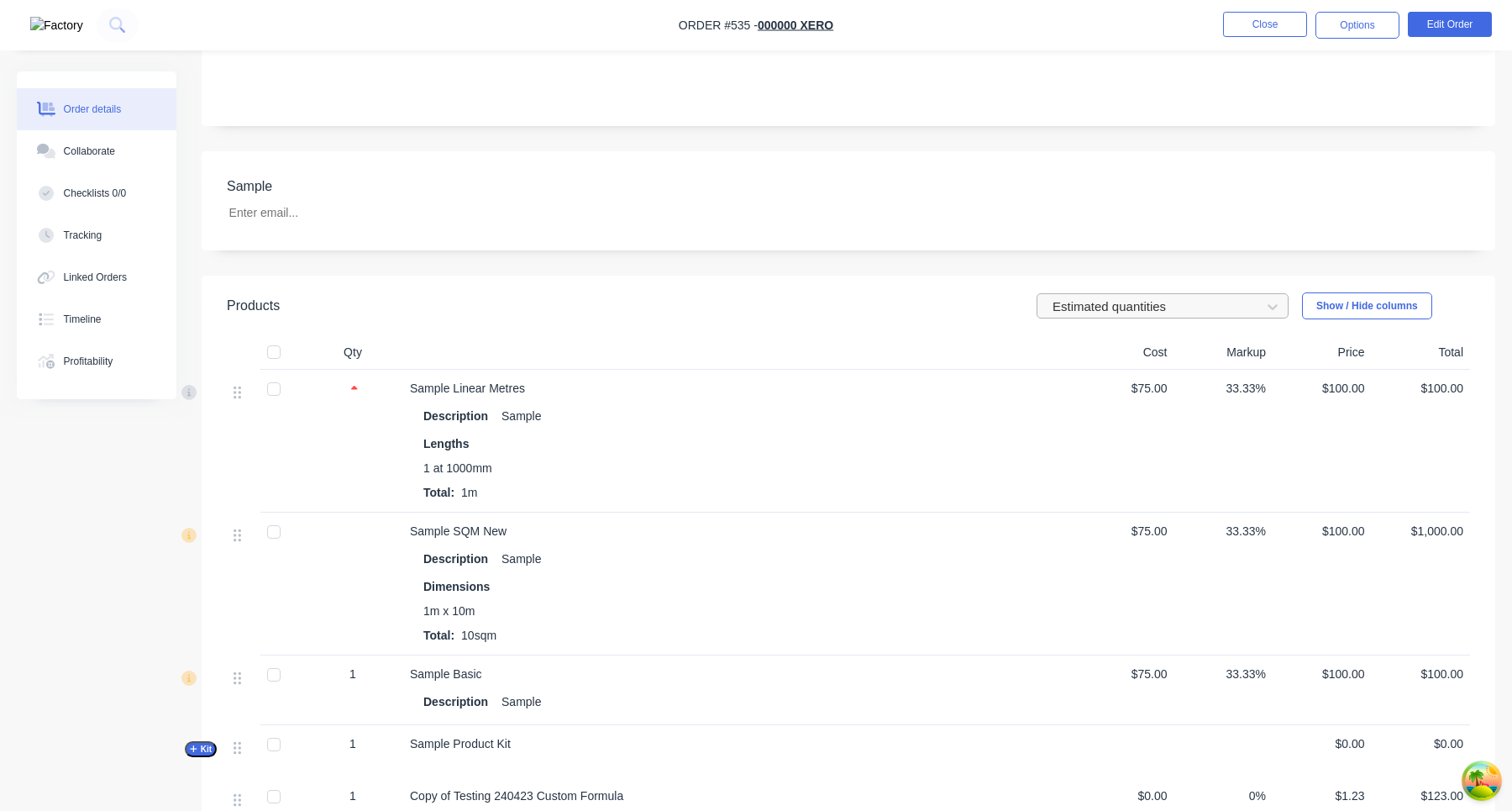
scroll to position [567, 0]
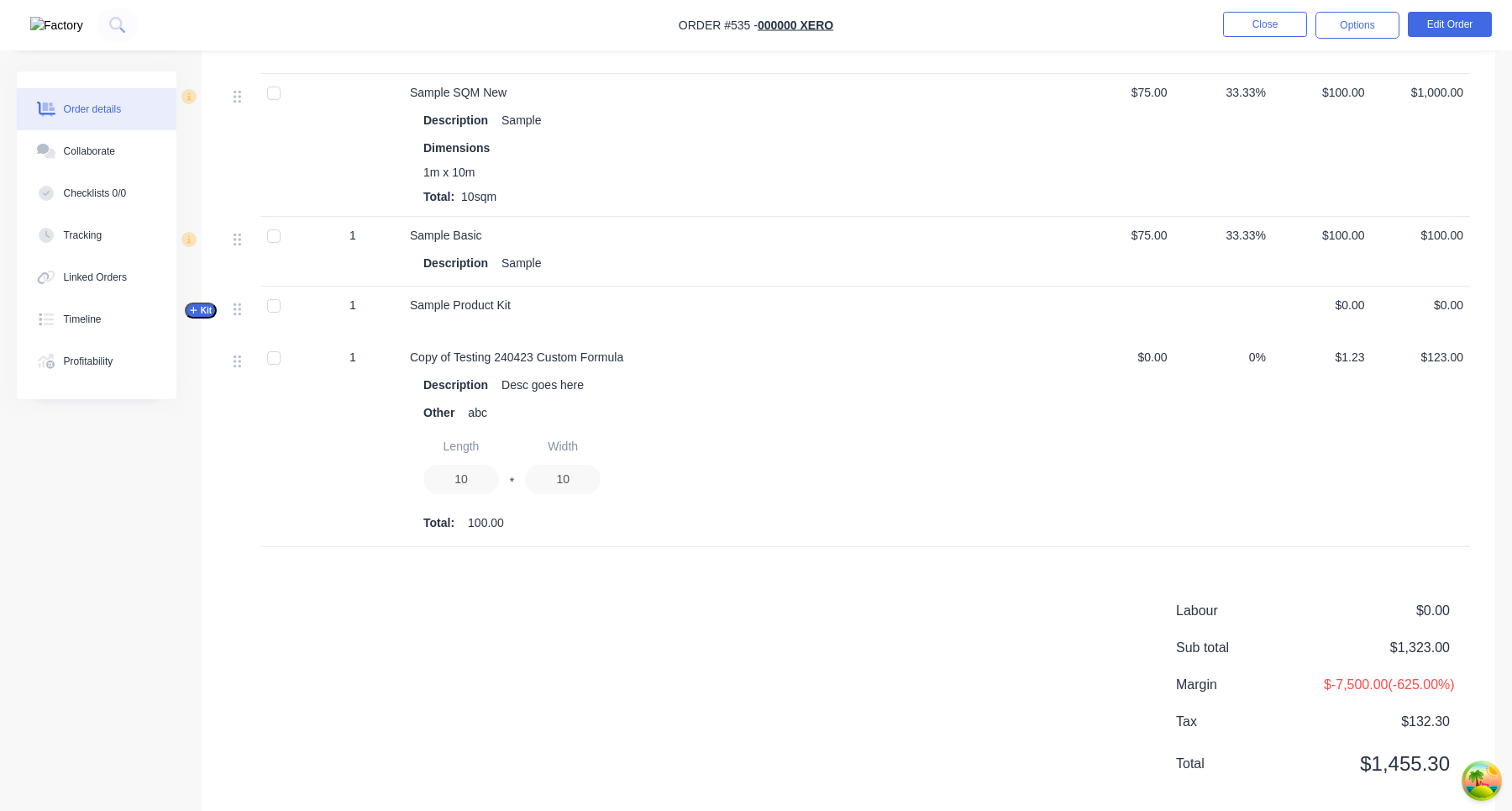
scroll to position [538, 0]
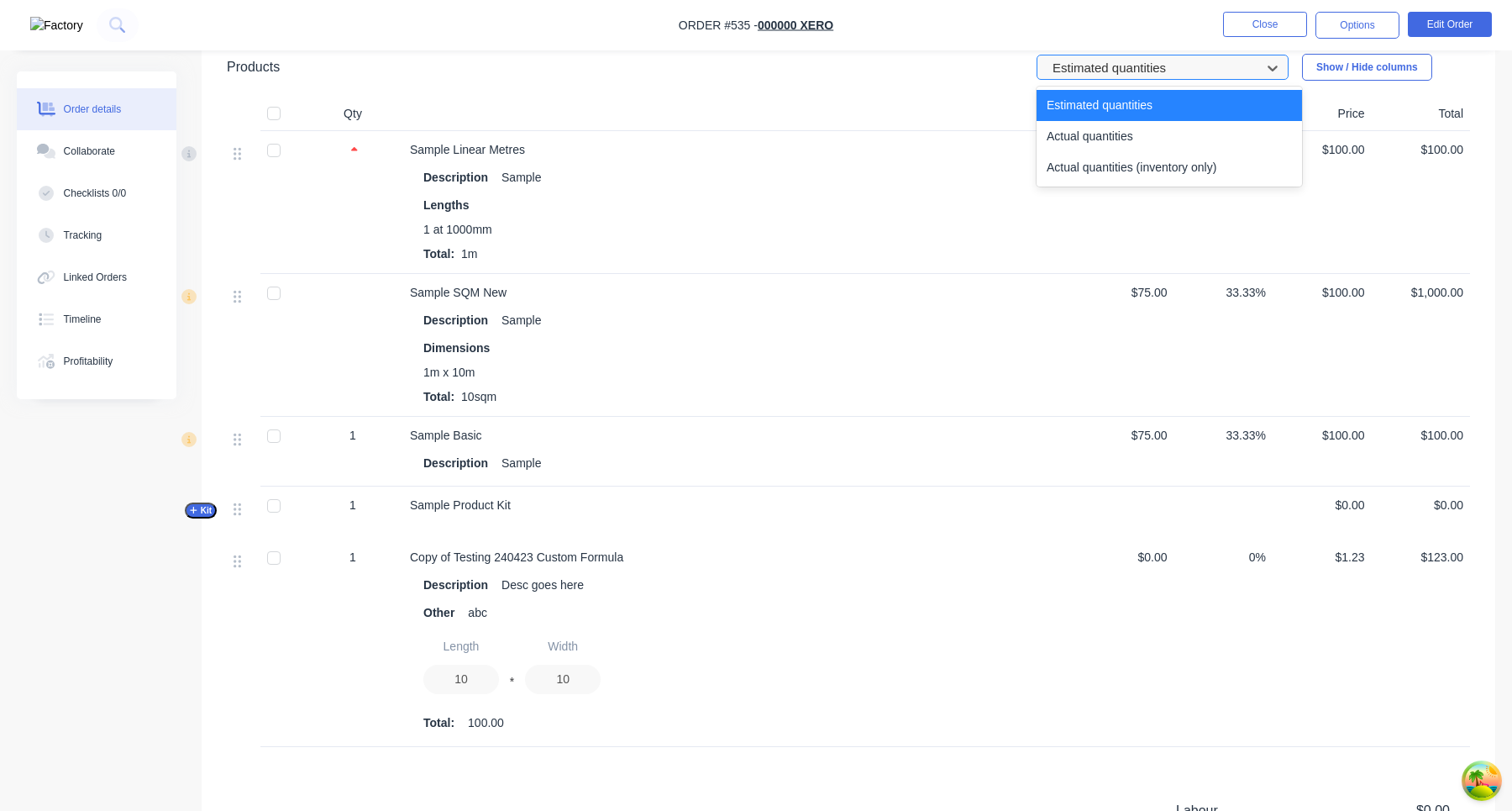
click at [1130, 70] on div at bounding box center [1151, 68] width 201 height 21
click at [1118, 169] on div "Actual quantities (inventory only)" at bounding box center [1169, 168] width 266 height 31
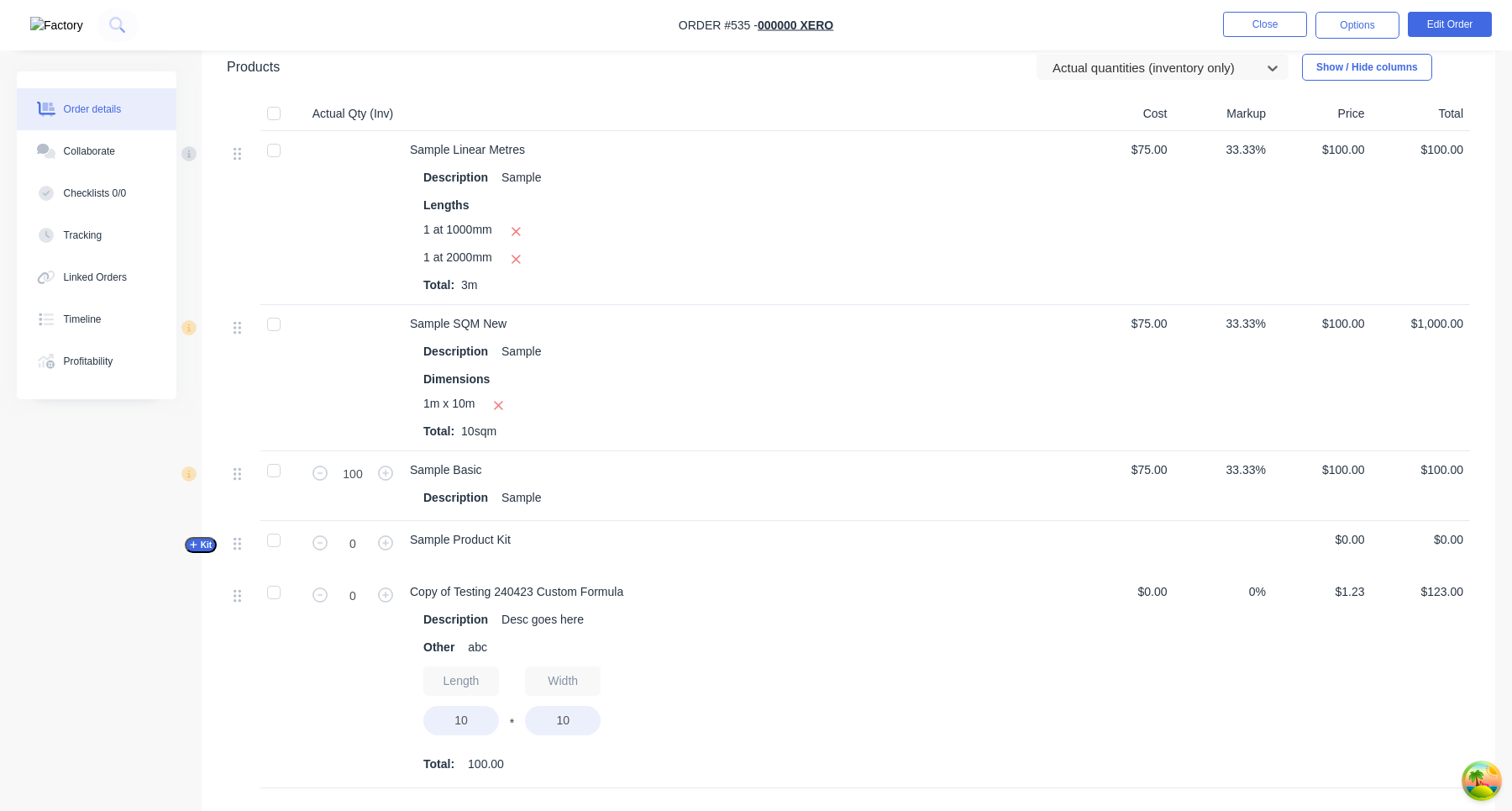
scroll to position [551, 0]
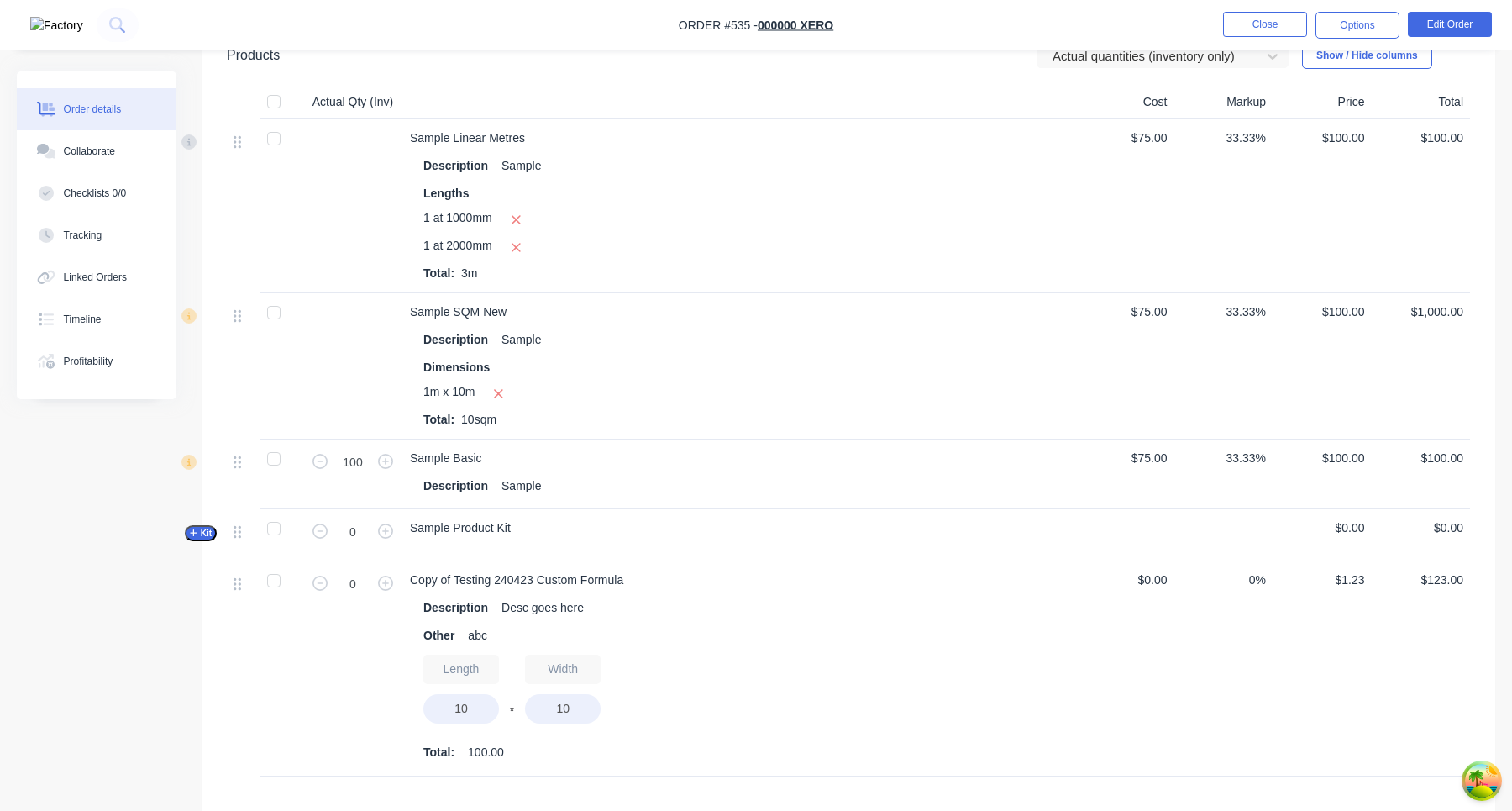
click at [475, 222] on span "1 at 1000mm" at bounding box center [457, 220] width 69 height 21
click at [475, 240] on span "1 at 2000mm" at bounding box center [457, 247] width 69 height 21
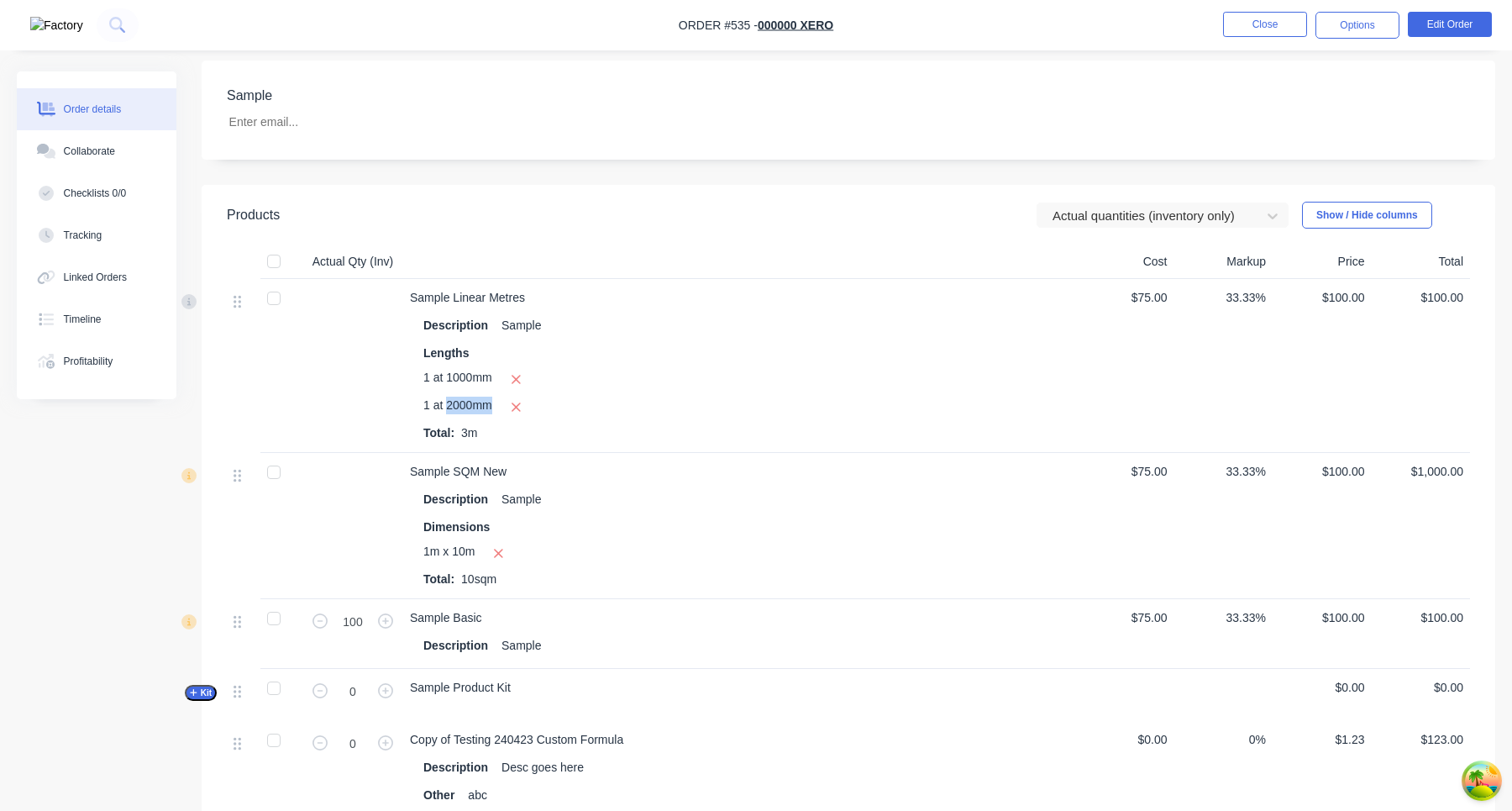
scroll to position [364, 0]
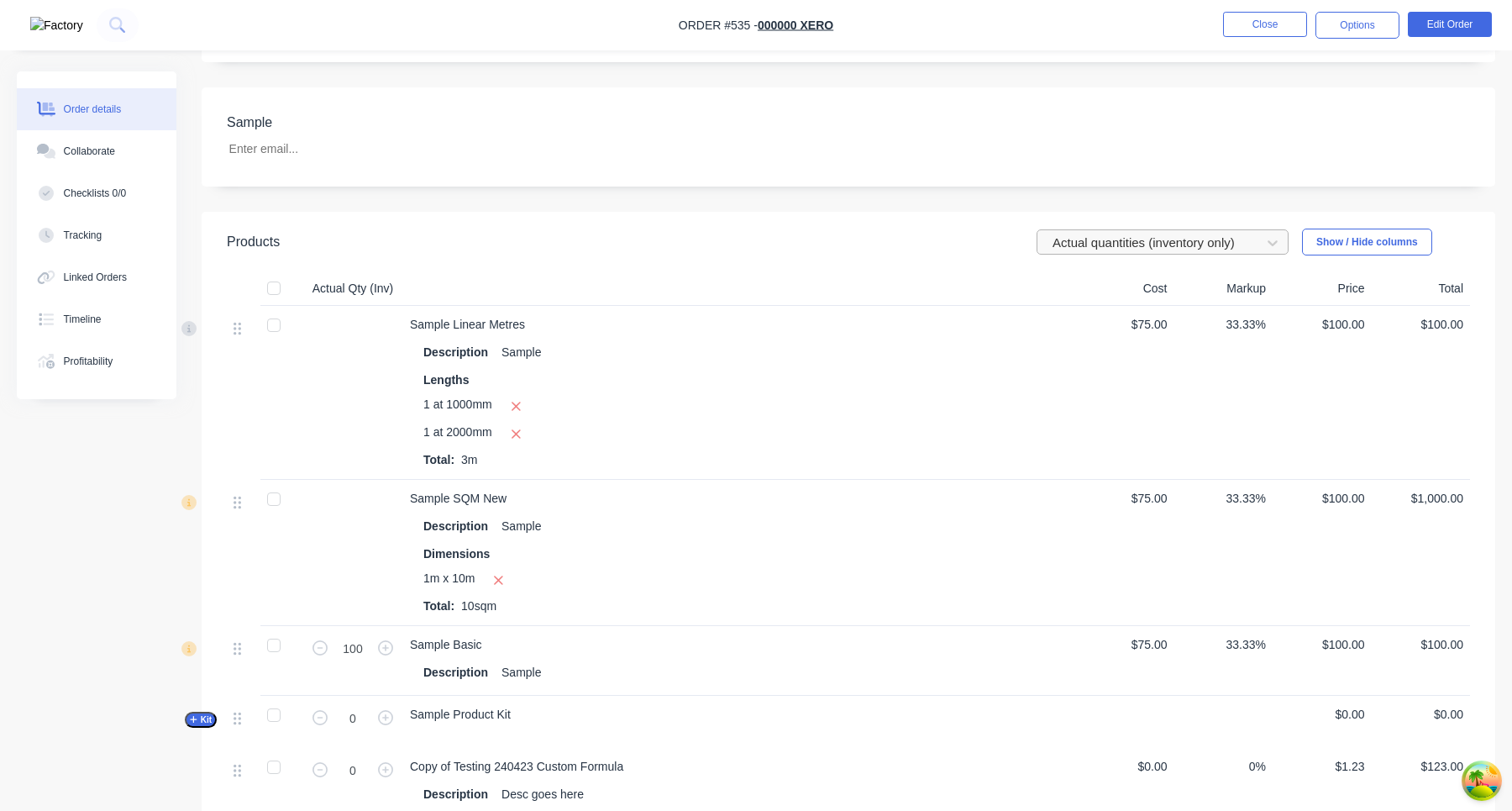
click at [1112, 240] on div at bounding box center [1151, 242] width 201 height 21
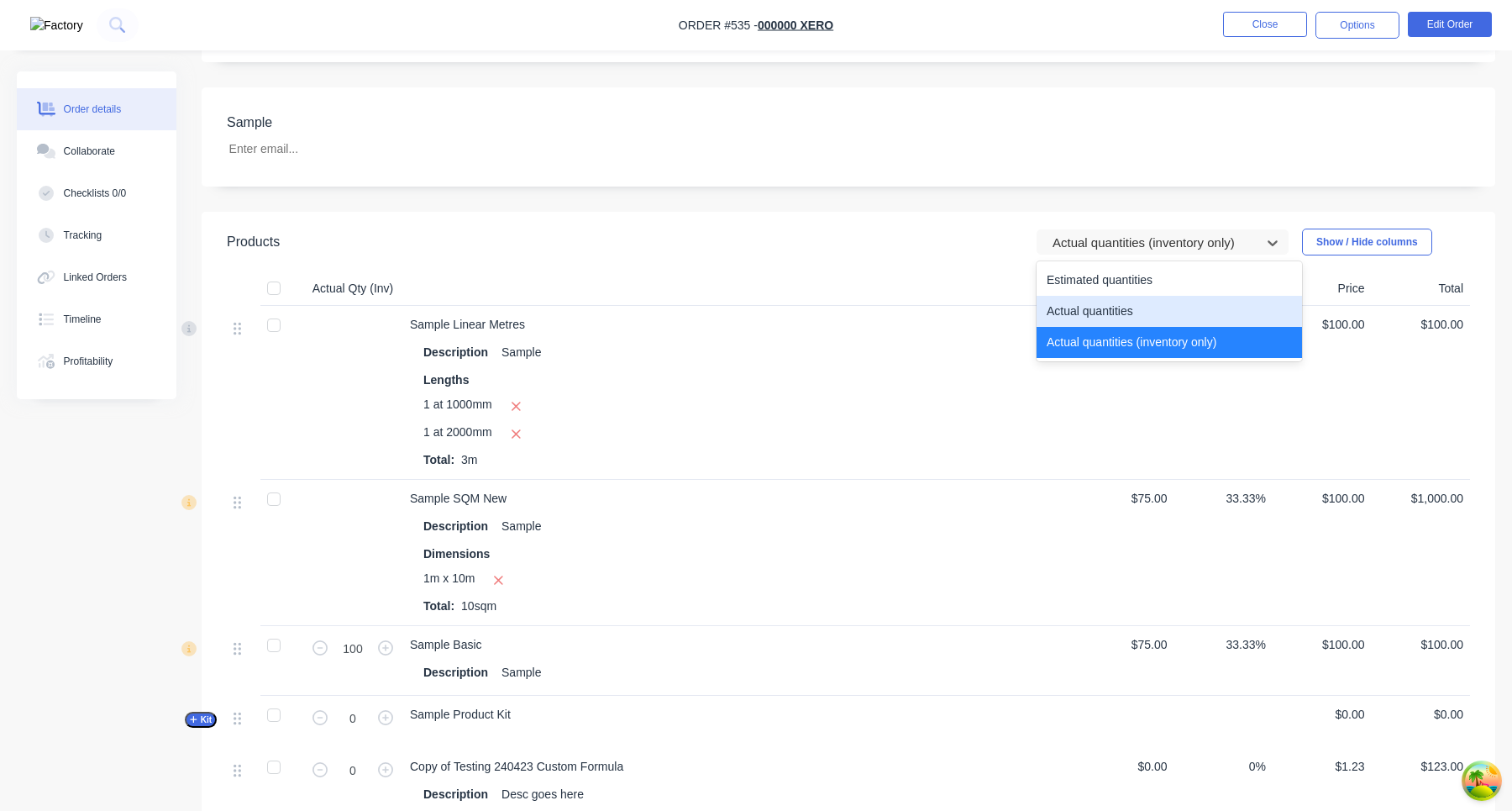
click at [1098, 314] on div "Actual quantities" at bounding box center [1169, 311] width 266 height 31
type input "1"
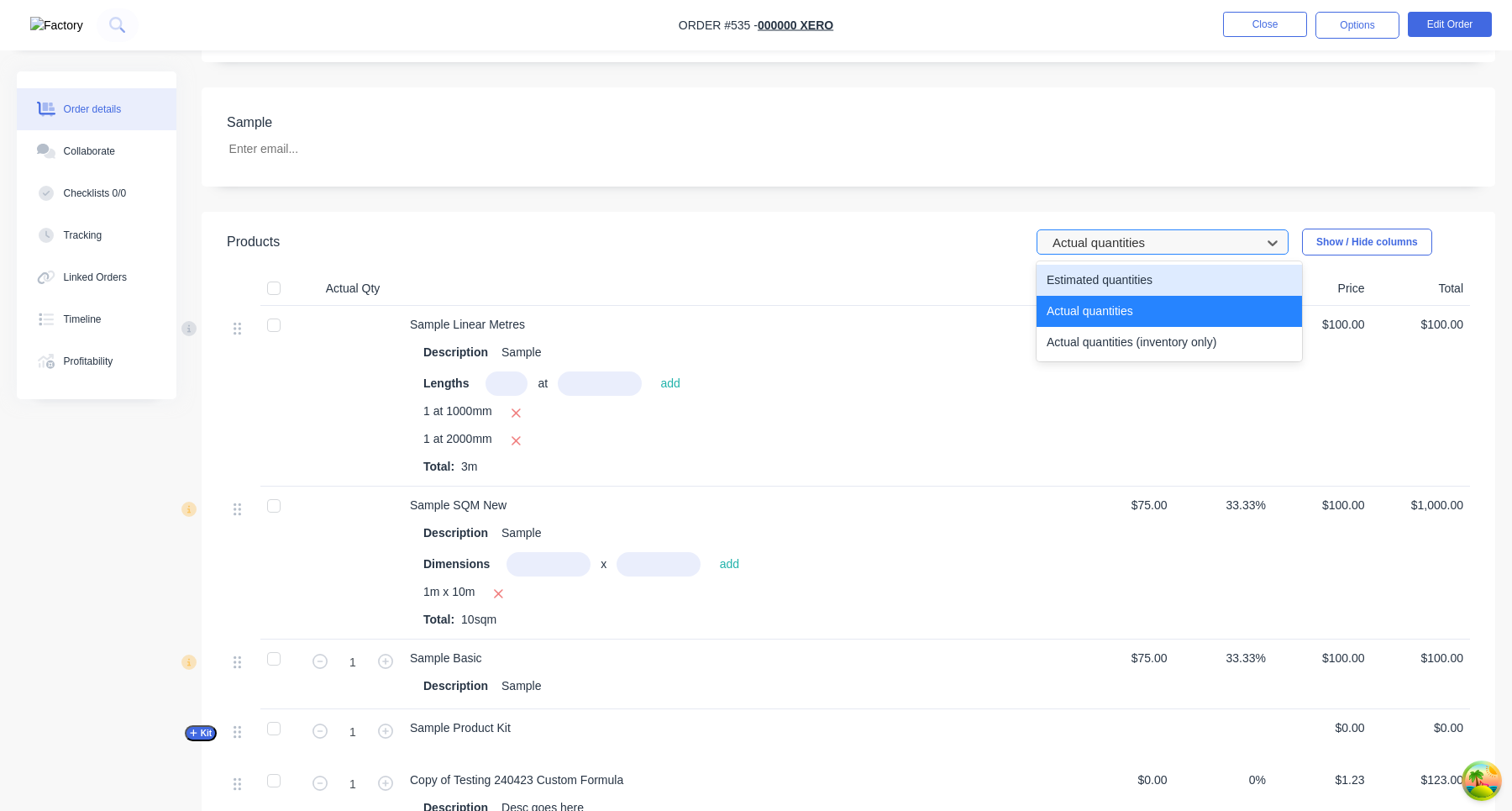
click at [1127, 240] on div at bounding box center [1151, 242] width 201 height 21
click at [1094, 283] on div "Estimated quantities" at bounding box center [1169, 280] width 266 height 31
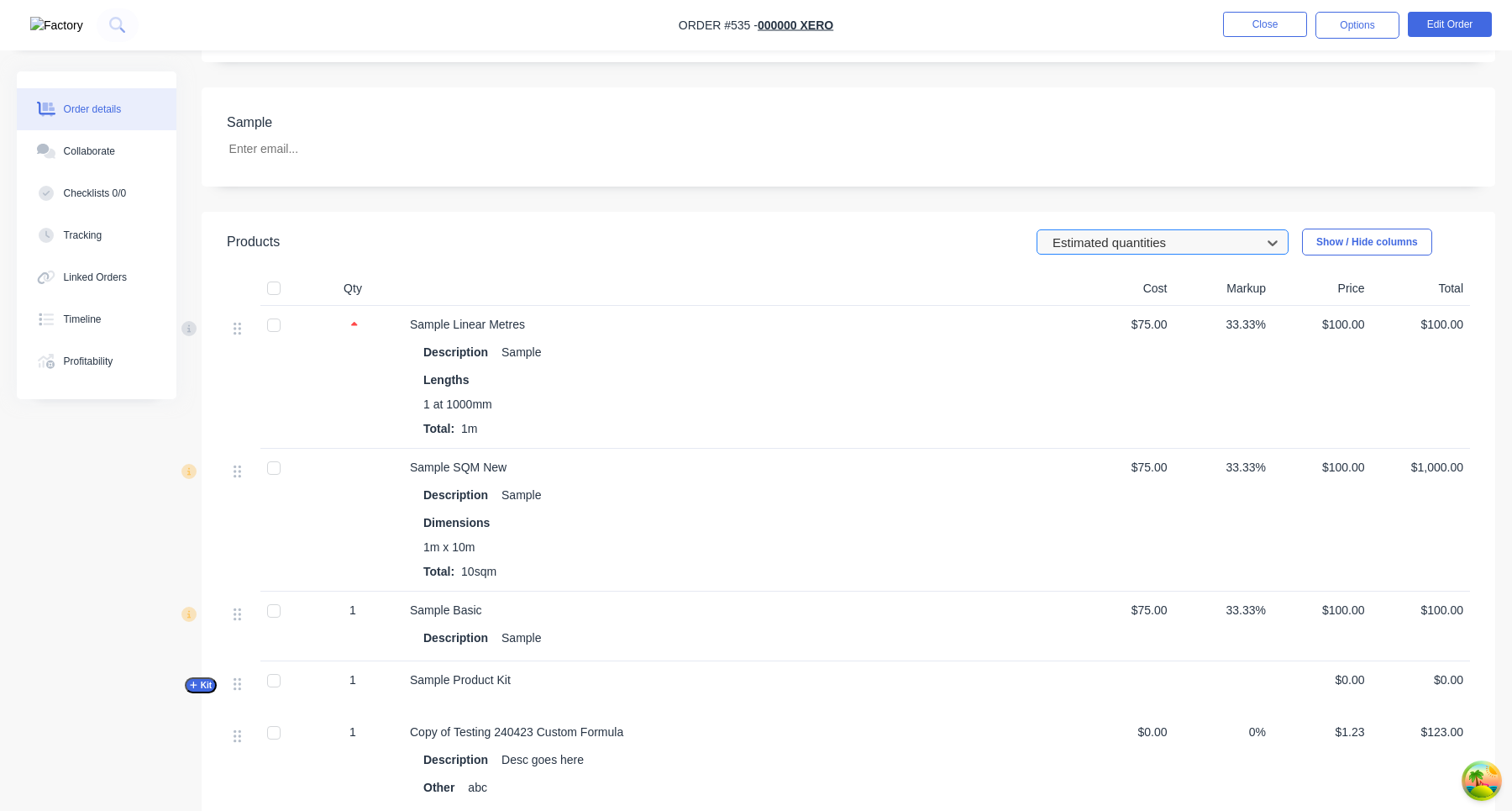
click at [1112, 250] on div at bounding box center [1151, 242] width 201 height 21
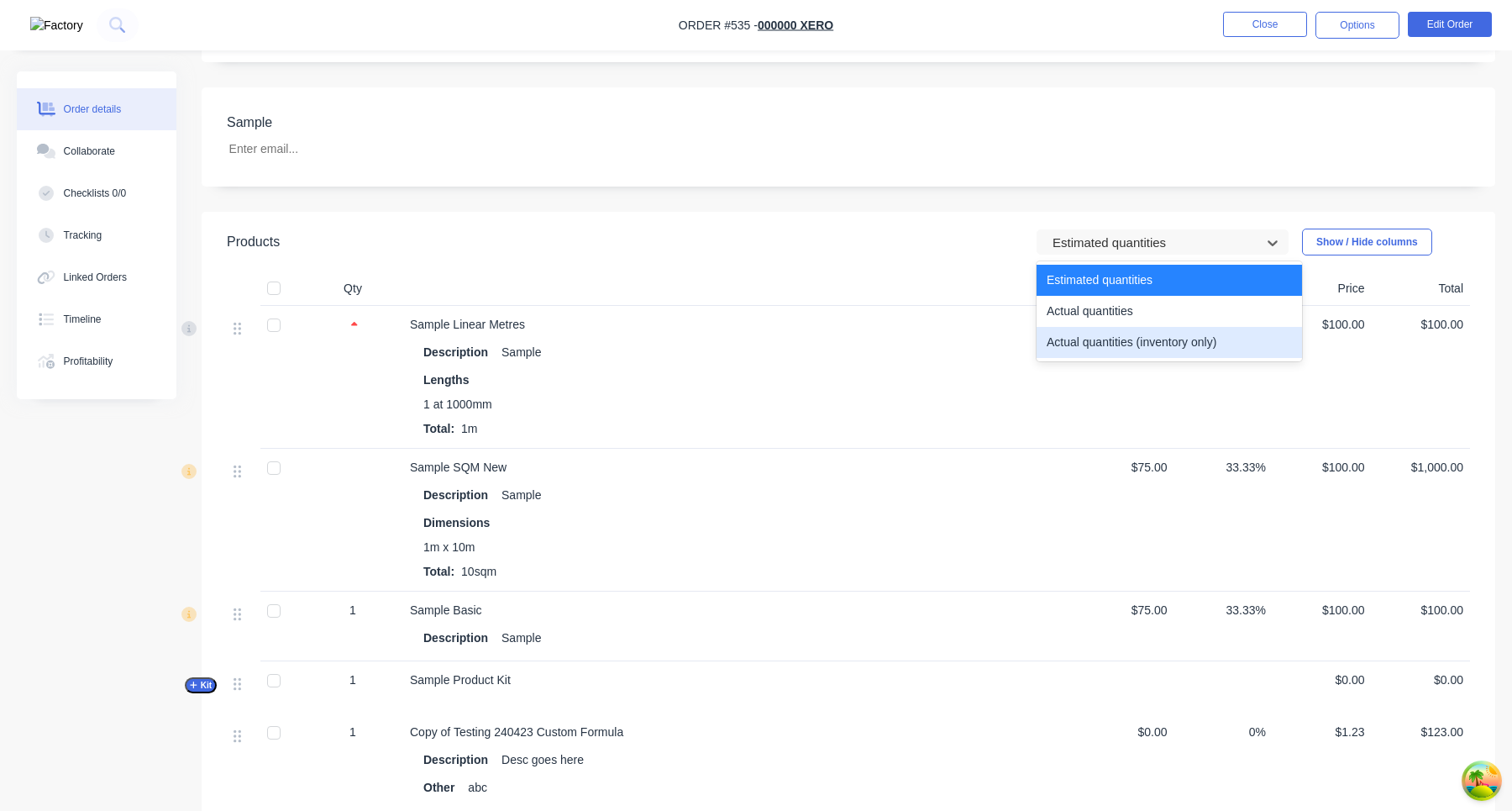
click at [1111, 337] on div "Actual quantities (inventory only)" at bounding box center [1169, 342] width 266 height 31
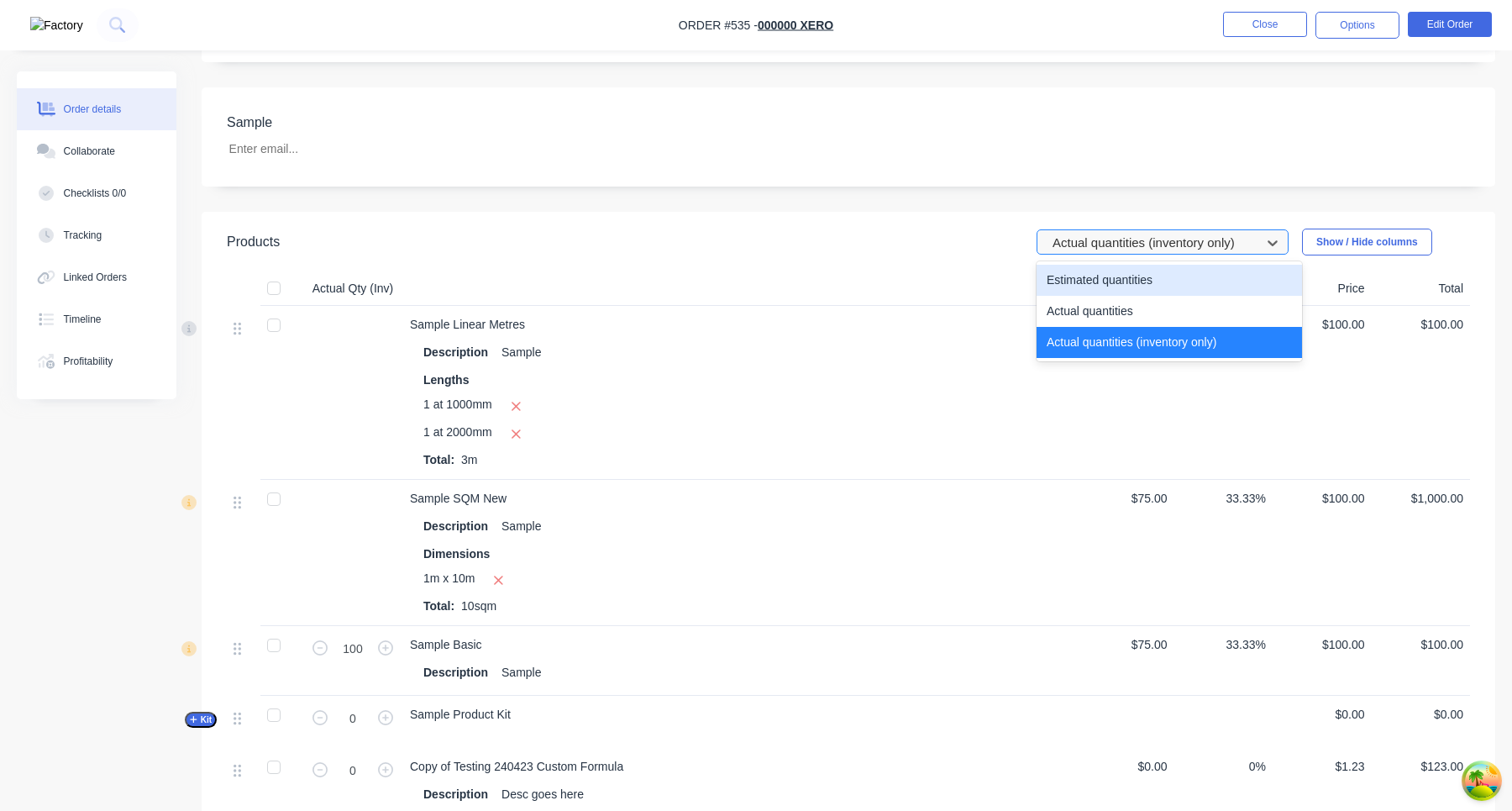
click at [1124, 246] on div at bounding box center [1151, 242] width 201 height 21
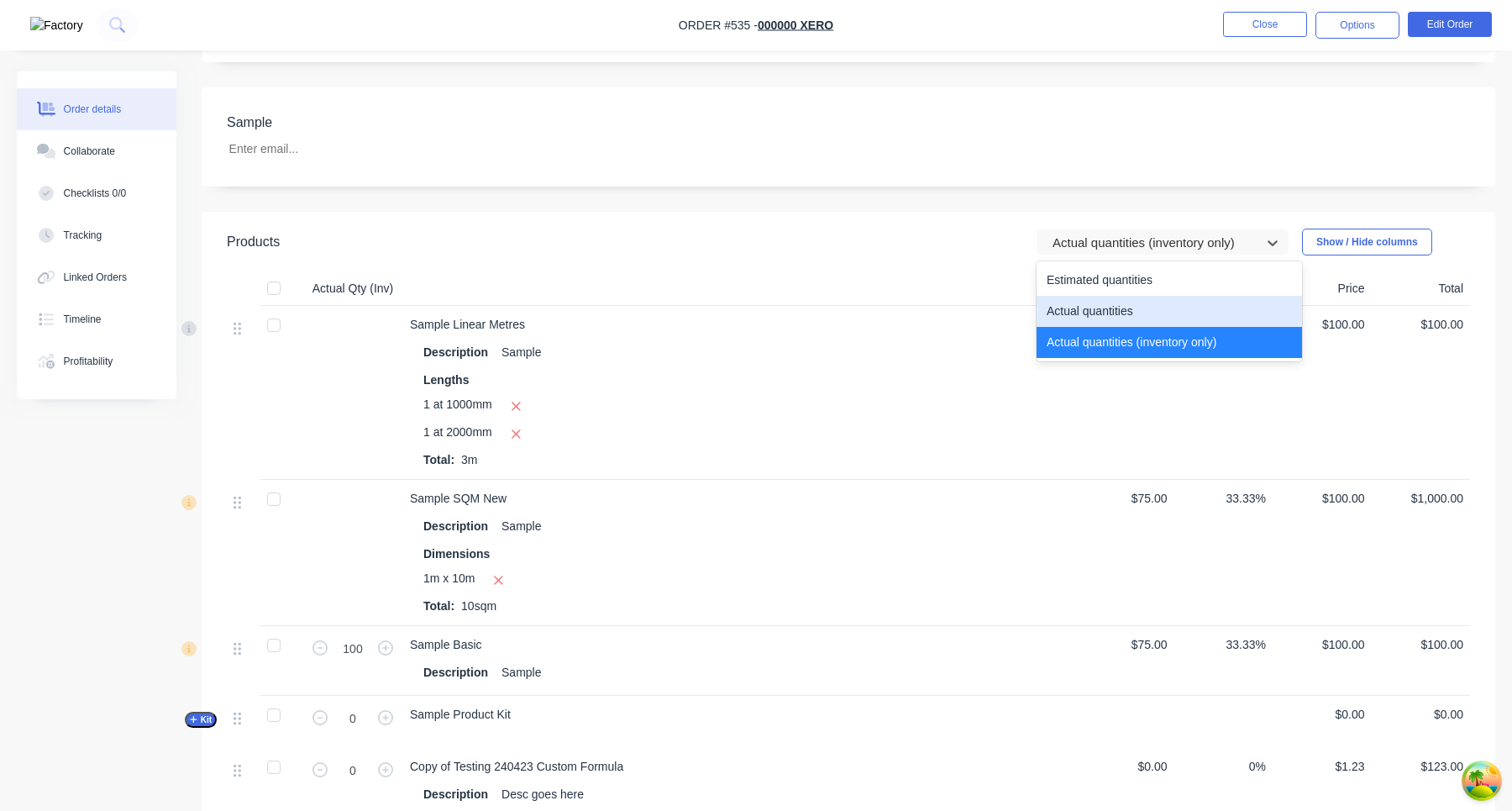
click at [1093, 311] on div "Actual quantities" at bounding box center [1169, 311] width 266 height 31
type input "1"
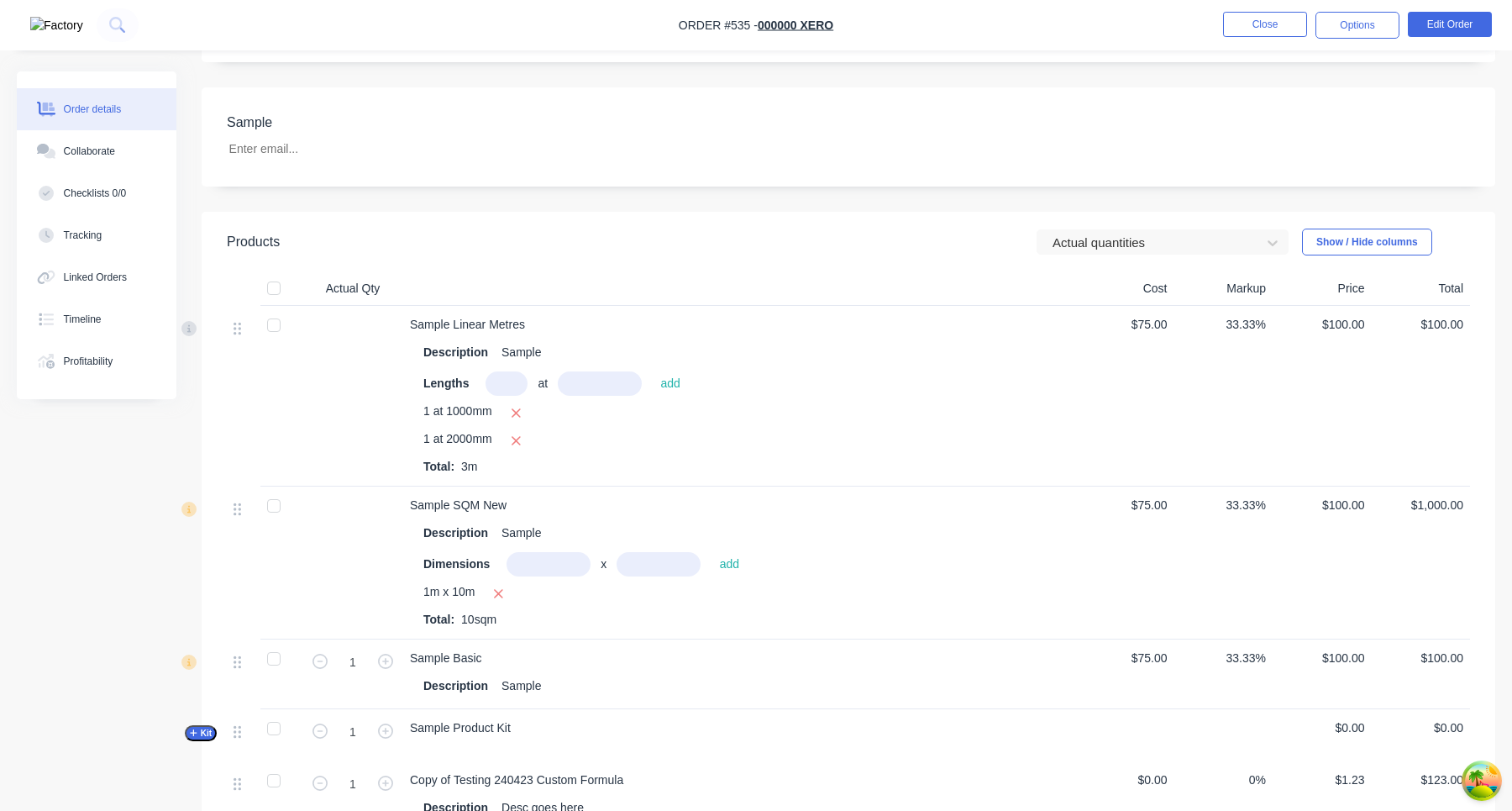
click at [1141, 222] on header "Products Actual quantities Show / Hide columns" at bounding box center [847, 241] width 1293 height 60
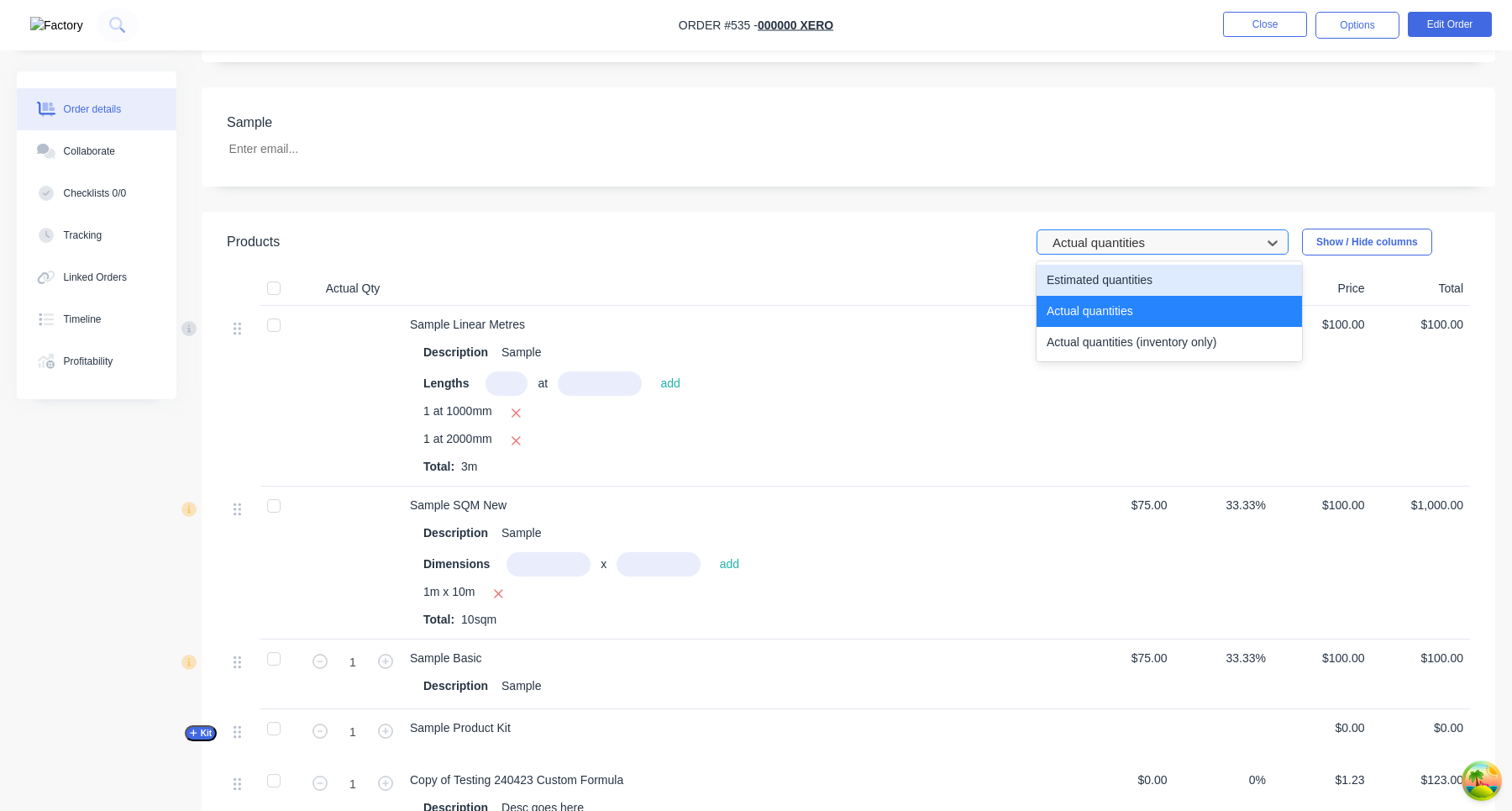
click at [1144, 246] on div at bounding box center [1151, 242] width 201 height 21
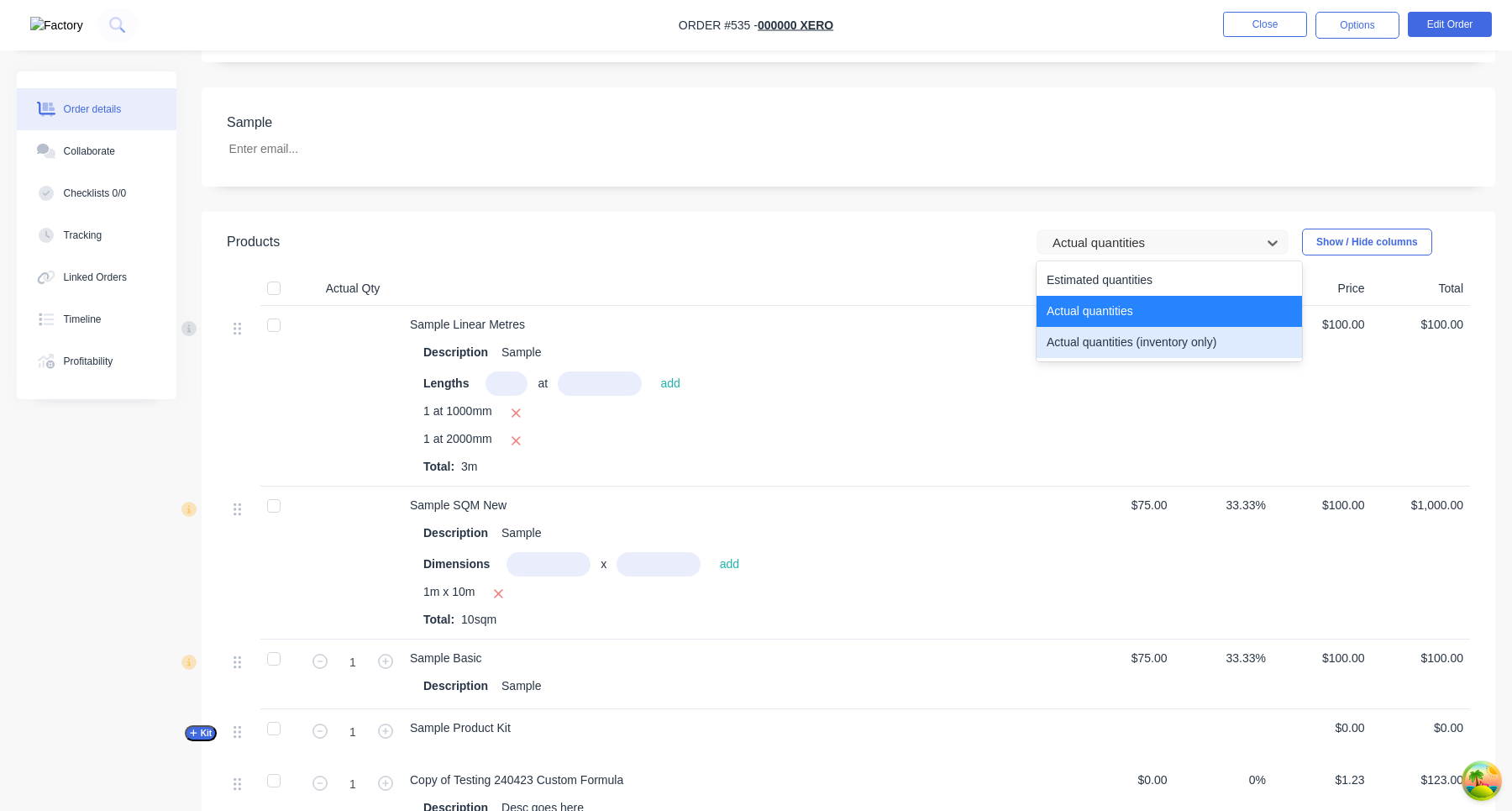
click at [1137, 345] on div "Actual quantities (inventory only)" at bounding box center [1169, 342] width 266 height 31
type input "100"
type input "0"
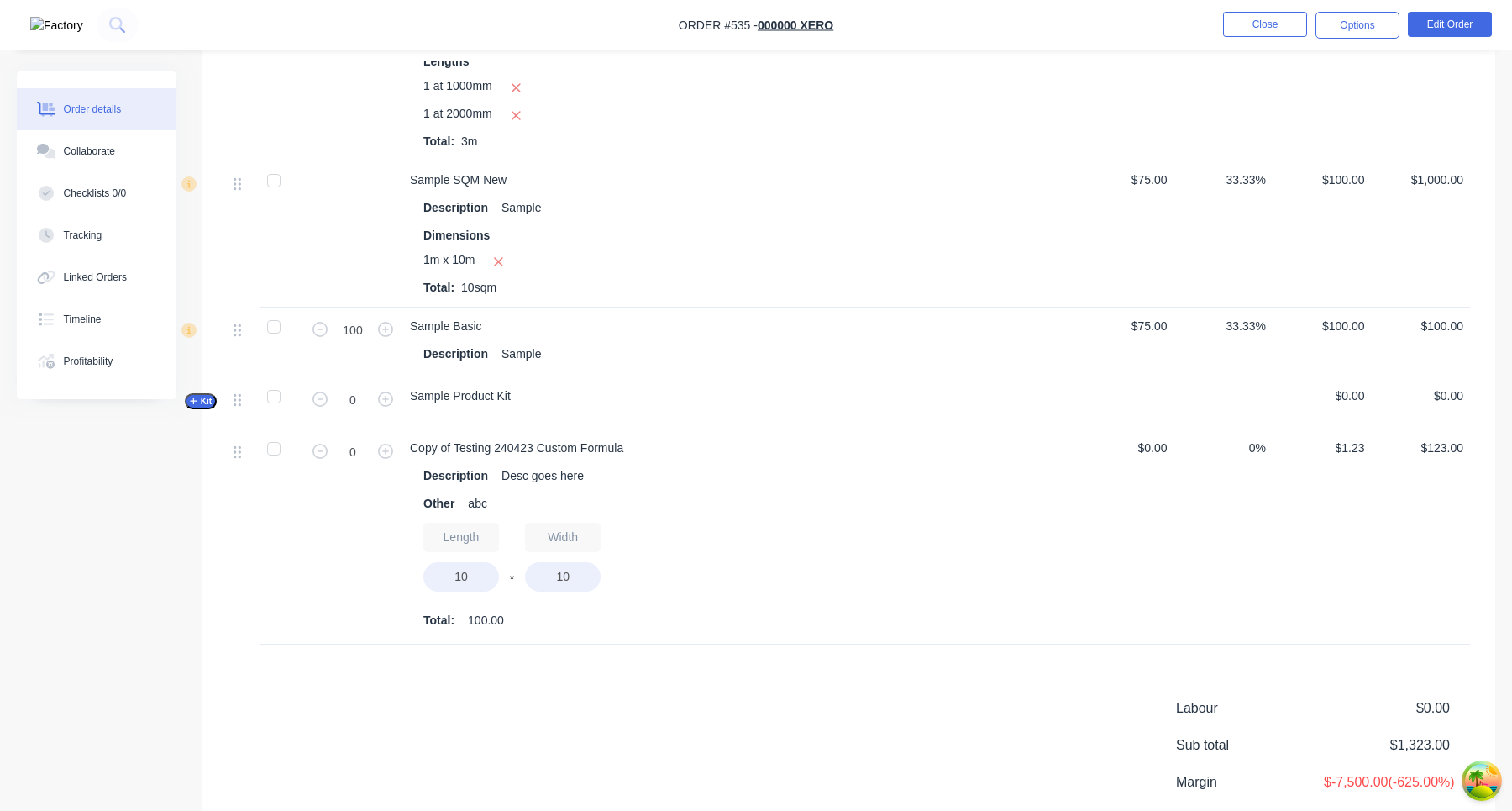
scroll to position [743, 0]
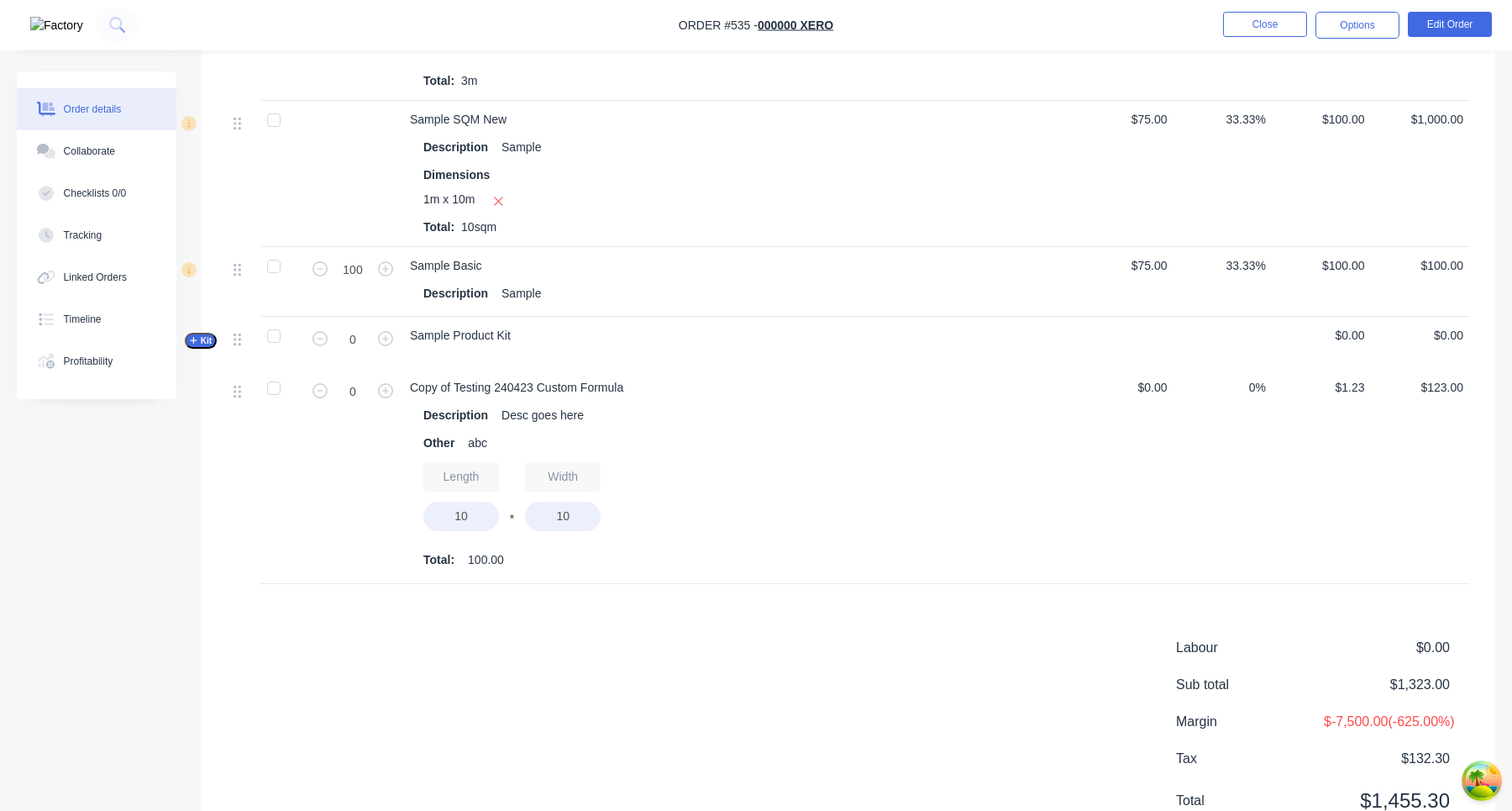
click at [624, 480] on div "Length 10 * Width 10" at bounding box center [739, 499] width 631 height 76
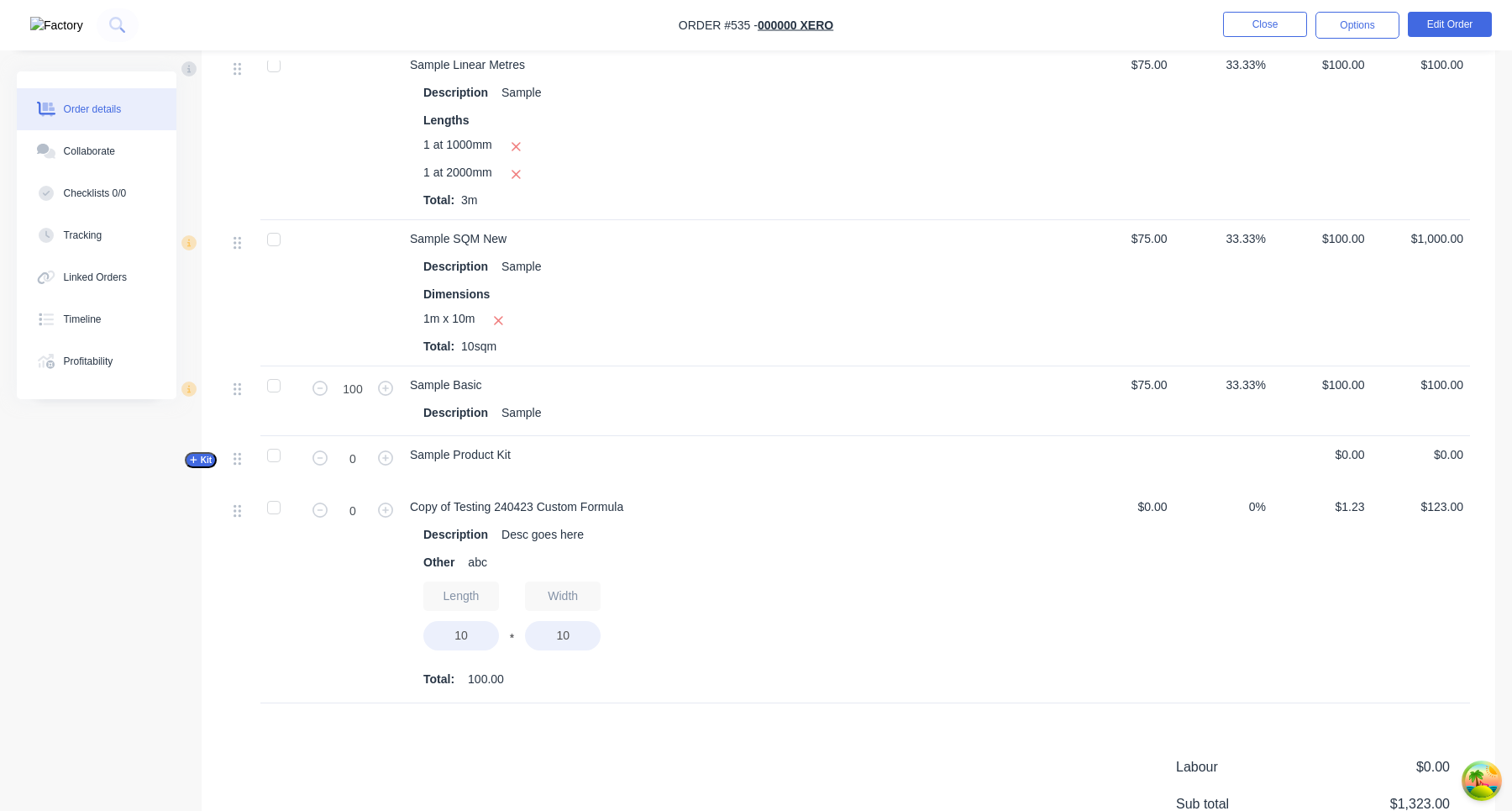
scroll to position [606, 0]
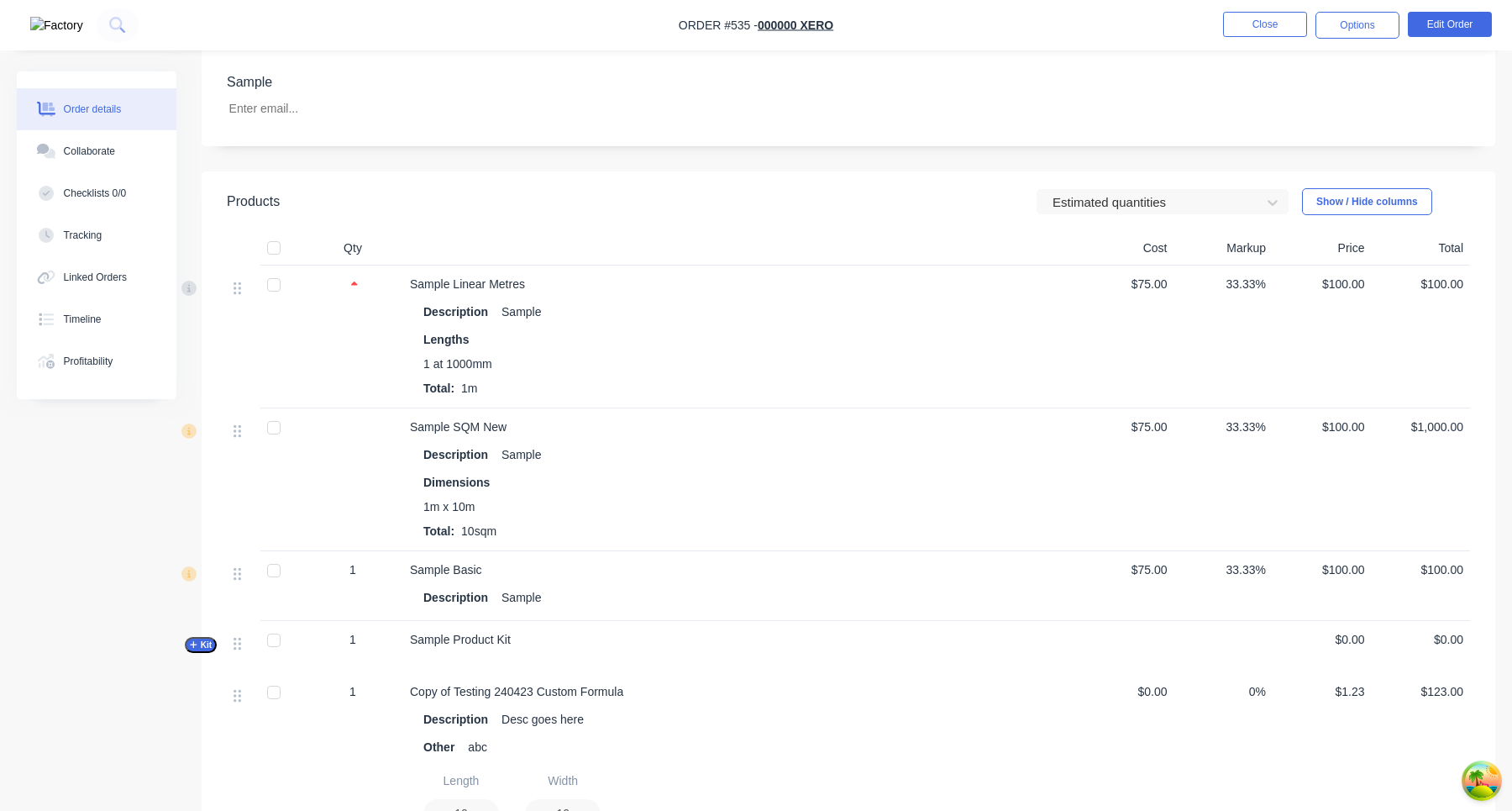
scroll to position [384, 0]
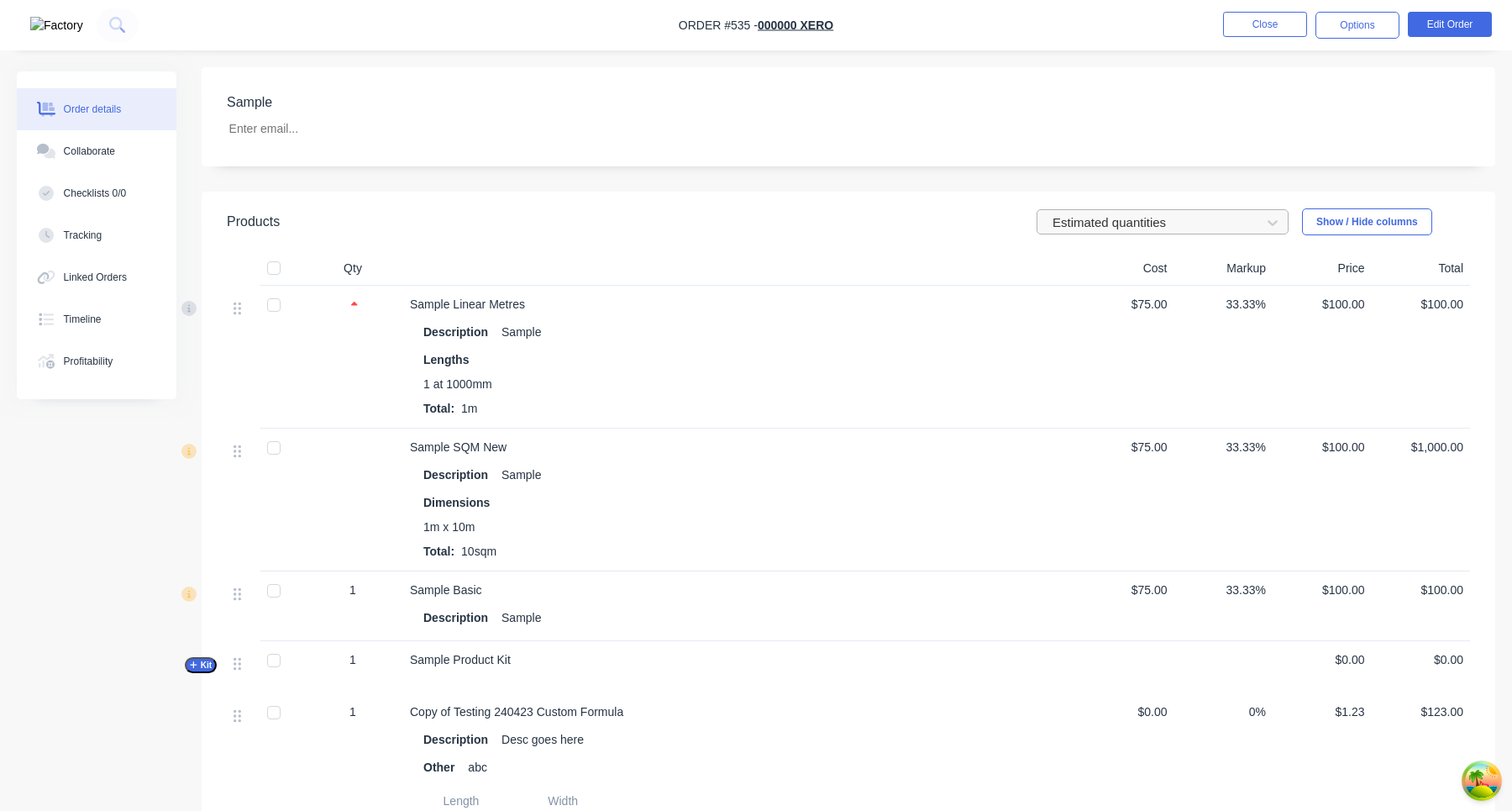
click at [1105, 210] on div "Estimated quantities" at bounding box center [1151, 222] width 212 height 25
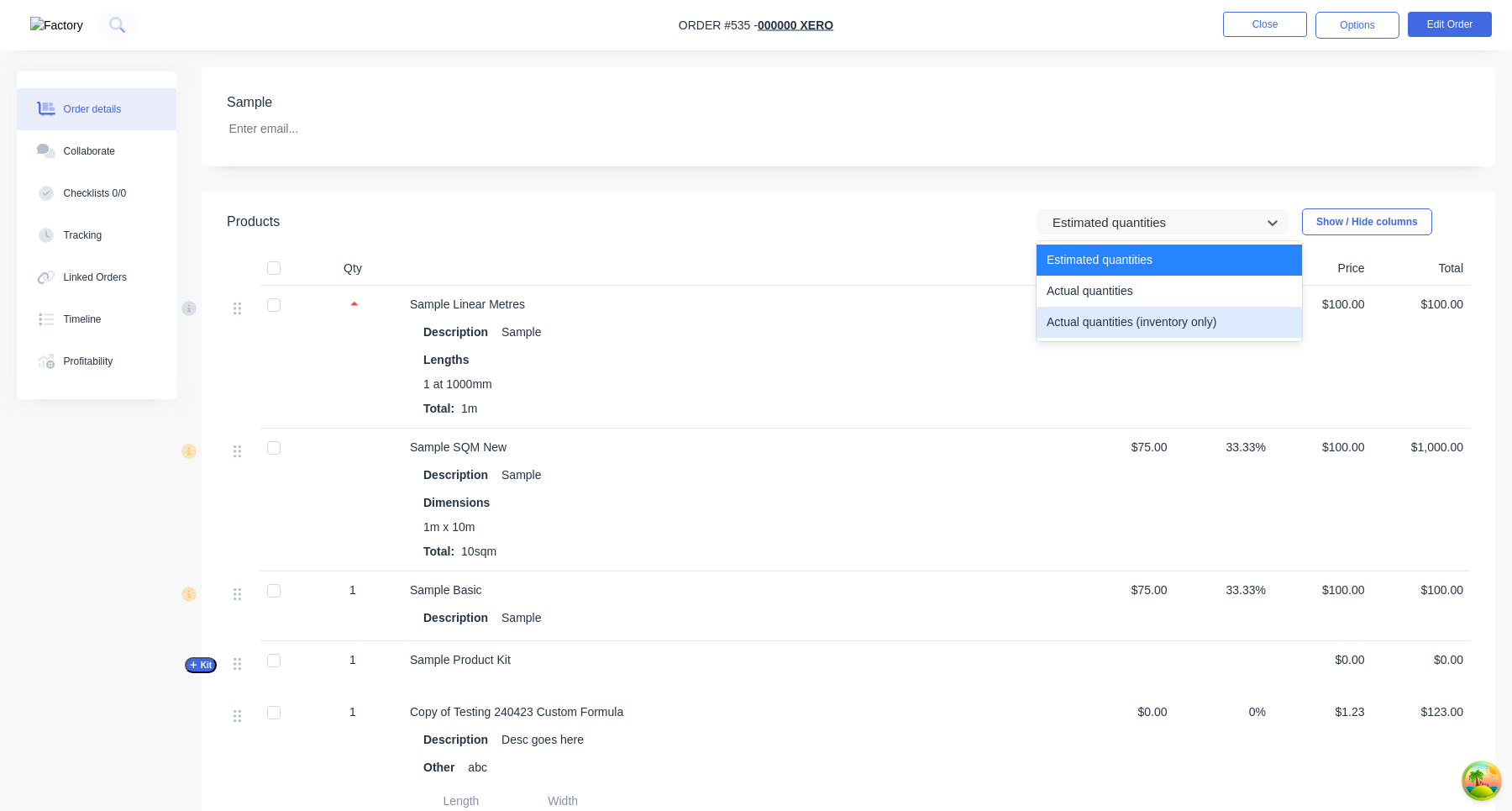
click at [1101, 321] on div "Actual quantities (inventory only)" at bounding box center [1169, 322] width 266 height 31
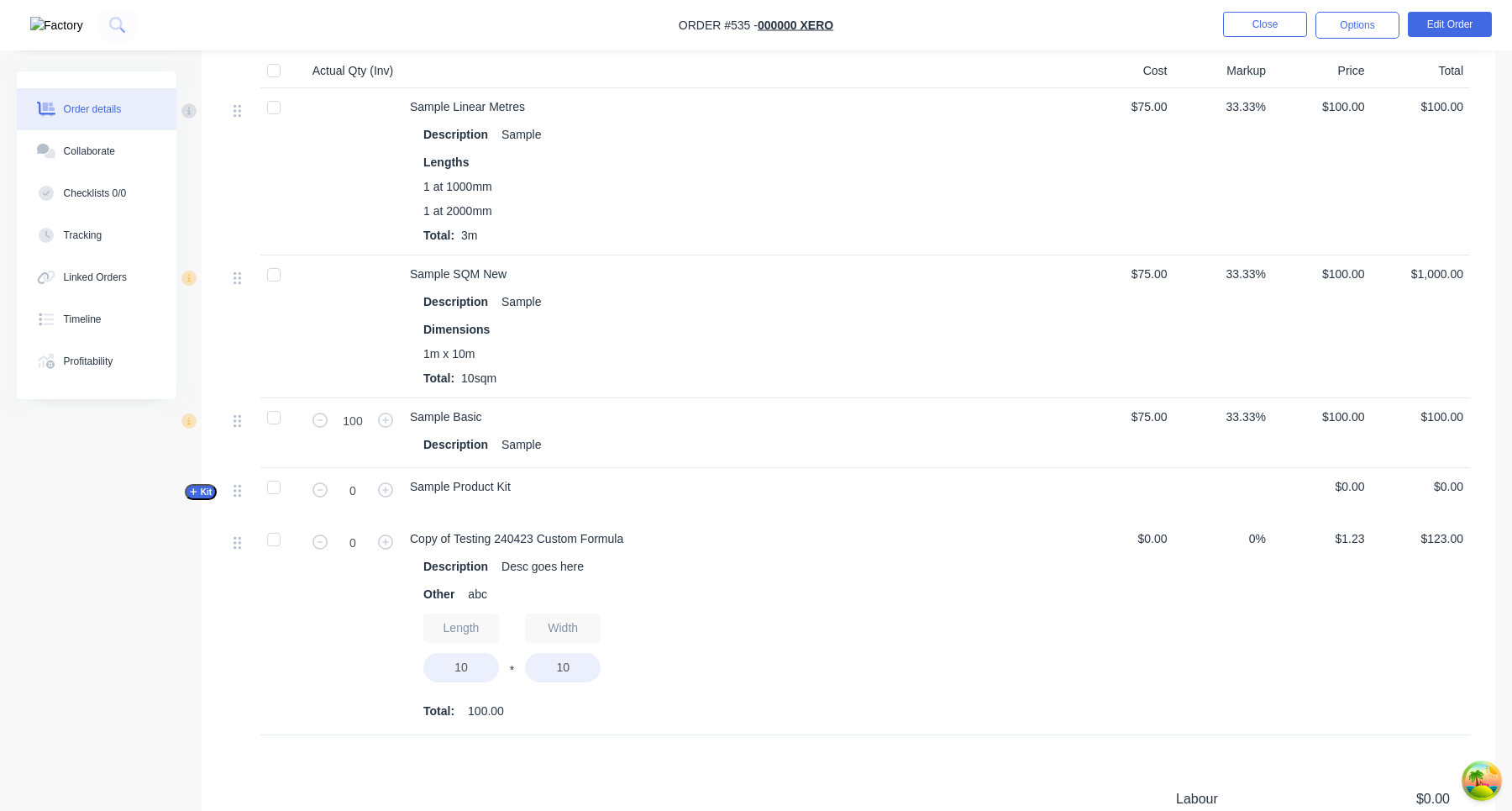
scroll to position [584, 0]
